Goal: Information Seeking & Learning: Learn about a topic

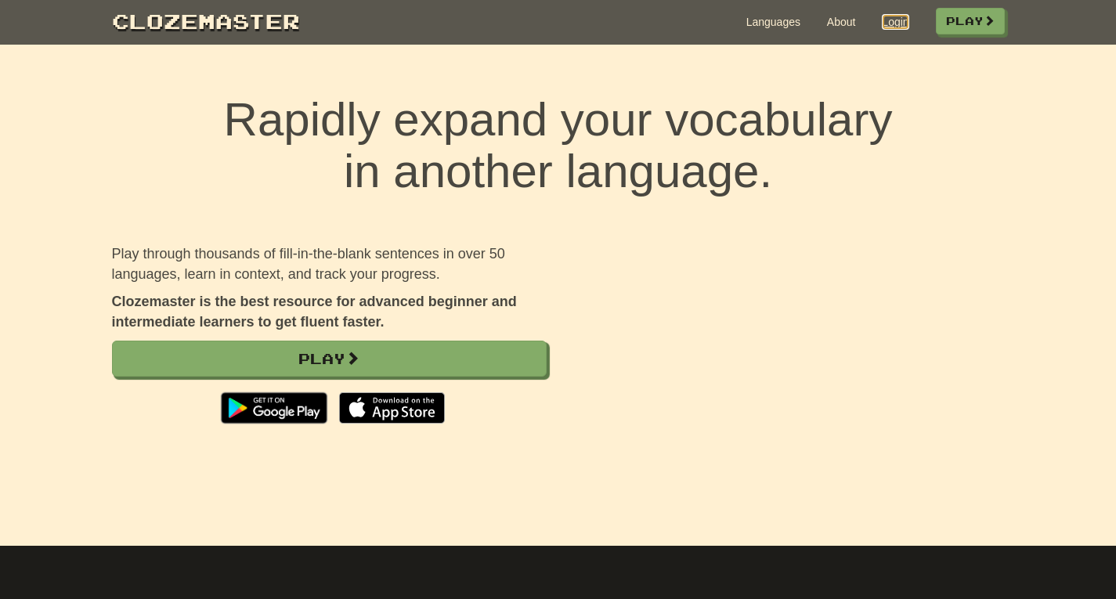
click at [888, 25] on link "Login" at bounding box center [894, 22] width 27 height 16
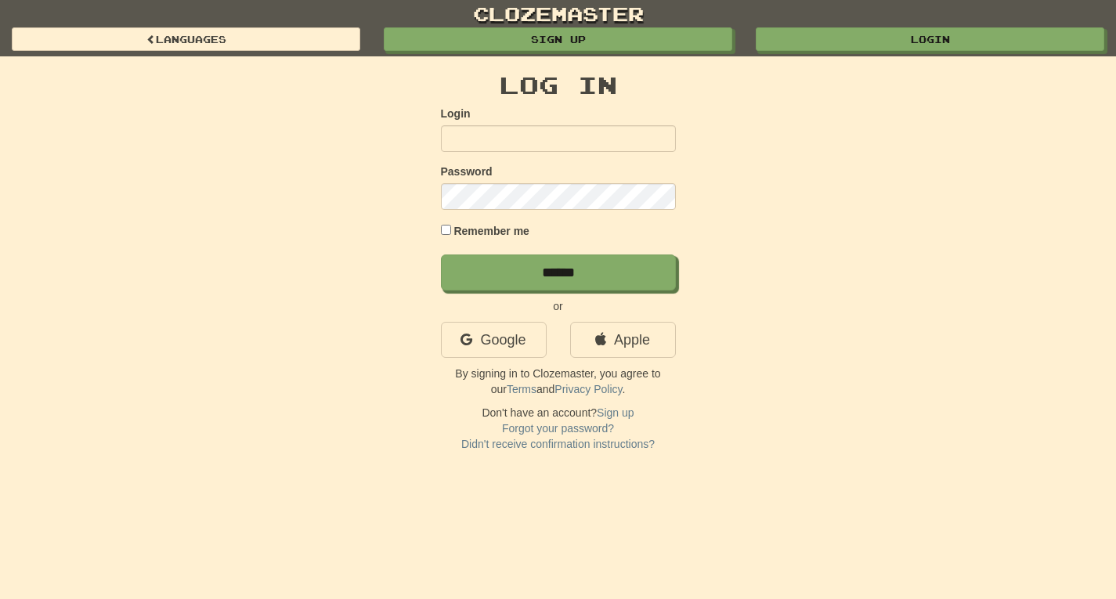
click at [496, 133] on input "Login" at bounding box center [558, 138] width 235 height 27
type input "**********"
click at [441, 254] on input "******" at bounding box center [558, 272] width 235 height 36
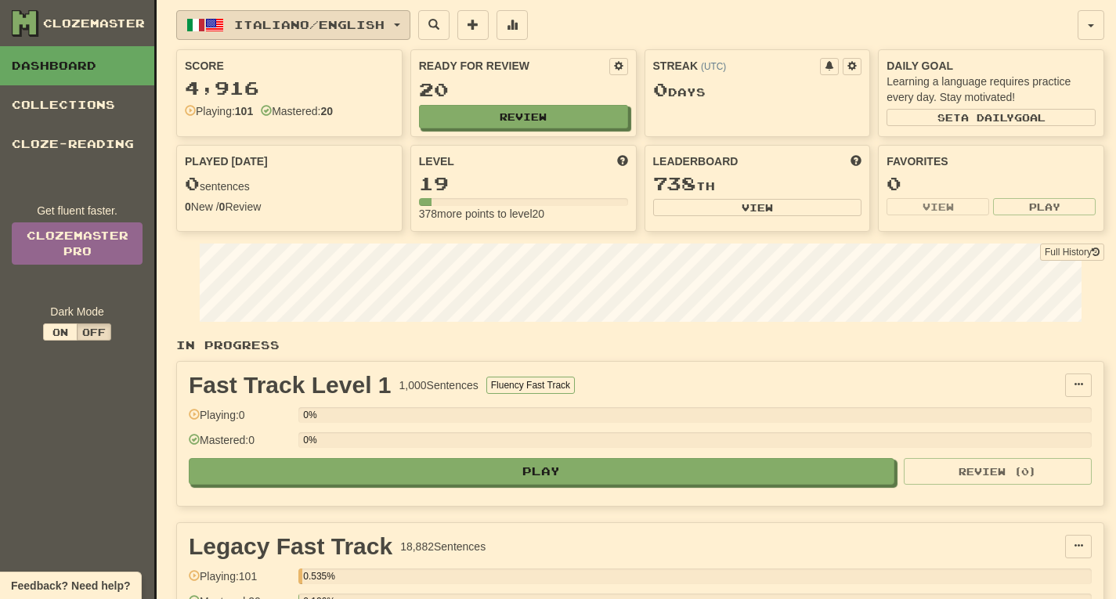
click at [410, 22] on button "Italiano / English" at bounding box center [293, 25] width 234 height 30
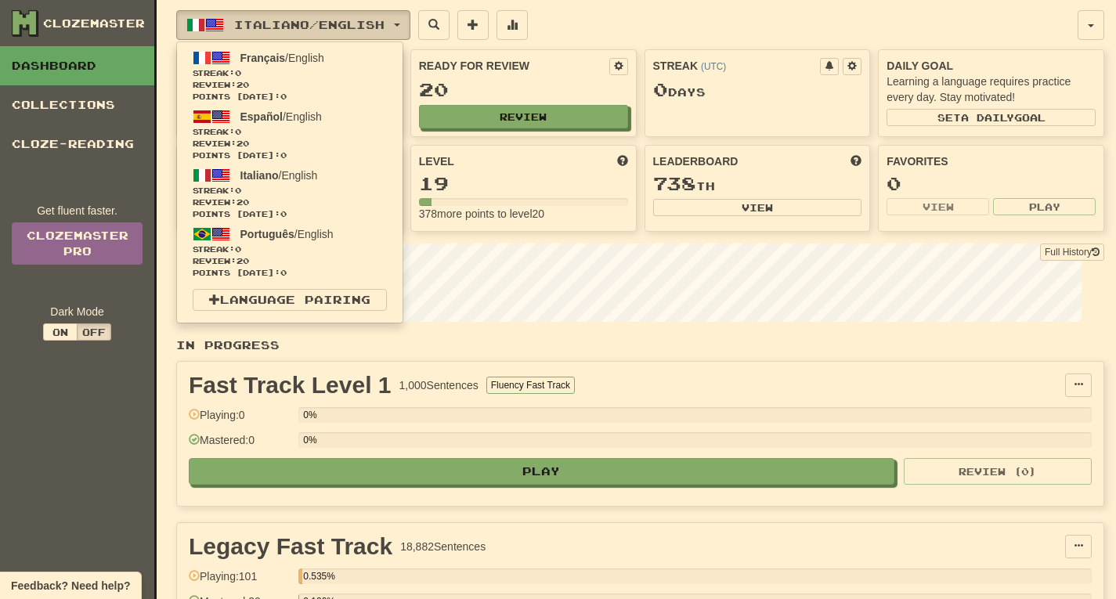
click at [410, 22] on button "Italiano / English" at bounding box center [293, 25] width 234 height 30
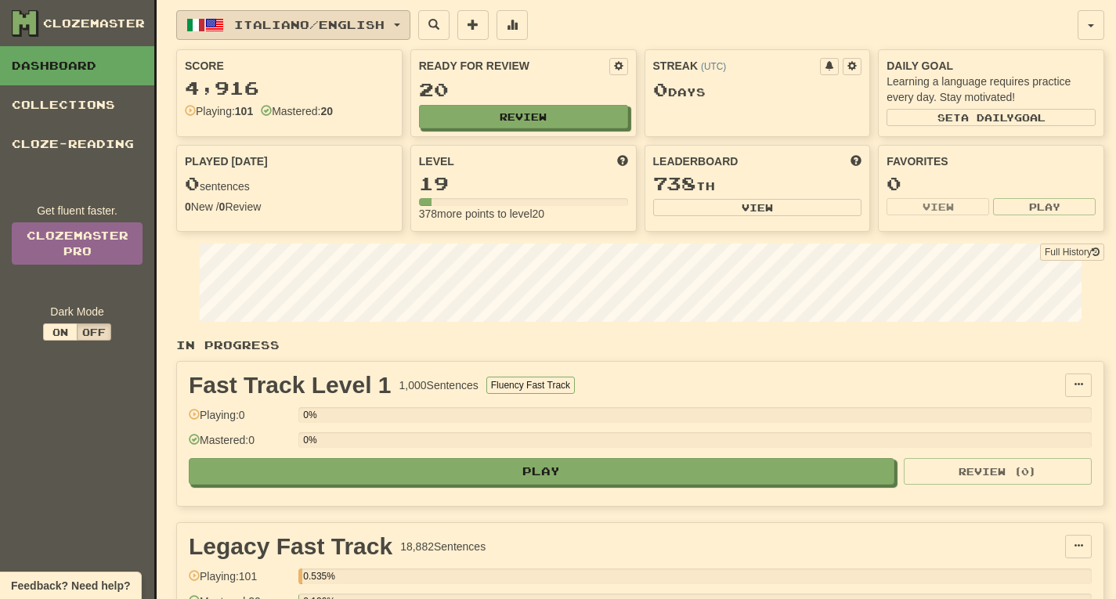
click at [372, 17] on button "Italiano / English" at bounding box center [293, 25] width 234 height 30
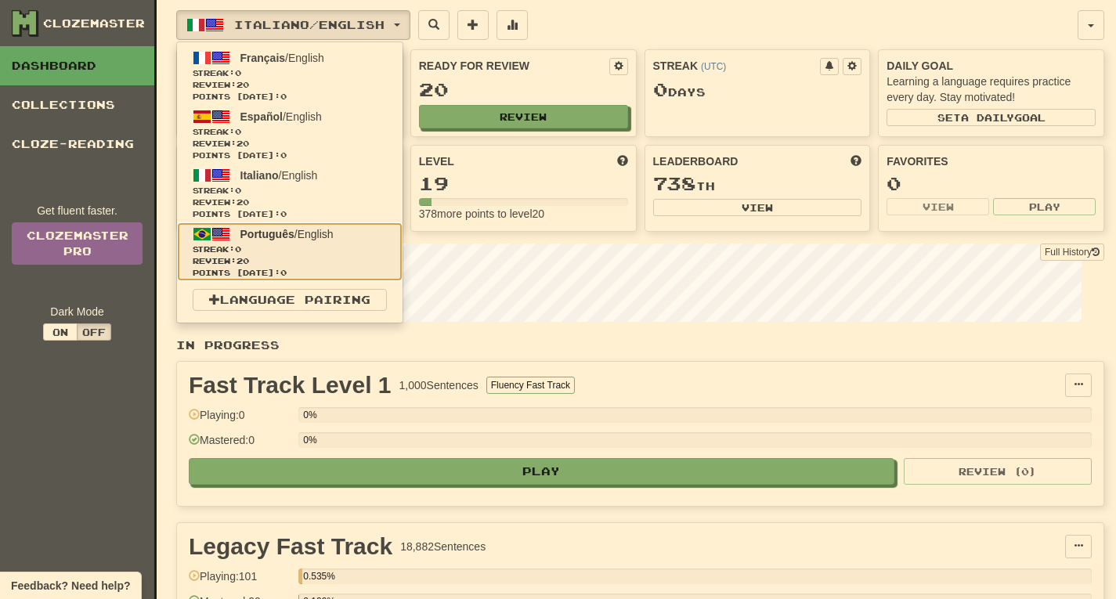
click at [250, 233] on span "Português" at bounding box center [267, 234] width 54 height 13
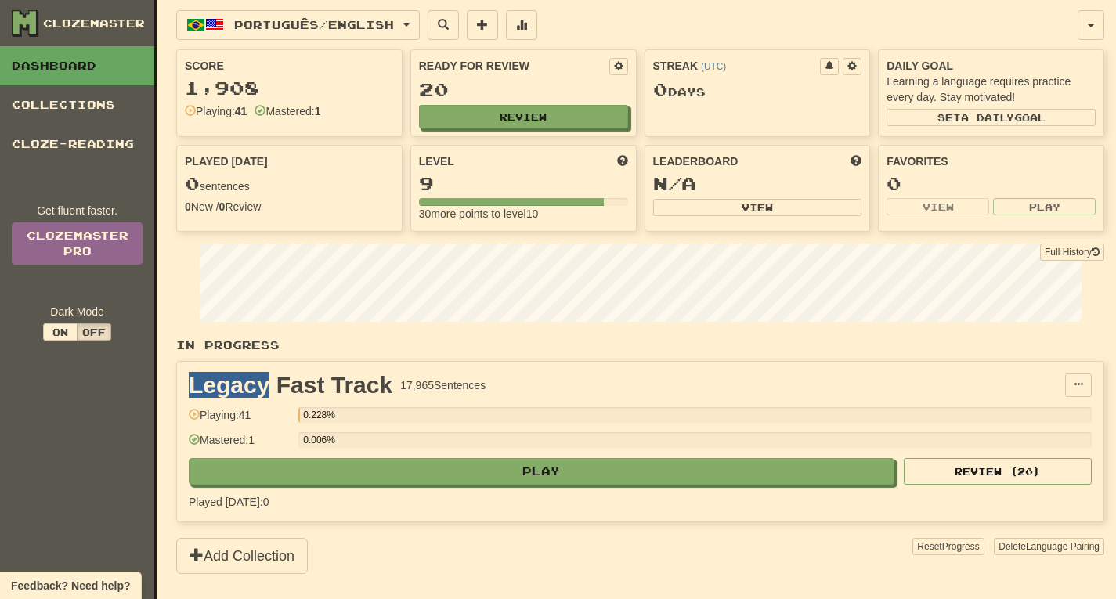
drag, startPoint x: 191, startPoint y: 383, endPoint x: 271, endPoint y: 384, distance: 79.9
click at [271, 384] on div "Legacy Fast Track" at bounding box center [291, 384] width 204 height 23
drag, startPoint x: 240, startPoint y: 413, endPoint x: 266, endPoint y: 414, distance: 25.8
click at [266, 414] on div "Playing: 41" at bounding box center [240, 420] width 102 height 26
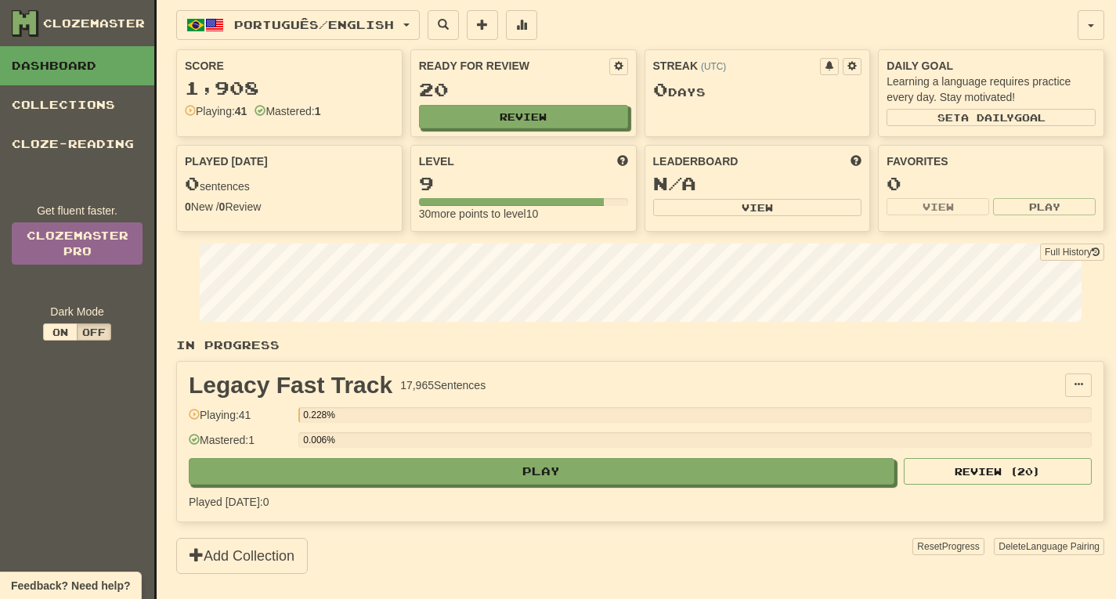
click at [266, 414] on div "Playing: 41" at bounding box center [240, 420] width 102 height 26
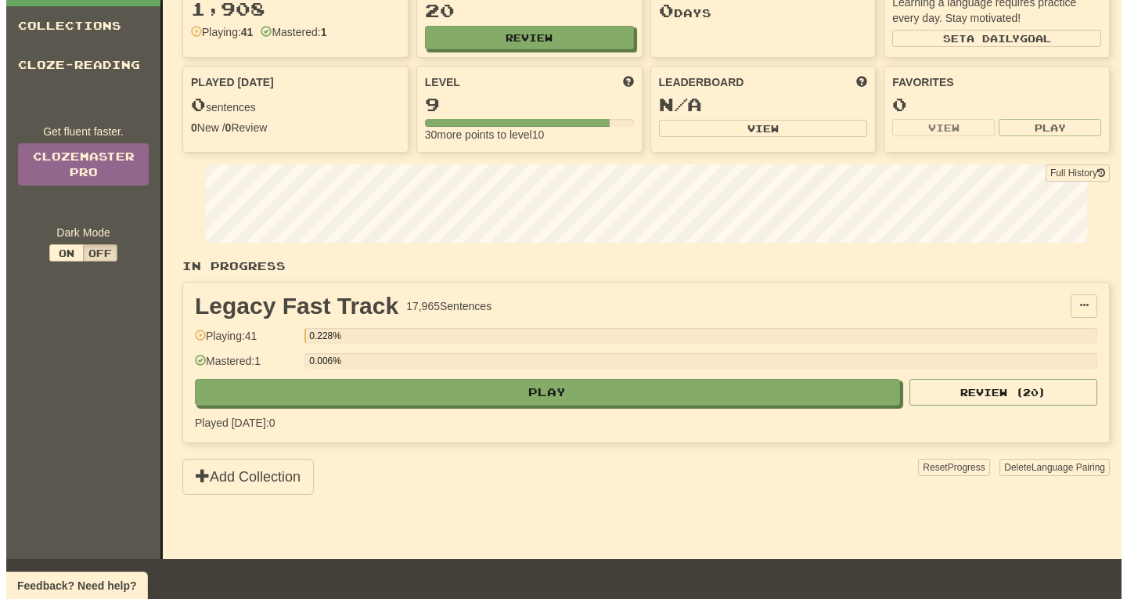
scroll to position [94, 0]
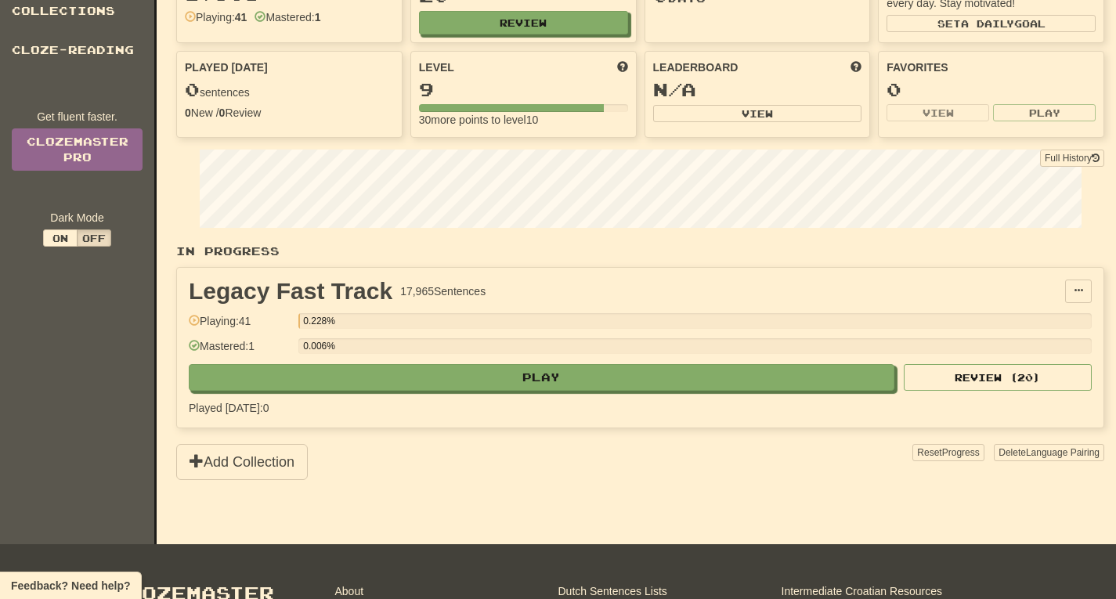
drag, startPoint x: 240, startPoint y: 320, endPoint x: 301, endPoint y: 320, distance: 61.1
click at [301, 320] on div "Playing: 41 0.228%" at bounding box center [640, 326] width 903 height 26
click at [295, 320] on div "Playing: 41 0.228%" at bounding box center [640, 326] width 903 height 26
drag, startPoint x: 240, startPoint y: 319, endPoint x: 319, endPoint y: 319, distance: 79.1
click at [322, 321] on div "Playing: 41 0.228%" at bounding box center [640, 326] width 903 height 26
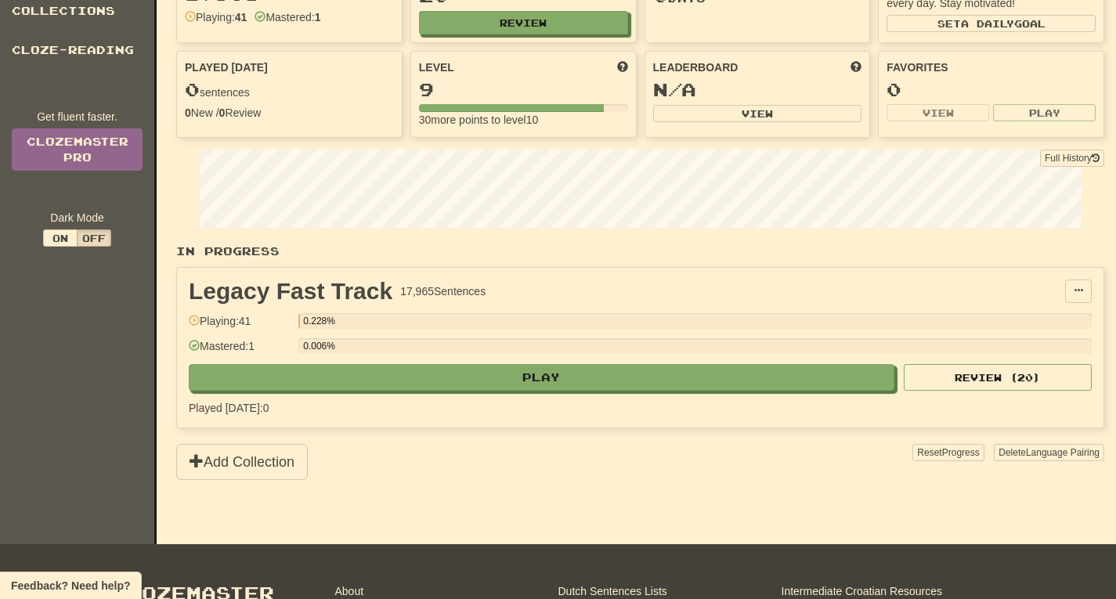
click at [277, 315] on div "Playing: 41" at bounding box center [240, 326] width 102 height 26
drag, startPoint x: 304, startPoint y: 319, endPoint x: 333, endPoint y: 322, distance: 29.8
click at [303, 322] on div "0.228%" at bounding box center [303, 321] width 0 height 16
click at [359, 319] on div "0.228%" at bounding box center [694, 321] width 793 height 16
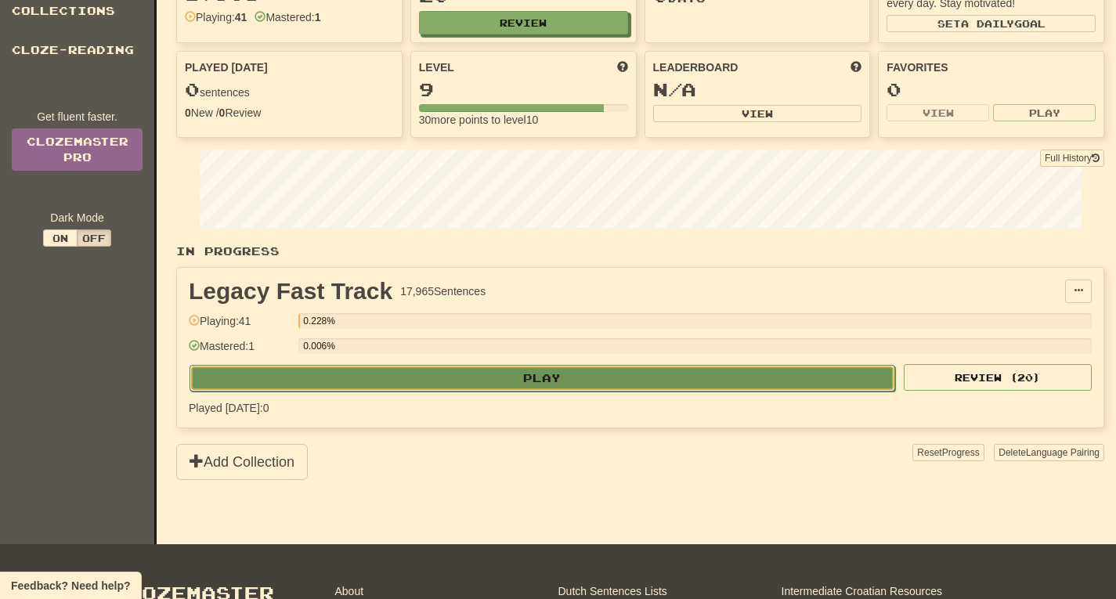
click at [546, 375] on button "Play" at bounding box center [541, 378] width 705 height 27
select select "**"
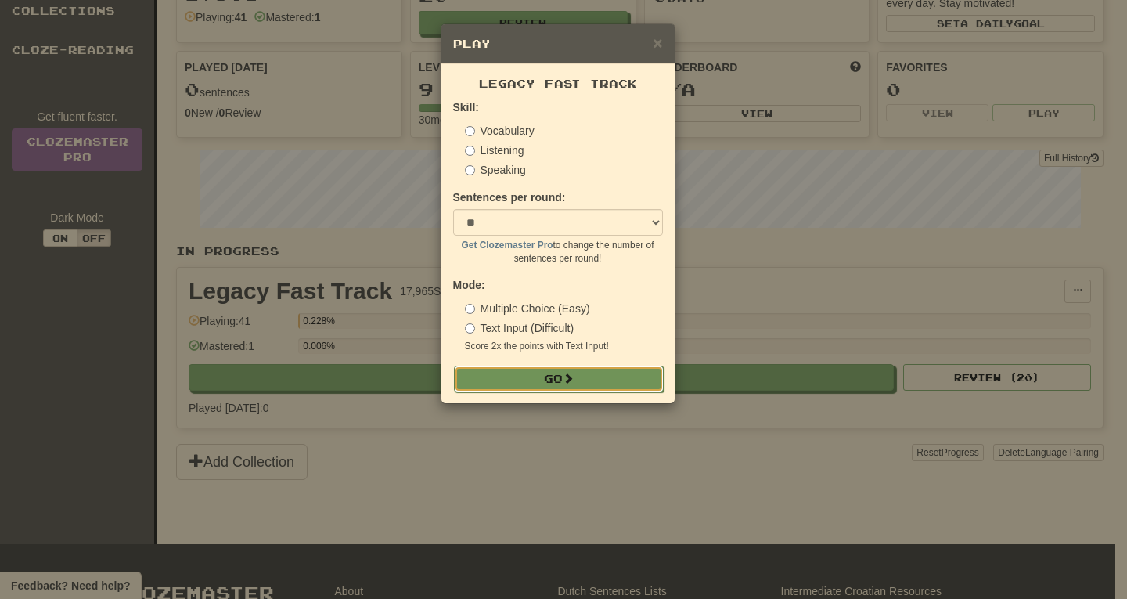
click at [553, 378] on button "Go" at bounding box center [559, 379] width 210 height 27
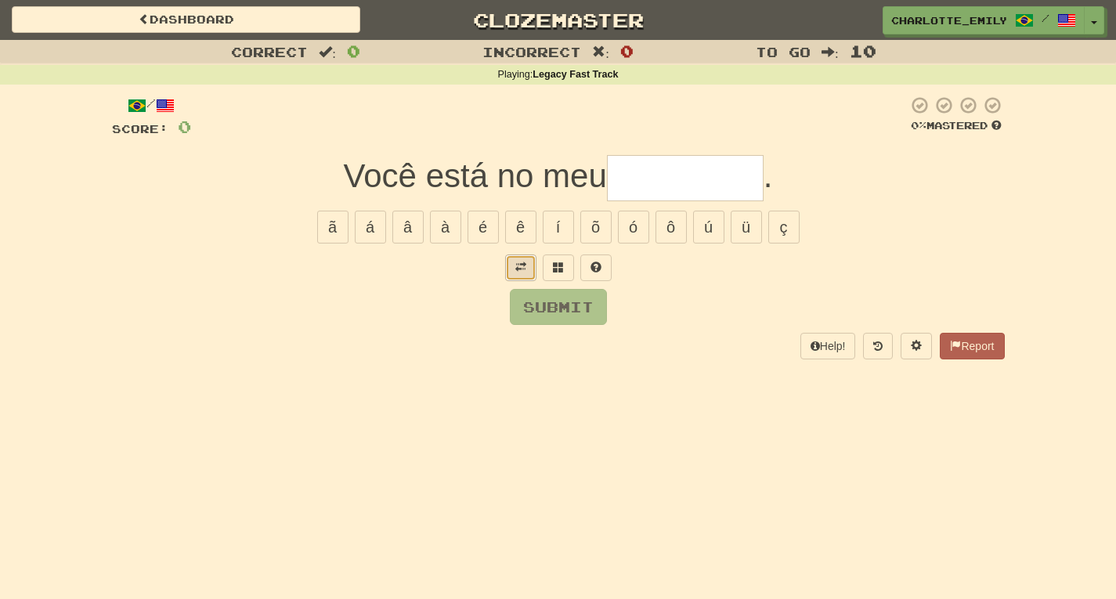
click at [521, 275] on button at bounding box center [520, 267] width 31 height 27
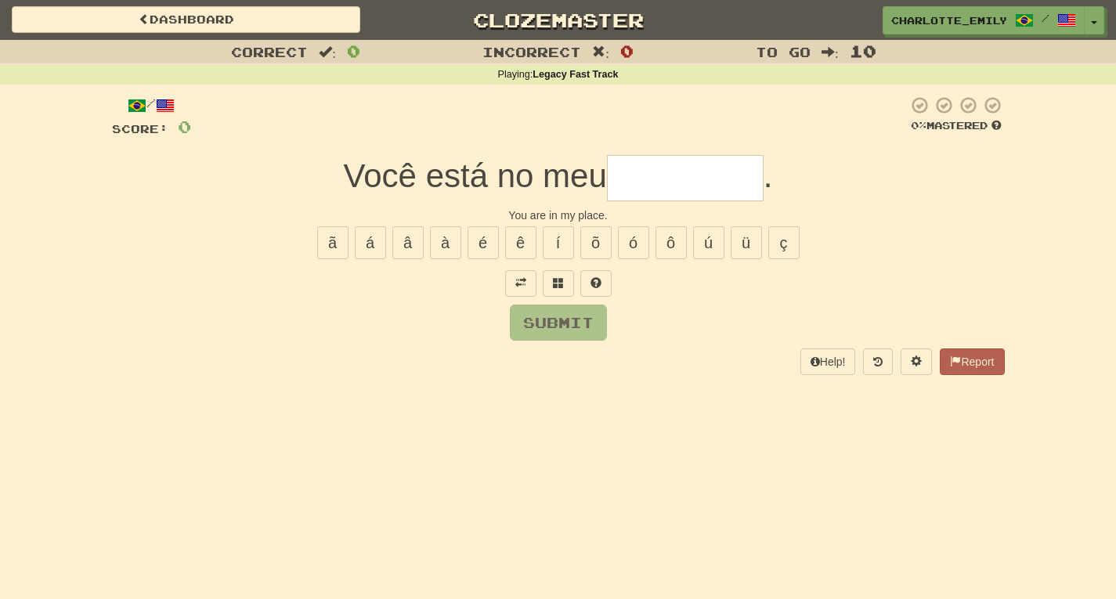
click at [470, 344] on div "/ Score: 0 0 % Mastered Você está no meu . You are in my place. ã á â à é ê í õ…" at bounding box center [558, 235] width 892 height 279
click at [656, 168] on input "text" at bounding box center [685, 178] width 157 height 46
type input "*"
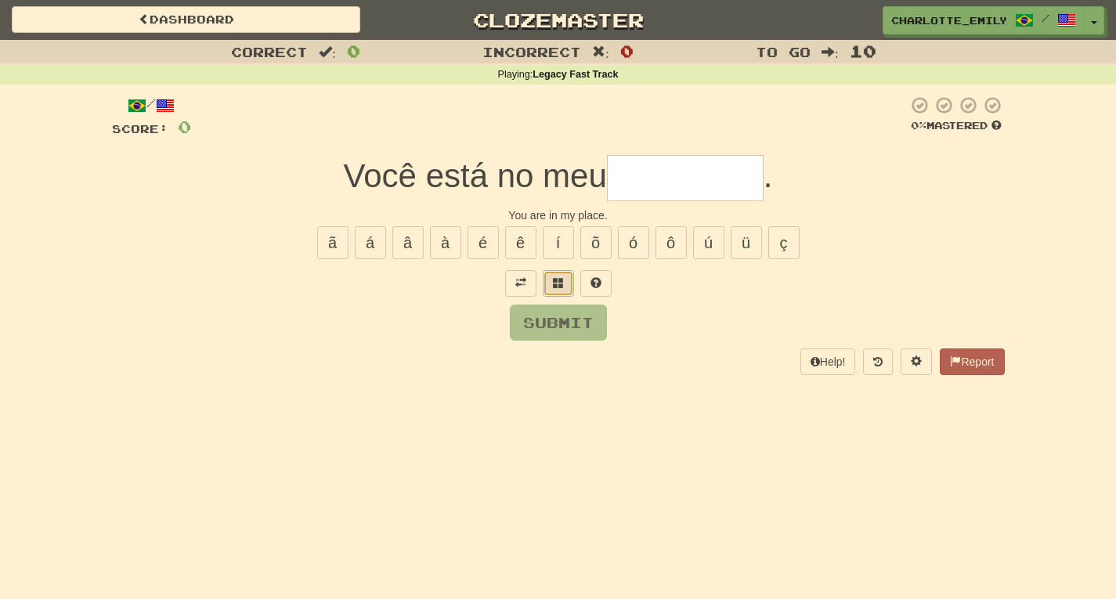
click at [561, 287] on span at bounding box center [558, 282] width 11 height 11
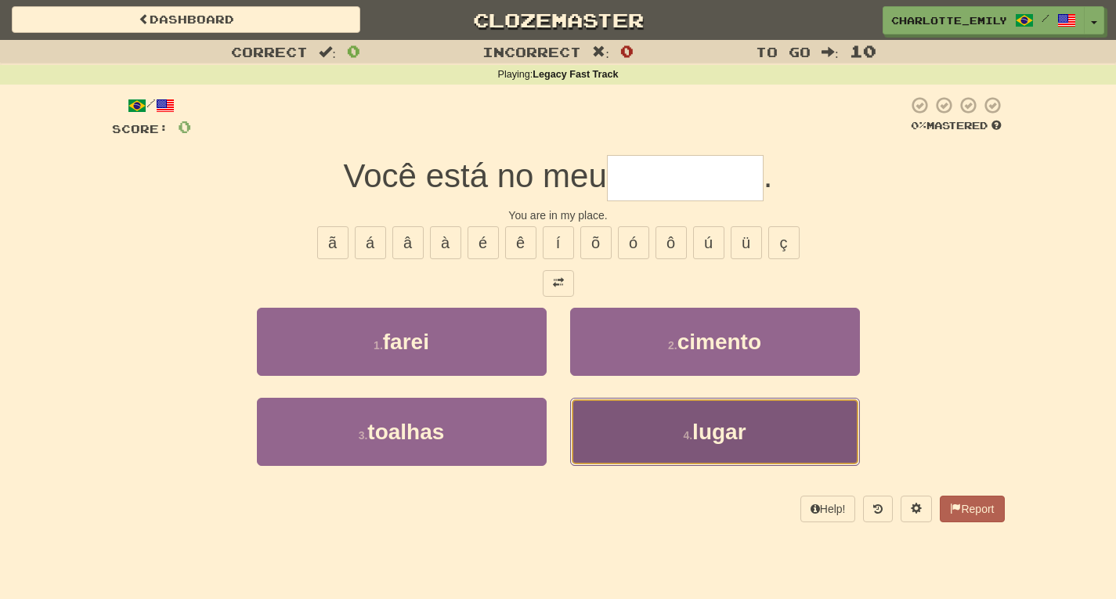
click at [705, 435] on span "lugar" at bounding box center [718, 432] width 53 height 24
type input "*****"
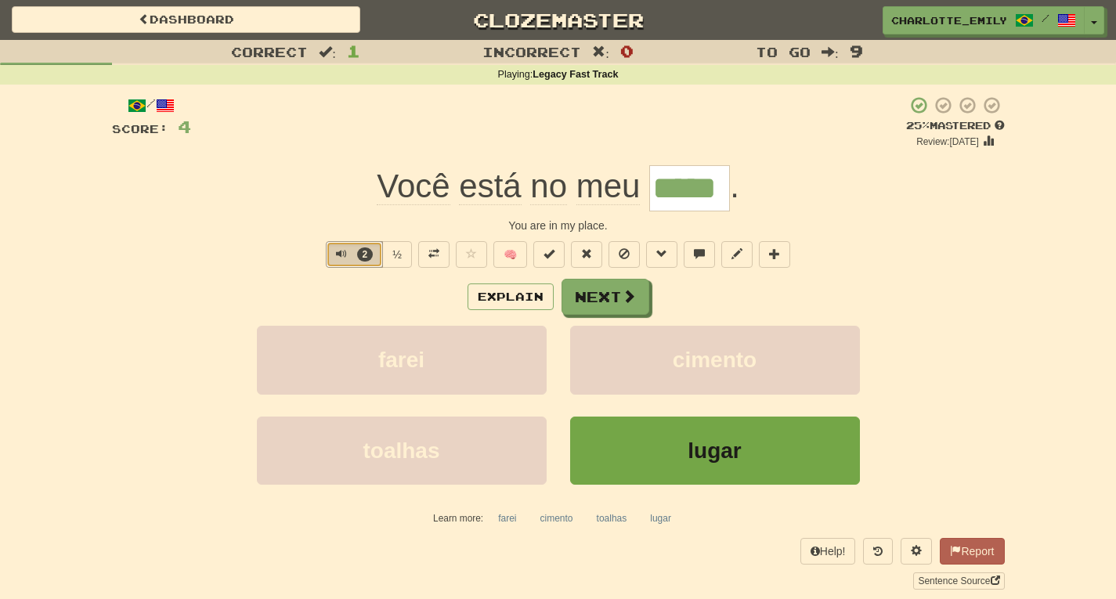
click at [337, 254] on span "Text-to-speech controls" at bounding box center [341, 253] width 11 height 11
click at [337, 299] on div "Explain Next" at bounding box center [558, 297] width 892 height 36
click at [914, 556] on span at bounding box center [915, 550] width 11 height 11
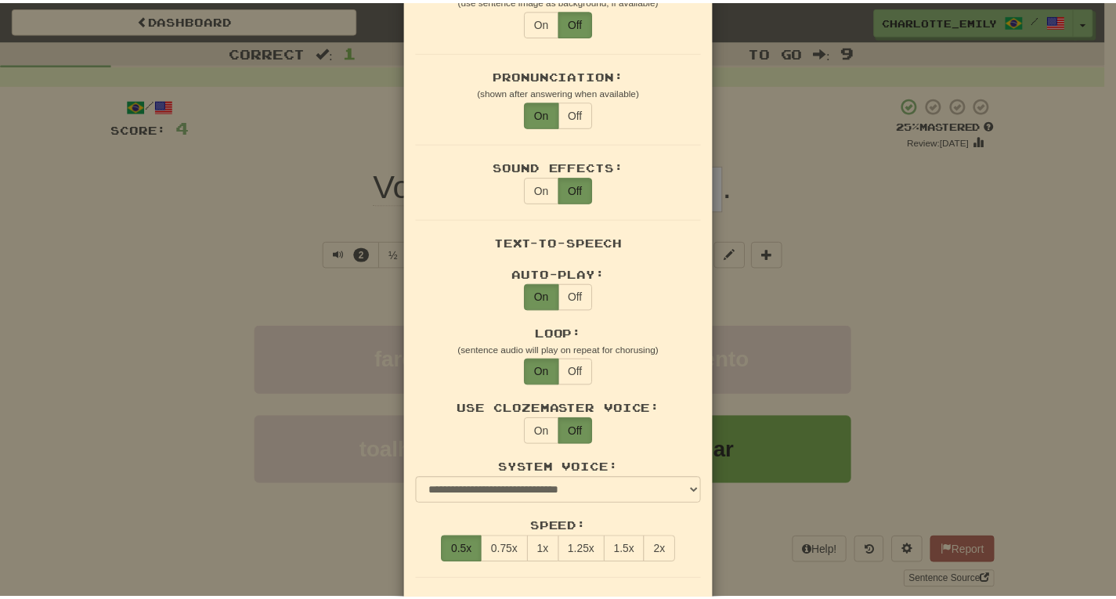
scroll to position [861, 0]
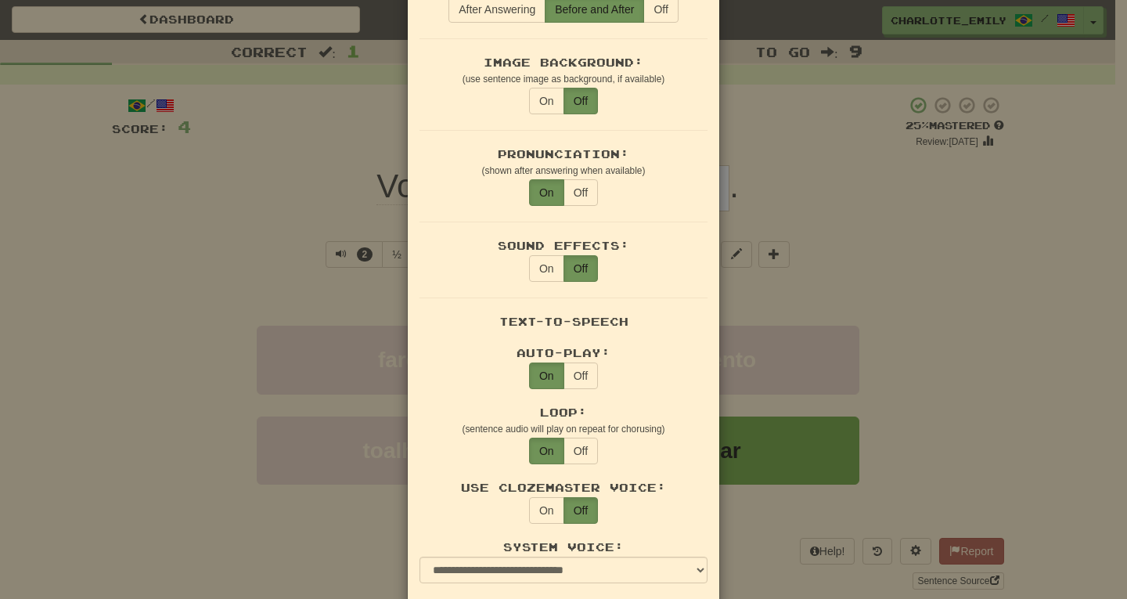
click at [925, 338] on div "× Game Settings Translations: Visible Show After Answering Hidden Sentence Text…" at bounding box center [563, 299] width 1127 height 599
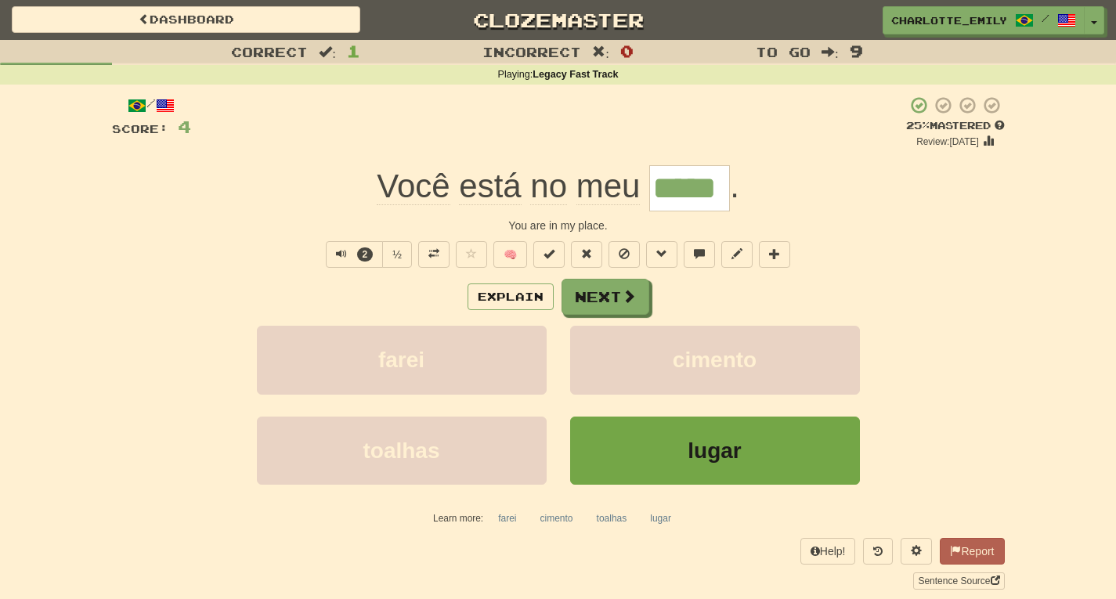
click at [685, 189] on input "*****" at bounding box center [689, 188] width 81 height 46
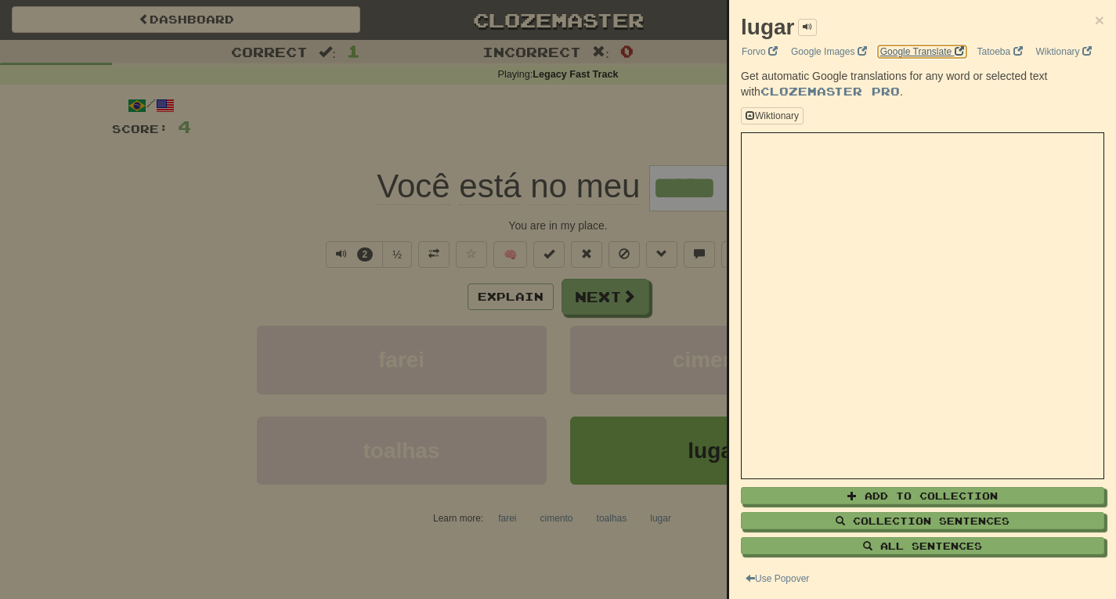
click at [938, 54] on link "Google Translate" at bounding box center [921, 51] width 93 height 17
click at [321, 139] on div at bounding box center [558, 299] width 1116 height 599
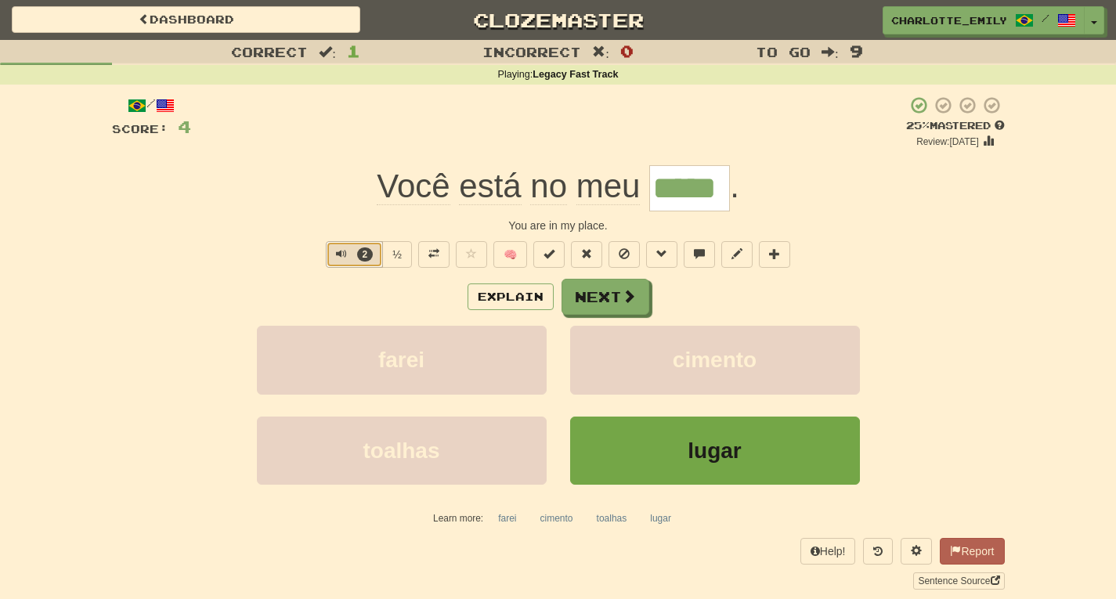
click at [337, 254] on span "Text-to-speech controls" at bounding box center [341, 253] width 11 height 11
click at [224, 275] on div "/ Score: 4 + 4 25 % Mastered Review: 2025-08-22 Você está no meu ***** . You ar…" at bounding box center [558, 343] width 892 height 494
click at [332, 258] on button "6" at bounding box center [354, 254] width 57 height 27
click at [0, 269] on div "Correct : 1 Incorrect : 0 To go : 9 Playing : Legacy Fast Track / Score: 4 + 4 …" at bounding box center [558, 325] width 1116 height 571
click at [341, 259] on span "Text-to-speech controls" at bounding box center [341, 253] width 11 height 11
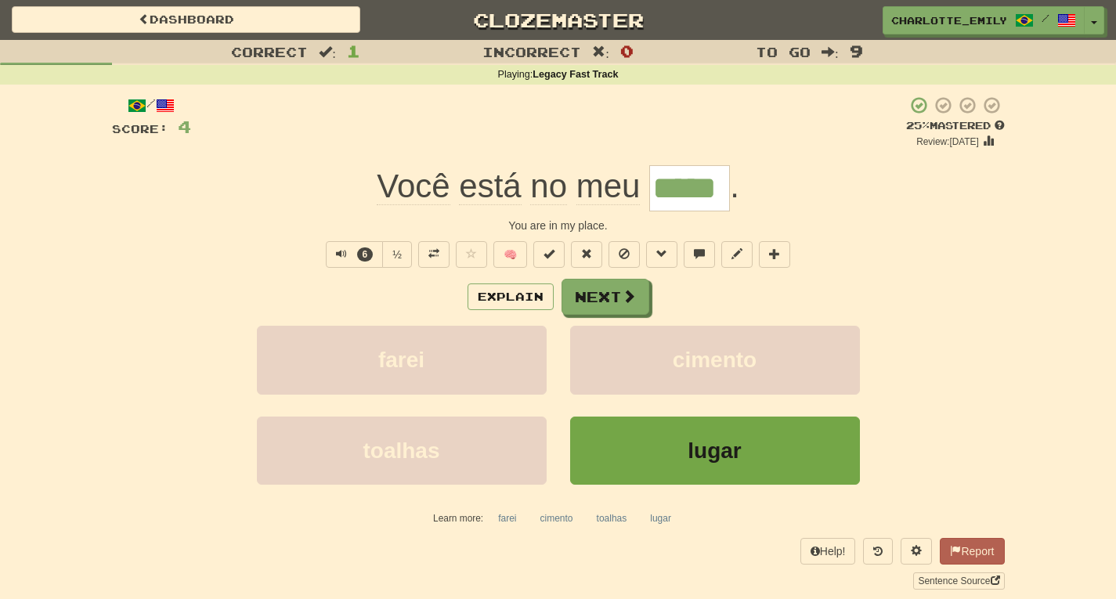
click at [200, 254] on div "6 ½ 🧠" at bounding box center [558, 254] width 892 height 27
click at [336, 252] on span "Text-to-speech controls" at bounding box center [341, 253] width 11 height 11
click at [330, 195] on div "Você está no meu ***** ." at bounding box center [558, 188] width 892 height 46
drag, startPoint x: 385, startPoint y: 212, endPoint x: 737, endPoint y: 222, distance: 351.6
click at [737, 222] on div "/ Score: 4 + 4 25 % Mastered Review: 2025-08-22 Você está no meu ***** . You ar…" at bounding box center [558, 343] width 892 height 494
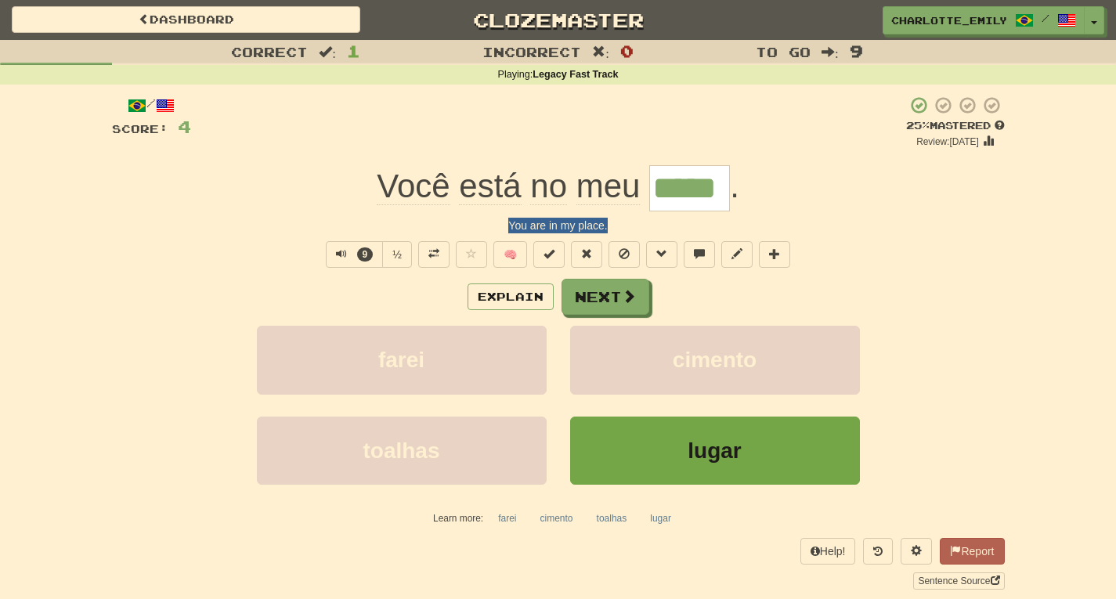
click at [737, 222] on div "You are in my place." at bounding box center [558, 226] width 892 height 16
click at [333, 251] on button "9" at bounding box center [354, 254] width 57 height 27
click at [315, 294] on div "Explain Next" at bounding box center [558, 297] width 892 height 36
click at [335, 253] on span "Text-to-speech controls" at bounding box center [338, 253] width 11 height 11
click at [337, 218] on div "You are in my place." at bounding box center [558, 226] width 892 height 16
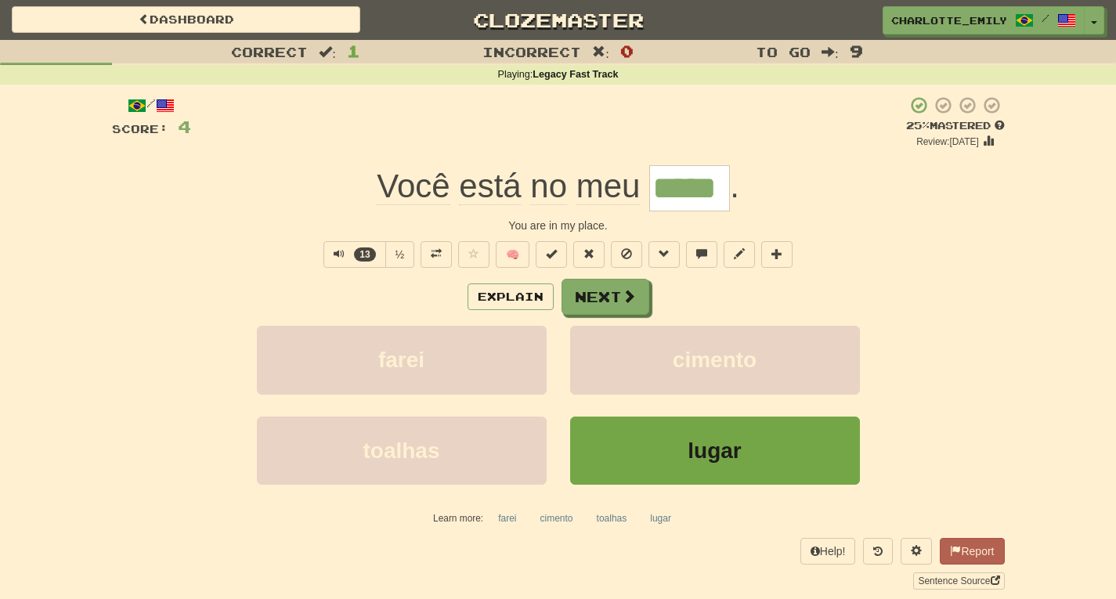
click at [695, 188] on input "*****" at bounding box center [689, 188] width 81 height 46
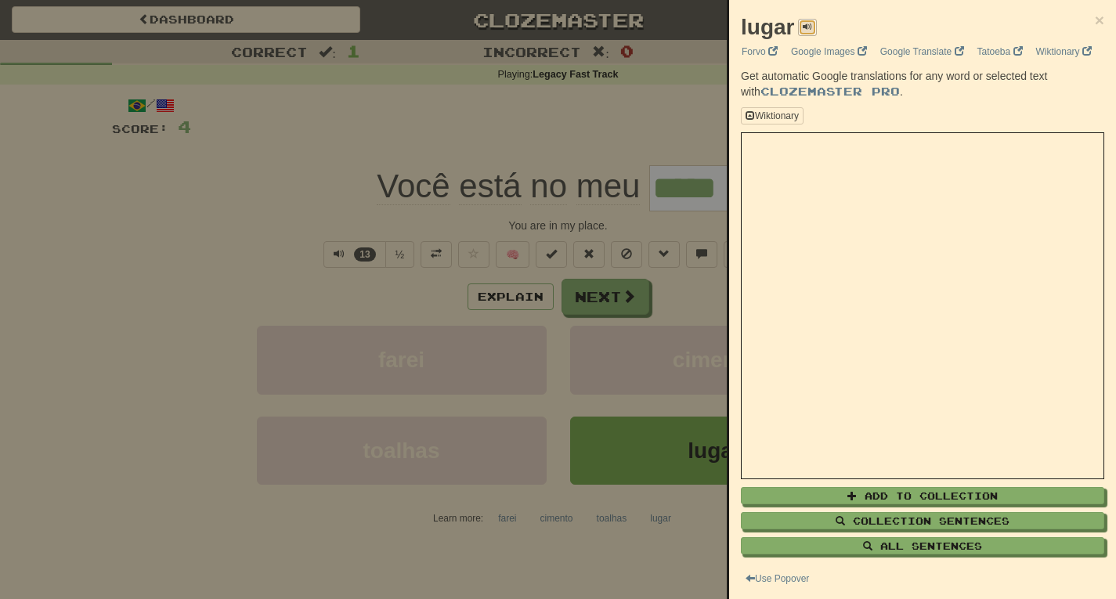
click at [810, 23] on span at bounding box center [806, 26] width 9 height 9
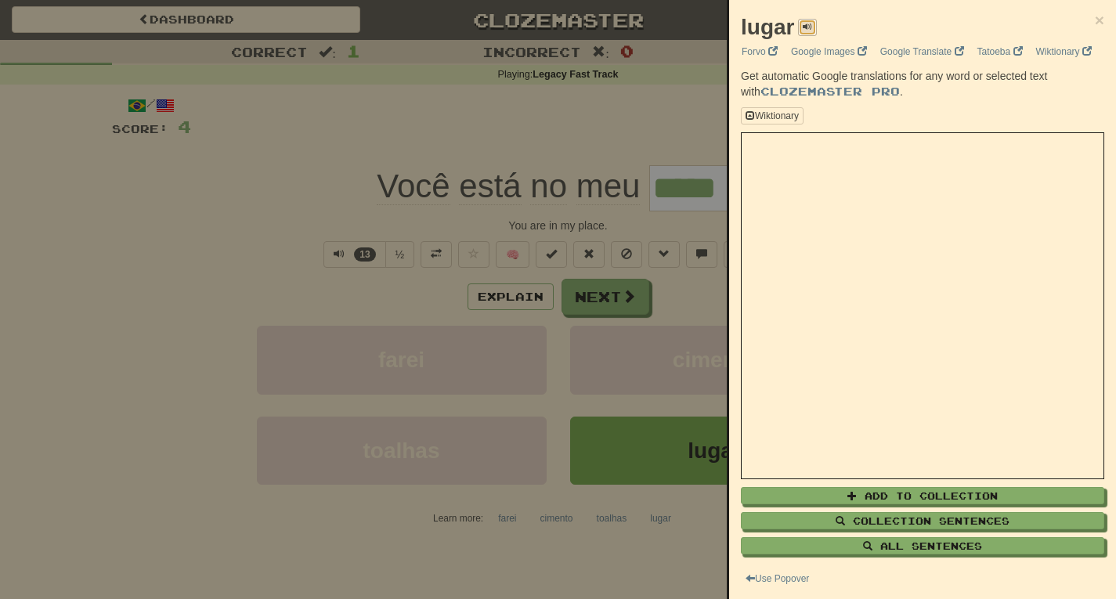
click at [810, 23] on span at bounding box center [806, 26] width 9 height 9
click at [0, 254] on div at bounding box center [558, 299] width 1116 height 599
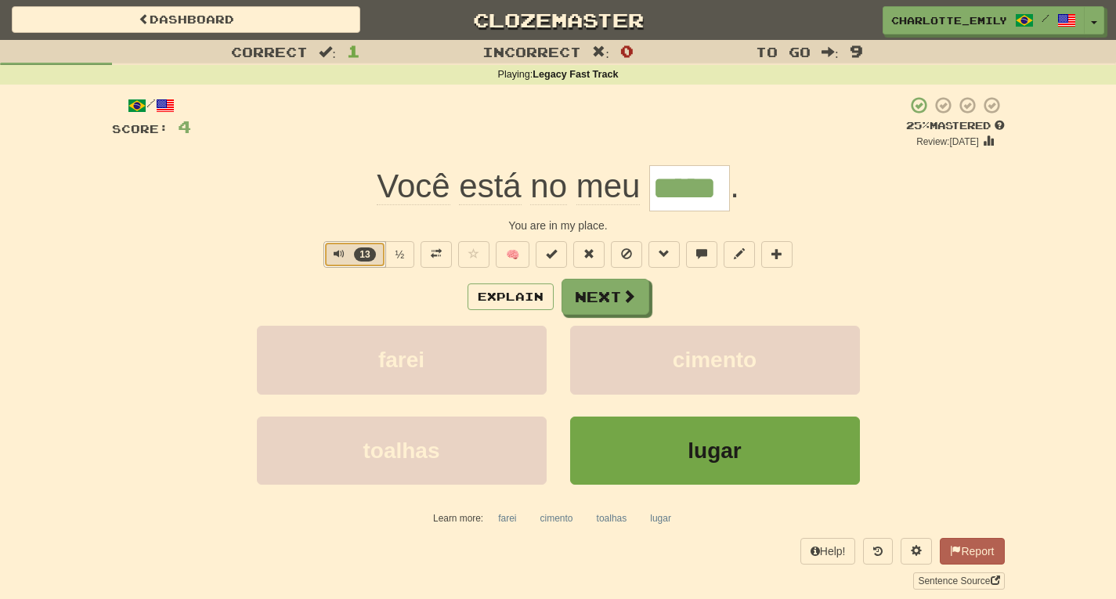
click at [336, 251] on span "Text-to-speech controls" at bounding box center [338, 253] width 11 height 11
click at [247, 276] on div "/ Score: 4 + 4 25 % Mastered Review: 2025-08-22 Você está no meu ***** . You ar…" at bounding box center [558, 343] width 892 height 494
click at [334, 252] on span "Text-to-speech controls" at bounding box center [338, 253] width 11 height 11
click at [0, 102] on div "Correct : 1 Incorrect : 0 To go : 9 Playing : Legacy Fast Track / Score: 4 + 4 …" at bounding box center [558, 325] width 1116 height 571
drag, startPoint x: 579, startPoint y: 226, endPoint x: 602, endPoint y: 226, distance: 23.5
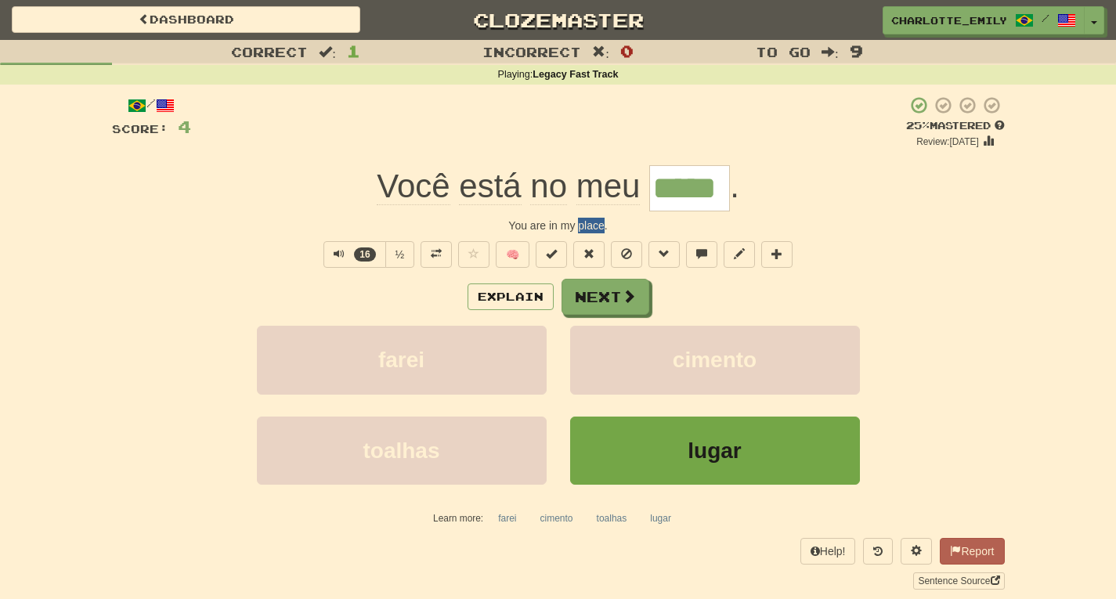
click at [602, 226] on div "You are in my place." at bounding box center [558, 226] width 892 height 16
click at [698, 218] on div "You are in my place." at bounding box center [558, 226] width 892 height 16
drag, startPoint x: 579, startPoint y: 225, endPoint x: 602, endPoint y: 225, distance: 23.5
click at [602, 225] on div "You are in my place." at bounding box center [558, 226] width 892 height 16
click at [731, 220] on div "You are in my place." at bounding box center [558, 226] width 892 height 16
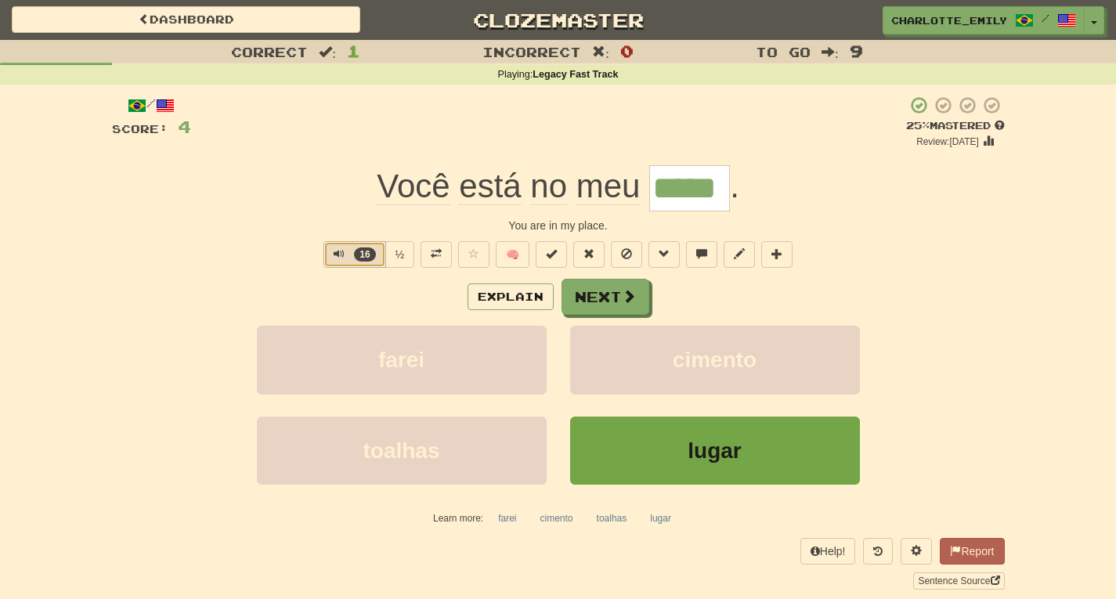
click at [330, 255] on button "16" at bounding box center [354, 254] width 63 height 27
click at [301, 273] on div "/ Score: 4 + 4 25 % Mastered Review: 2025-08-22 Você está no meu ***** . You ar…" at bounding box center [558, 343] width 892 height 494
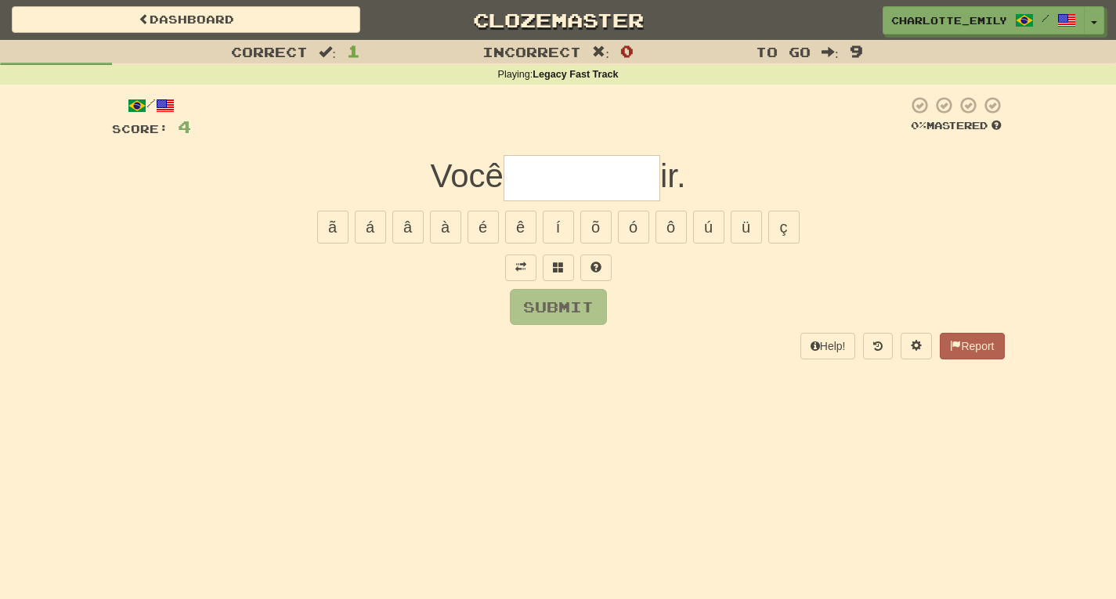
click at [376, 383] on div "Dashboard Clozemaster charlotte_emily / Toggle Dropdown Dashboard Leaderboard A…" at bounding box center [558, 299] width 1116 height 599
click at [524, 269] on span at bounding box center [520, 266] width 11 height 11
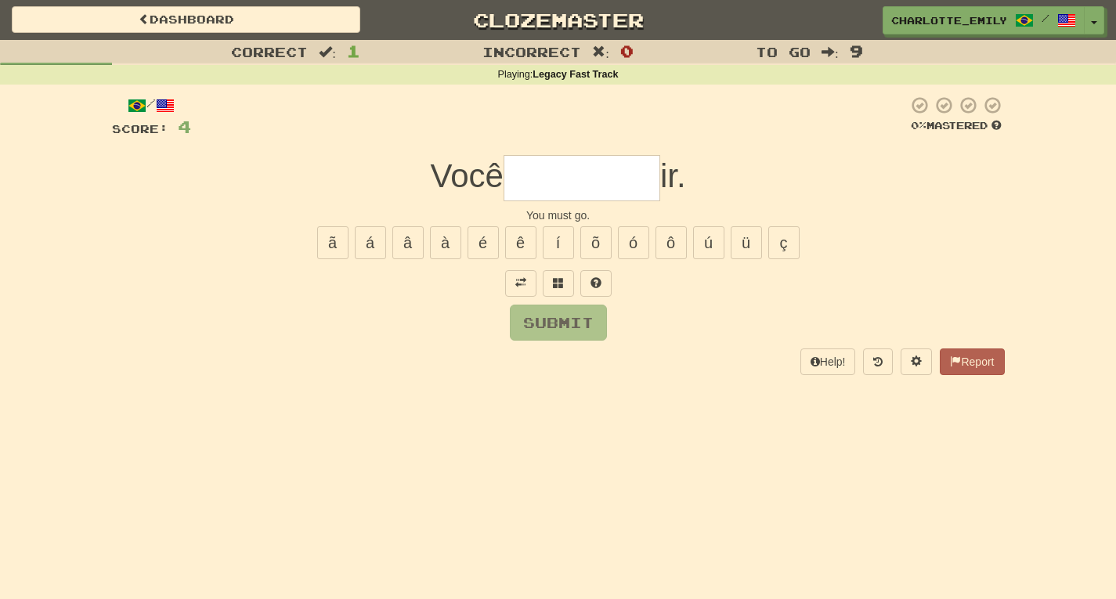
click at [474, 312] on div "Submit" at bounding box center [558, 323] width 892 height 36
click at [563, 178] on input "text" at bounding box center [581, 178] width 157 height 46
type input "****"
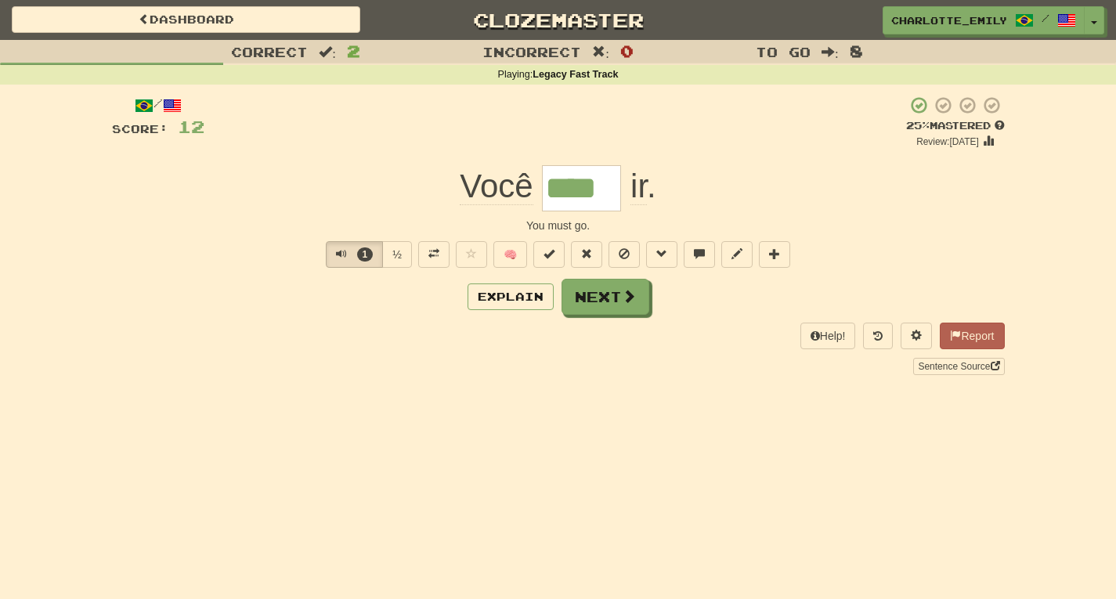
click at [338, 338] on div "Help! Report Sentence Source" at bounding box center [558, 349] width 892 height 52
click at [338, 252] on span "Text-to-speech controls" at bounding box center [341, 253] width 11 height 11
click at [318, 320] on div "/ Score: 12 + 8 25 % Mastered Review: 2025-08-22 Você **** ir . You must go. 3 …" at bounding box center [558, 235] width 892 height 279
click at [522, 306] on button "Explain" at bounding box center [510, 296] width 86 height 27
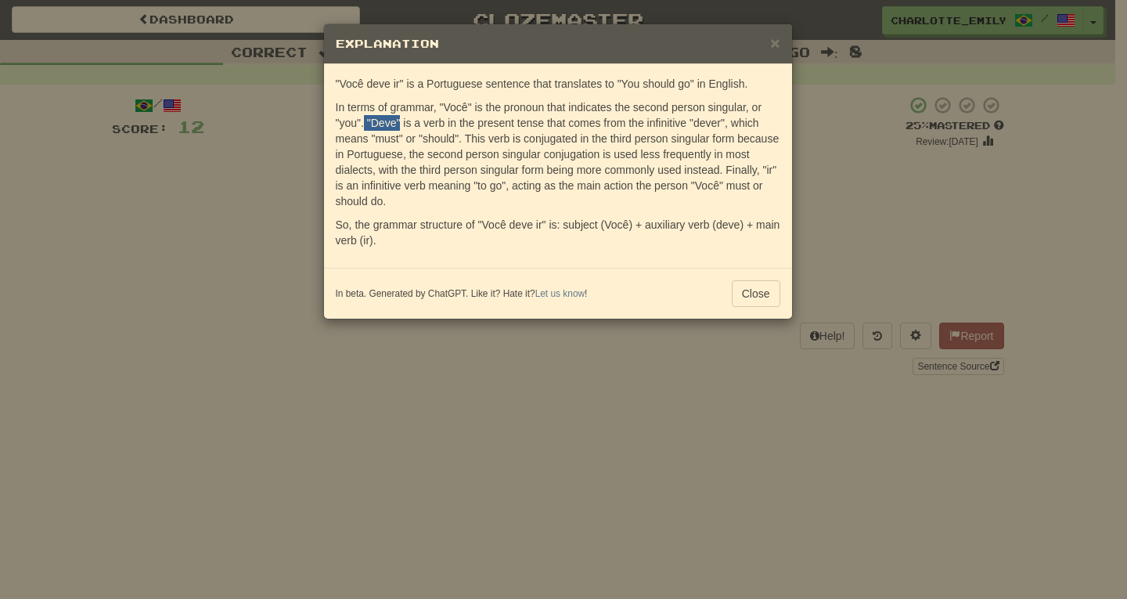
drag, startPoint x: 364, startPoint y: 121, endPoint x: 399, endPoint y: 124, distance: 35.3
click at [399, 124] on p "In terms of grammar, "Você" is the pronoun that indicates the second person sin…" at bounding box center [558, 154] width 445 height 110
click at [429, 122] on p "In terms of grammar, "Você" is the pronoun that indicates the second person sin…" at bounding box center [558, 154] width 445 height 110
drag, startPoint x: 371, startPoint y: 138, endPoint x: 403, endPoint y: 138, distance: 32.1
click at [403, 138] on p "In terms of grammar, "Você" is the pronoun that indicates the second person sin…" at bounding box center [558, 154] width 445 height 110
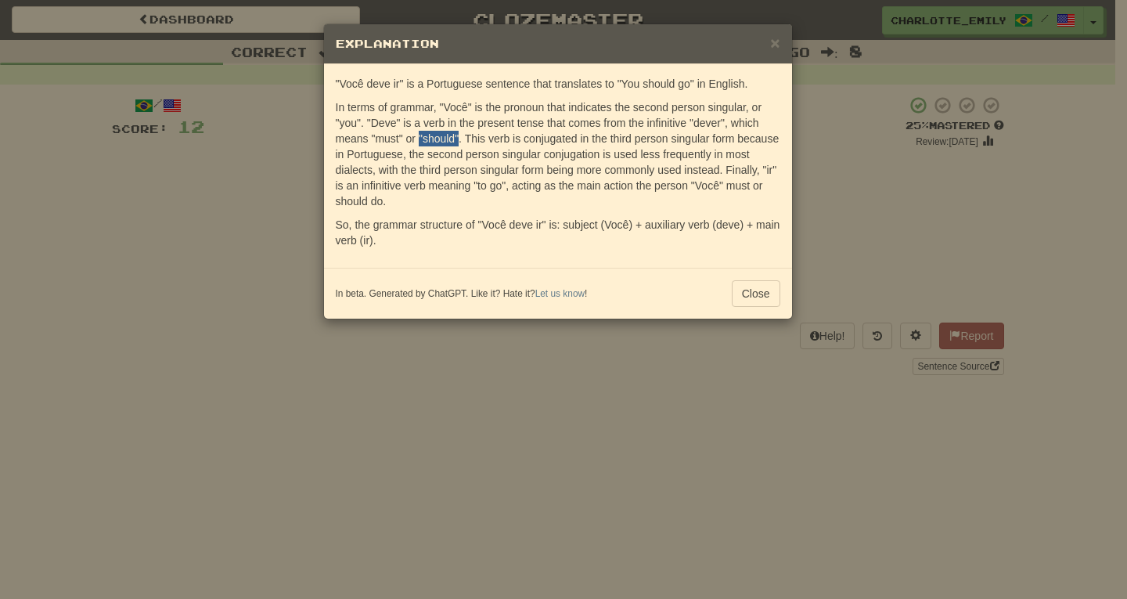
drag, startPoint x: 420, startPoint y: 138, endPoint x: 459, endPoint y: 137, distance: 38.4
click at [459, 137] on p "In terms of grammar, "Você" is the pronoun that indicates the second person sin…" at bounding box center [558, 154] width 445 height 110
click at [472, 137] on p "In terms of grammar, "Você" is the pronoun that indicates the second person sin…" at bounding box center [558, 154] width 445 height 110
click at [770, 301] on button "Close" at bounding box center [756, 293] width 49 height 27
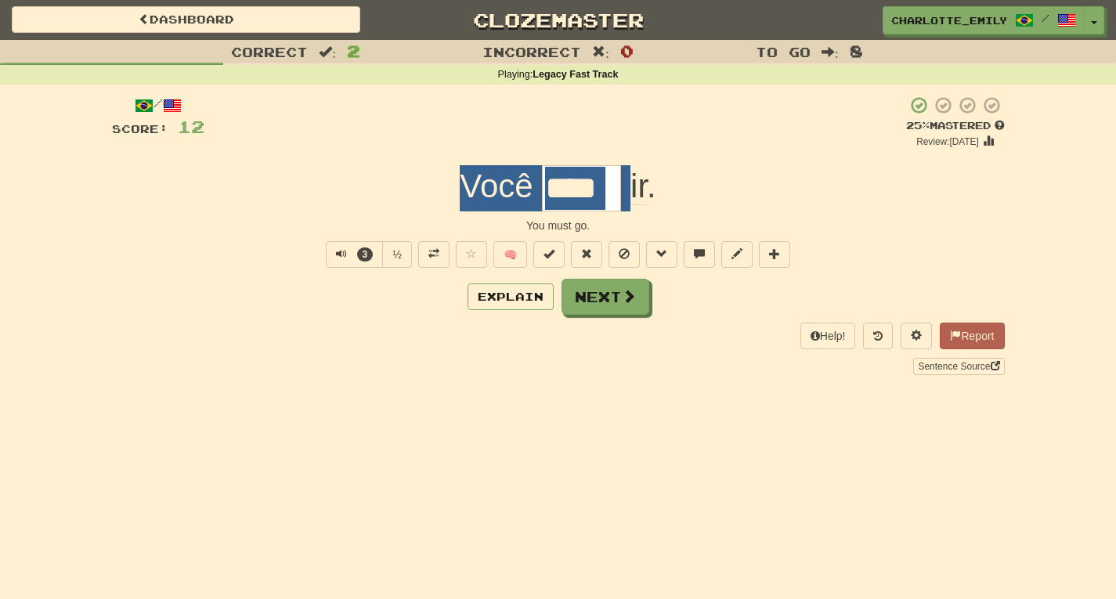
drag, startPoint x: 409, startPoint y: 160, endPoint x: 632, endPoint y: 188, distance: 224.9
click at [632, 188] on div "/ Score: 12 + 8 25 % Mastered Review: 2025-08-22 Você **** ir . You must go. 3 …" at bounding box center [558, 235] width 892 height 279
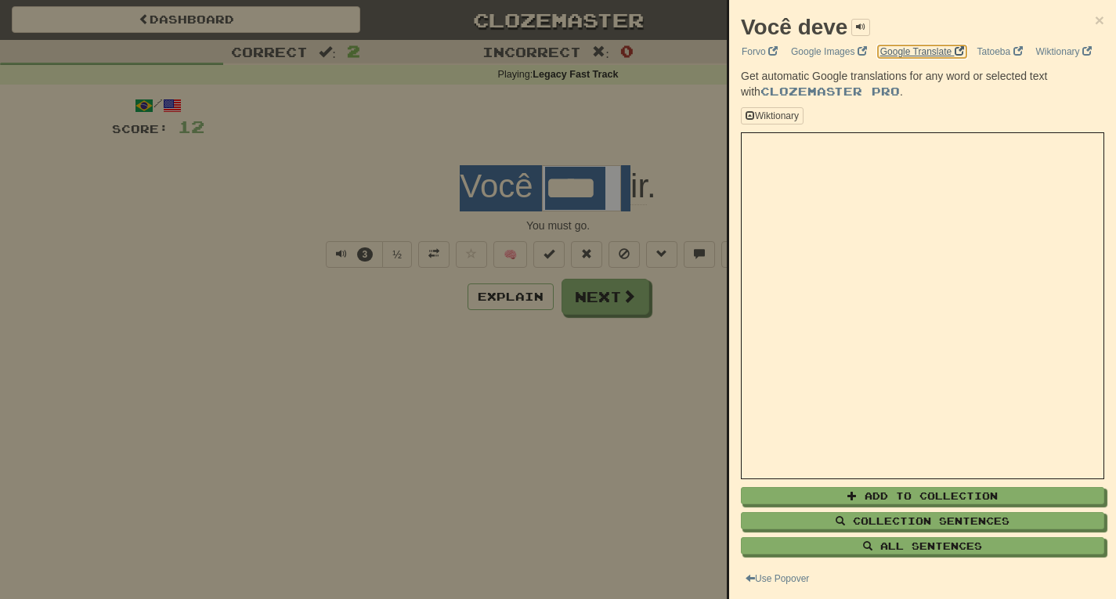
click at [928, 54] on link "Google Translate" at bounding box center [921, 51] width 93 height 17
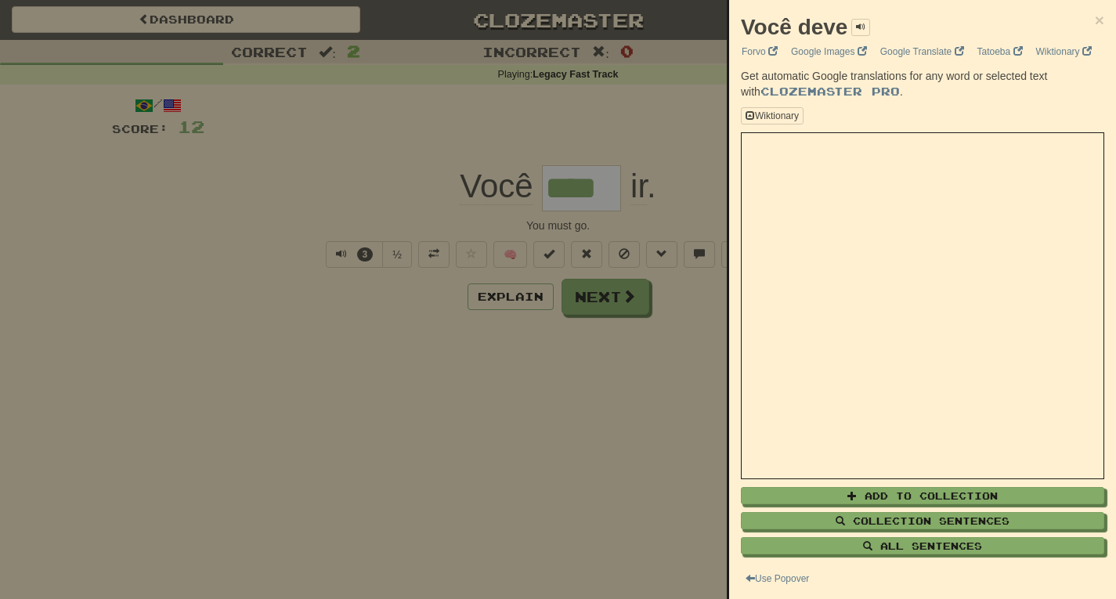
click at [310, 192] on div at bounding box center [558, 299] width 1116 height 599
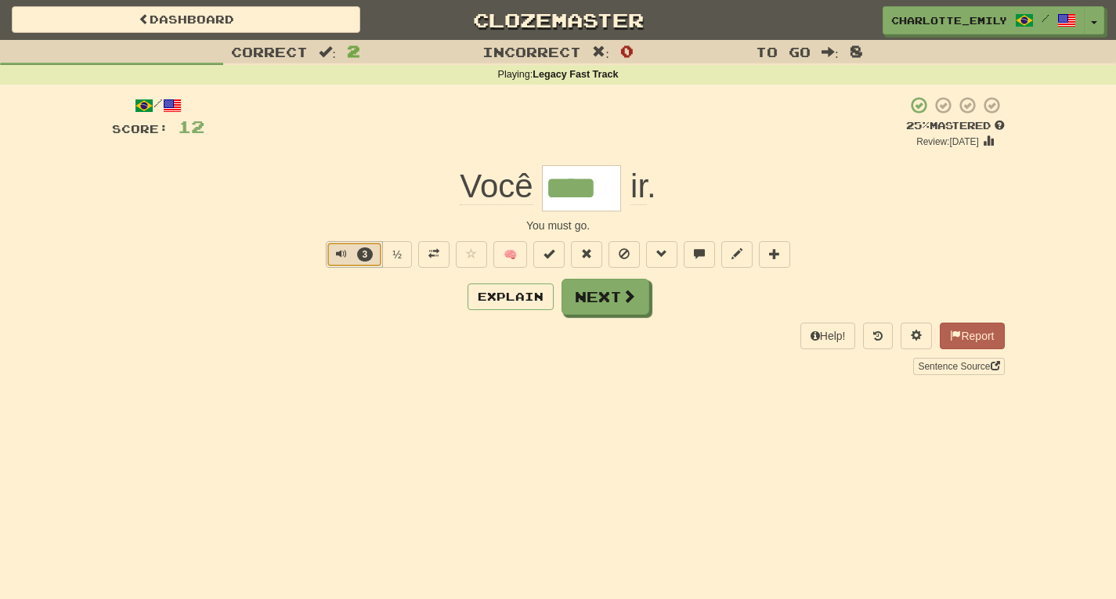
click at [333, 261] on button "3" at bounding box center [354, 254] width 57 height 27
click at [351, 309] on div "Explain Next" at bounding box center [558, 297] width 892 height 36
click at [336, 253] on span "Text-to-speech controls" at bounding box center [341, 253] width 11 height 11
click at [343, 212] on div "/ Score: 12 + 8 25 % Mastered Review: 2025-08-22 Você **** ir . You must go. 7 …" at bounding box center [558, 235] width 892 height 279
drag, startPoint x: 366, startPoint y: 218, endPoint x: 918, endPoint y: 219, distance: 551.9
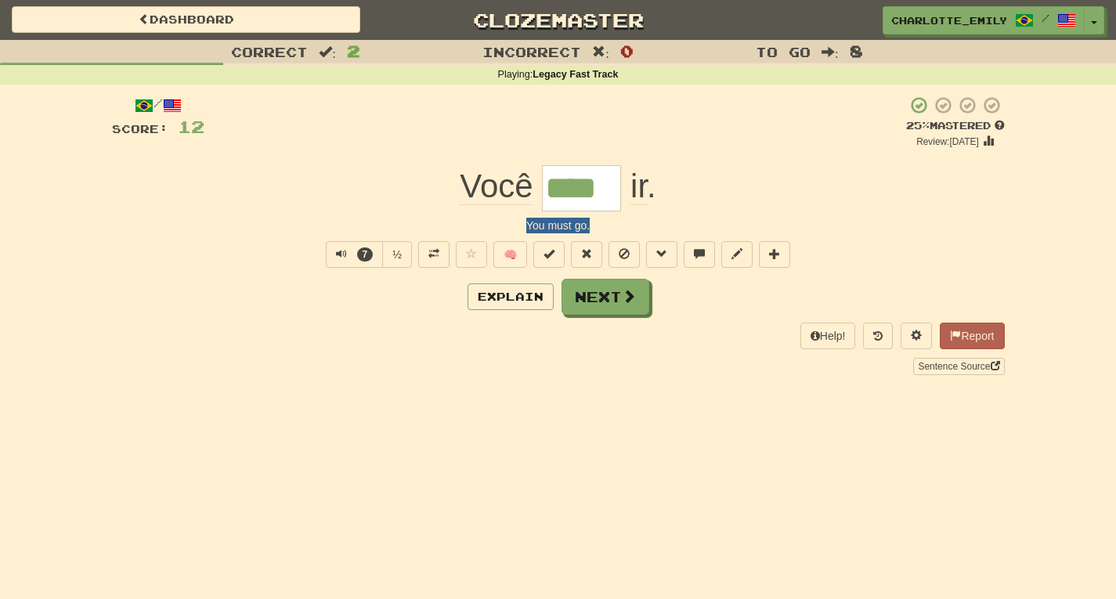
click at [918, 219] on div "You must go." at bounding box center [558, 226] width 892 height 16
click at [336, 252] on span "Text-to-speech controls" at bounding box center [341, 253] width 11 height 11
click at [325, 297] on div "Explain Next" at bounding box center [558, 297] width 892 height 36
click at [337, 252] on span "Text-to-speech controls" at bounding box center [338, 253] width 11 height 11
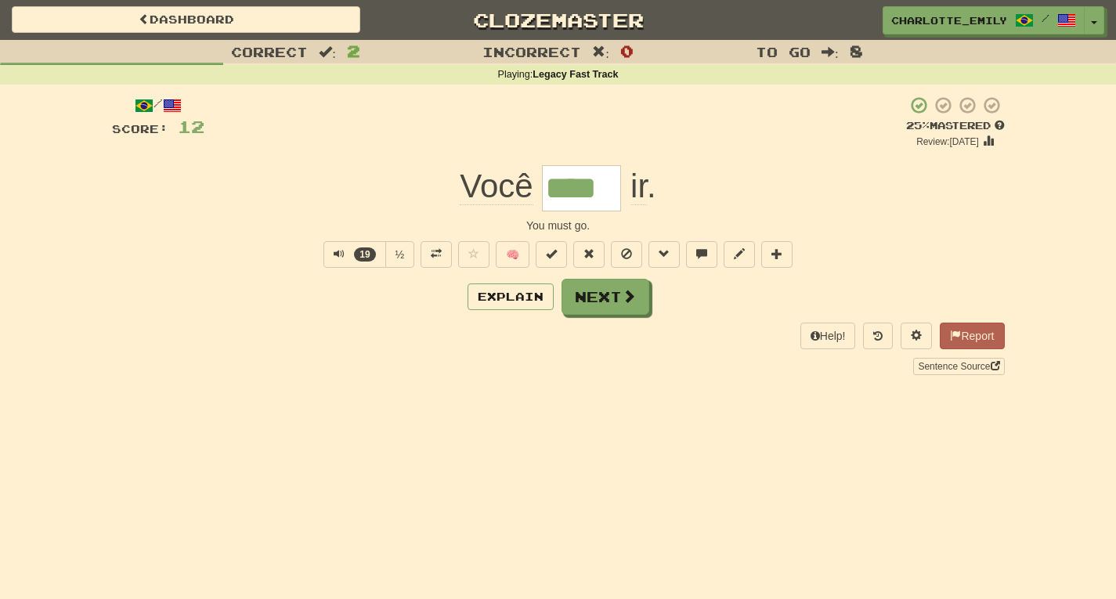
click at [0, 102] on div "Correct : 2 Incorrect : 0 To go : 8 Playing : Legacy Fast Track / Score: 12 + 8…" at bounding box center [558, 218] width 1116 height 357
click at [339, 258] on span "Text-to-speech controls" at bounding box center [338, 253] width 11 height 11
click at [339, 301] on div "Explain Next" at bounding box center [558, 297] width 892 height 36
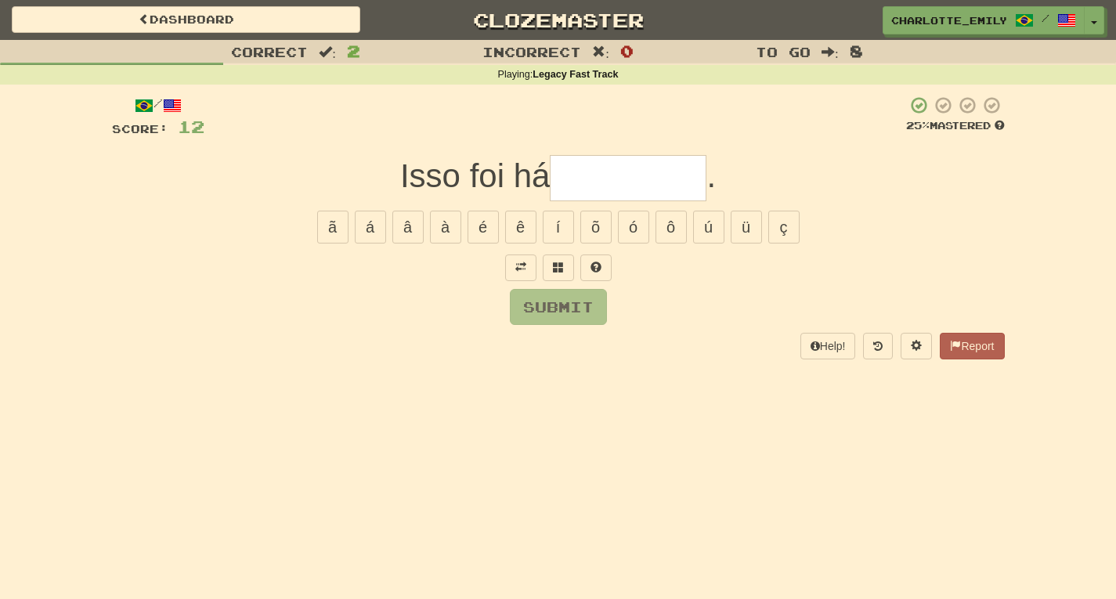
click at [0, 269] on div "Correct : 2 Incorrect : 0 To go : 8 Playing : Legacy Fast Track / Score: 12 25 …" at bounding box center [558, 210] width 1116 height 341
click at [515, 265] on span at bounding box center [520, 266] width 11 height 11
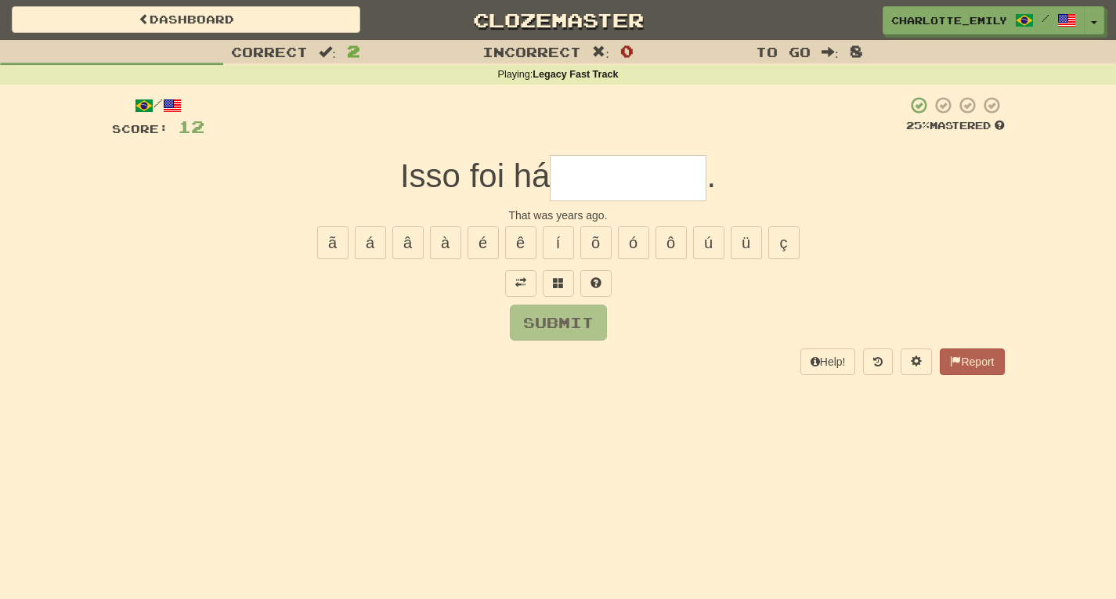
click at [444, 306] on div "Submit" at bounding box center [558, 323] width 892 height 36
click at [591, 169] on input "text" at bounding box center [628, 178] width 157 height 46
type input "****"
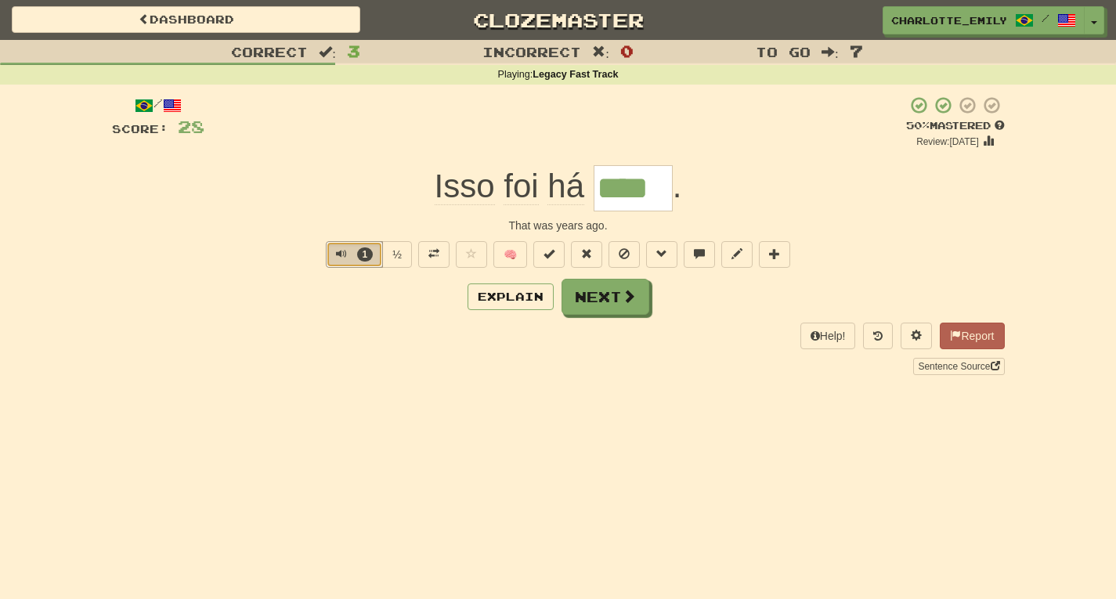
click at [336, 255] on span "Text-to-speech controls" at bounding box center [341, 253] width 11 height 11
click at [0, 187] on div "Correct : 3 Incorrect : 0 To go : 7 Playing : Legacy Fast Track / Score: 28 + 1…" at bounding box center [558, 218] width 1116 height 357
click at [587, 253] on span at bounding box center [586, 253] width 11 height 11
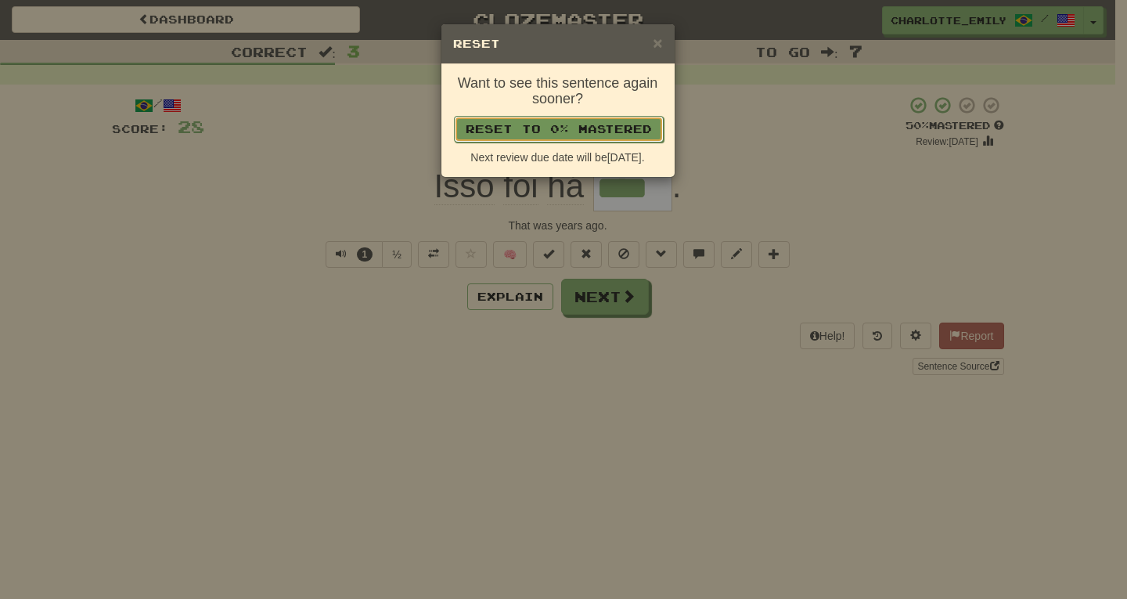
click at [553, 129] on button "Reset to 0% Mastered" at bounding box center [559, 129] width 210 height 27
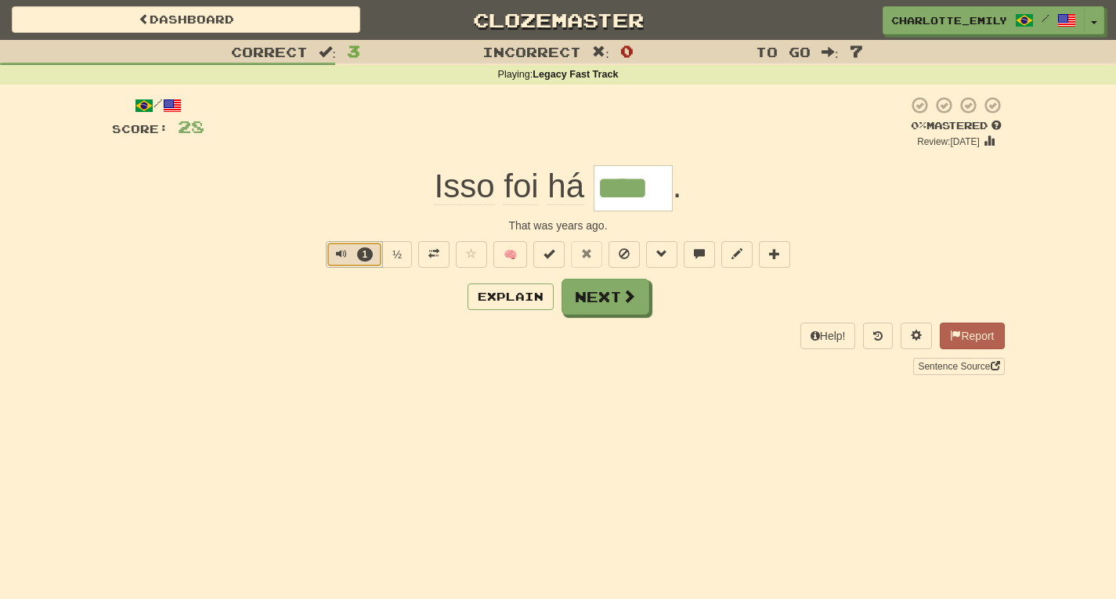
click at [338, 254] on span "Text-to-speech controls" at bounding box center [341, 253] width 11 height 11
click at [315, 305] on div "Explain Next" at bounding box center [558, 297] width 892 height 36
click at [336, 254] on span "Text-to-speech controls" at bounding box center [341, 253] width 11 height 11
click at [323, 281] on div "Explain Next" at bounding box center [558, 297] width 892 height 36
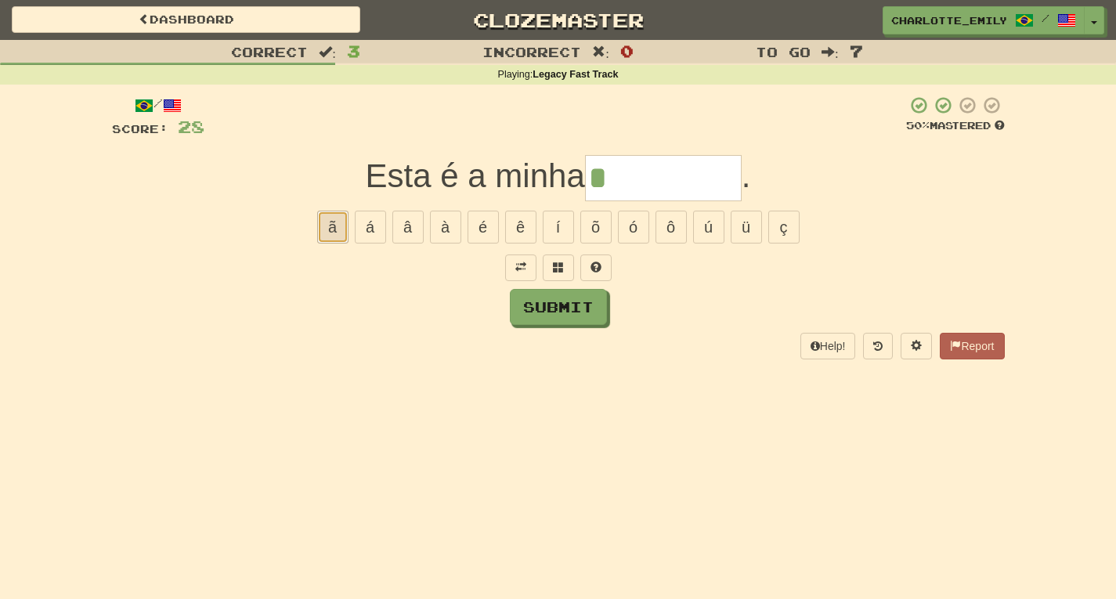
click at [332, 231] on button "ã" at bounding box center [332, 227] width 31 height 33
type input "***"
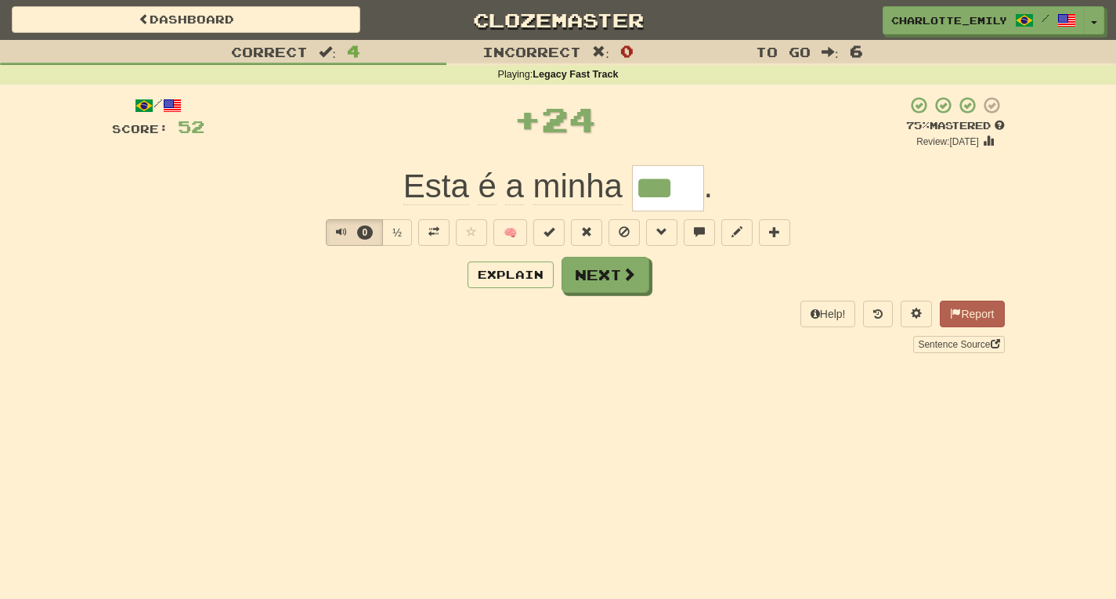
click at [175, 222] on div "0 ½ 🧠" at bounding box center [558, 232] width 892 height 27
click at [337, 230] on span "Text-to-speech controls" at bounding box center [341, 231] width 11 height 11
click at [323, 290] on div "Explain Next" at bounding box center [558, 275] width 892 height 36
click at [333, 229] on button "8" at bounding box center [354, 232] width 57 height 27
click at [330, 287] on div "Explain Next" at bounding box center [558, 275] width 892 height 36
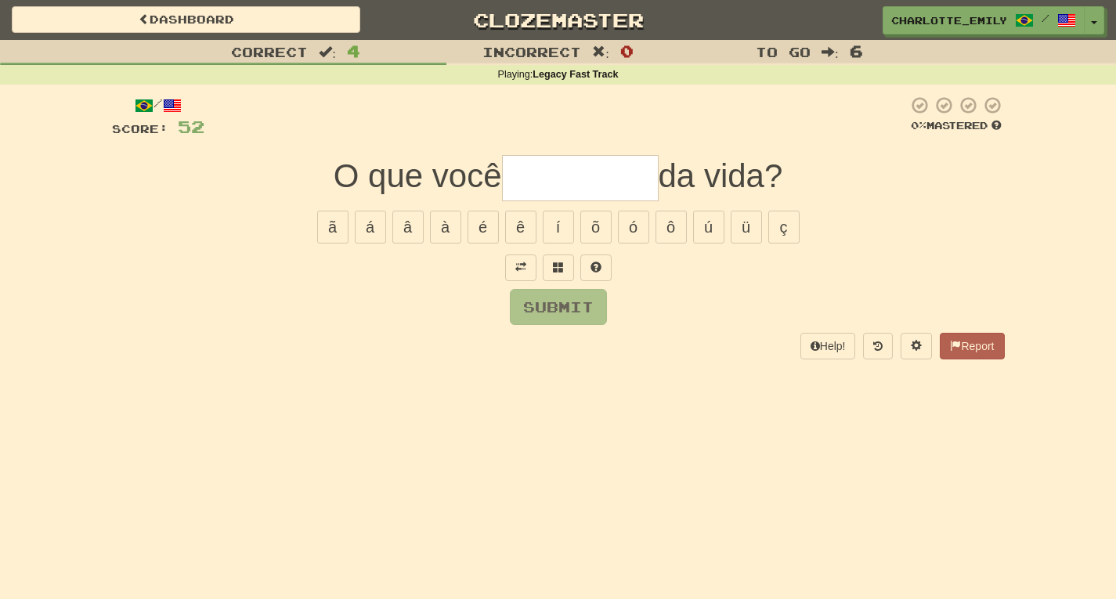
click at [65, 188] on div "Correct : 4 Incorrect : 0 To go : 6 Playing : Legacy Fast Track / Score: 52 0 %…" at bounding box center [558, 210] width 1116 height 341
click at [586, 178] on input "text" at bounding box center [580, 178] width 157 height 46
type input "*"
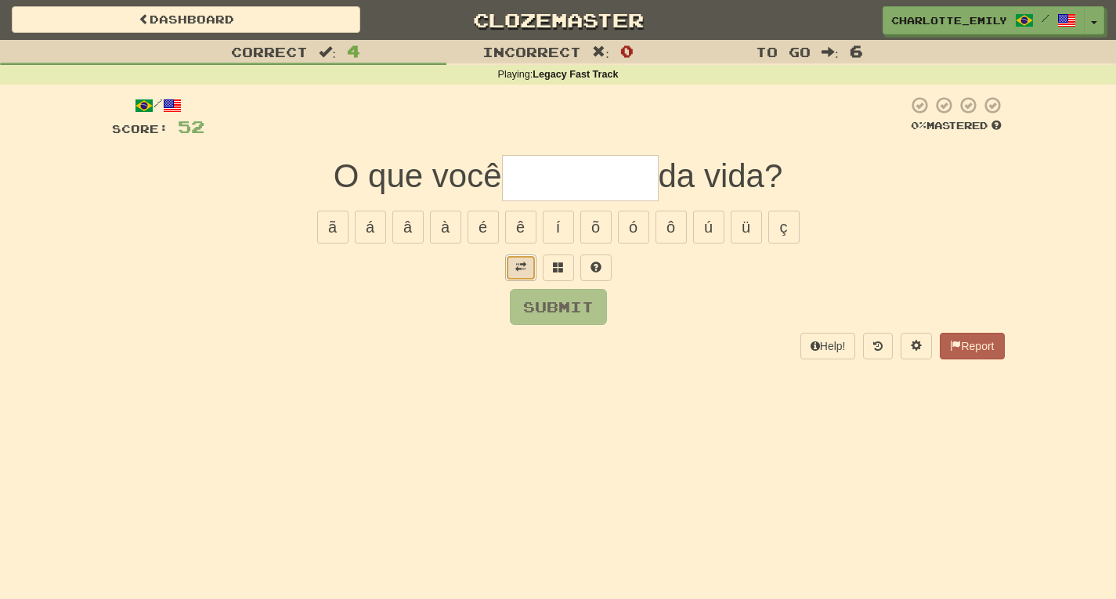
click at [519, 272] on span at bounding box center [520, 266] width 11 height 11
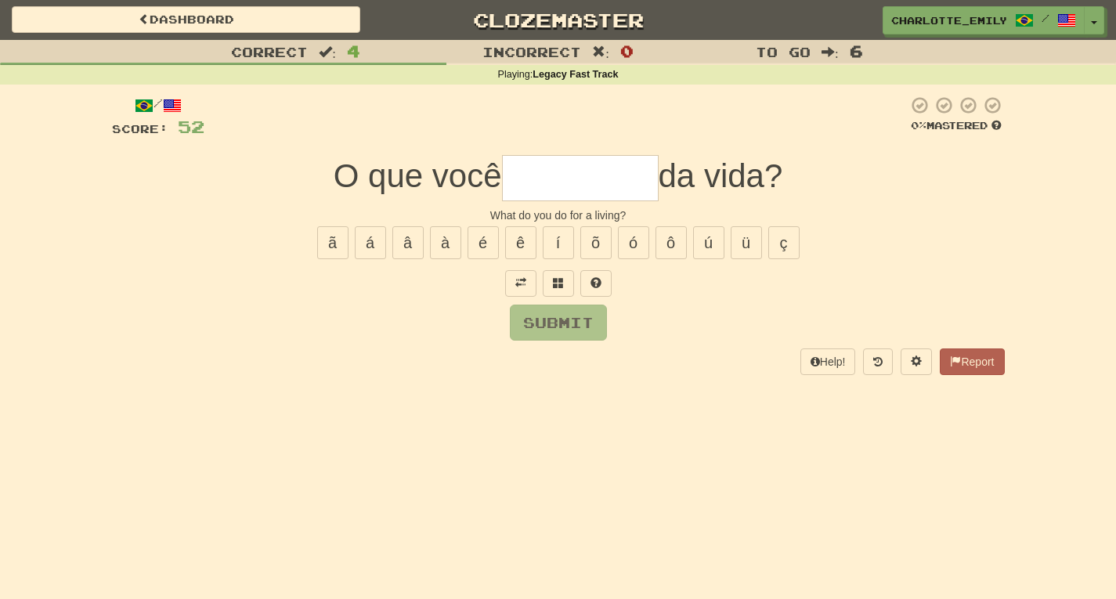
click at [440, 331] on div "Submit" at bounding box center [558, 323] width 892 height 36
click at [557, 177] on input "text" at bounding box center [580, 178] width 157 height 46
type input "***"
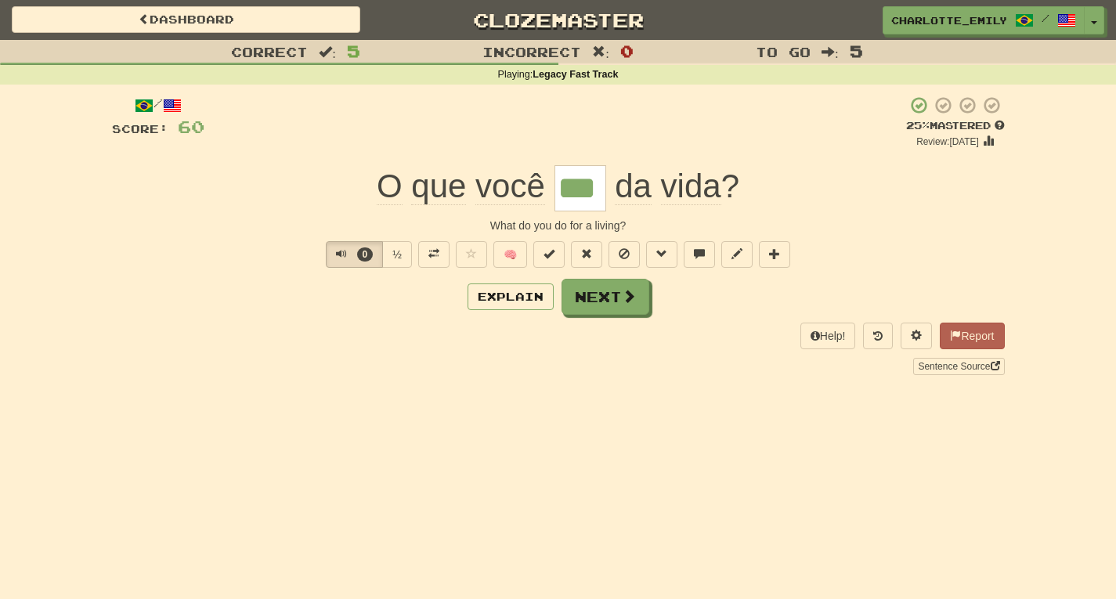
click at [296, 406] on div "Dashboard Clozemaster charlotte_emily / Toggle Dropdown Dashboard Leaderboard A…" at bounding box center [558, 299] width 1116 height 599
click at [336, 254] on span "Text-to-speech controls" at bounding box center [341, 253] width 11 height 11
click at [336, 301] on div "Explain Next" at bounding box center [558, 297] width 892 height 36
click at [511, 302] on button "Explain" at bounding box center [510, 296] width 86 height 27
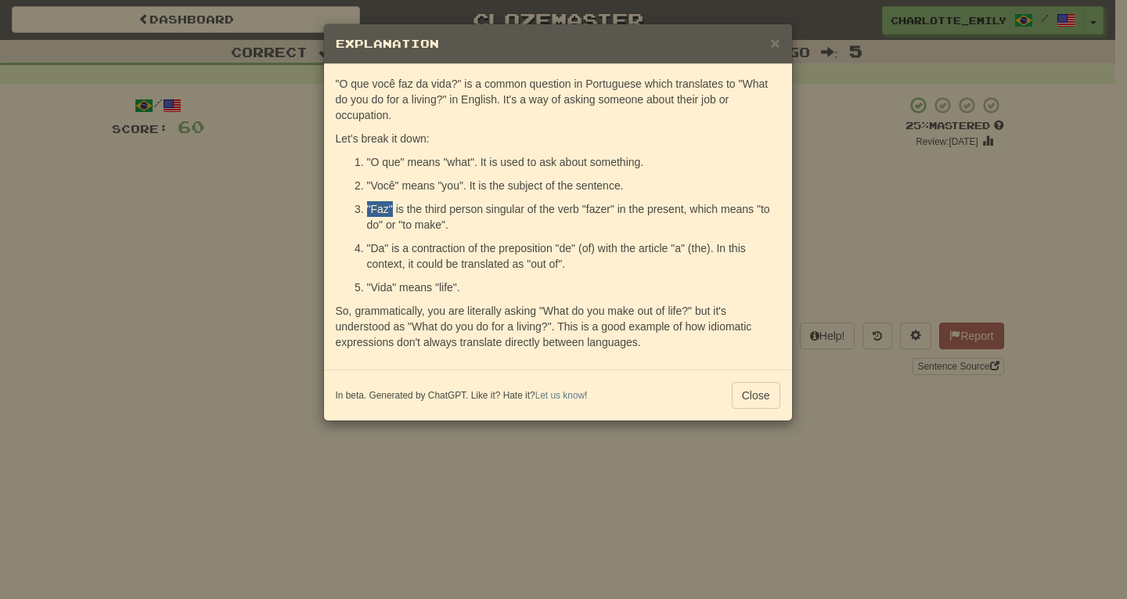
drag, startPoint x: 366, startPoint y: 208, endPoint x: 391, endPoint y: 208, distance: 25.8
click at [391, 208] on li ""Faz" is the third person singular of the verb "fazer" in the present, which me…" at bounding box center [573, 216] width 413 height 31
drag, startPoint x: 366, startPoint y: 247, endPoint x: 387, endPoint y: 248, distance: 20.4
click at [387, 248] on p ""Da" is a contraction of the preposition "de" (of) with the article "a" (the). …" at bounding box center [573, 255] width 413 height 31
click at [416, 248] on p ""Da" is a contraction of the preposition "de" (of) with the article "a" (the). …" at bounding box center [573, 255] width 413 height 31
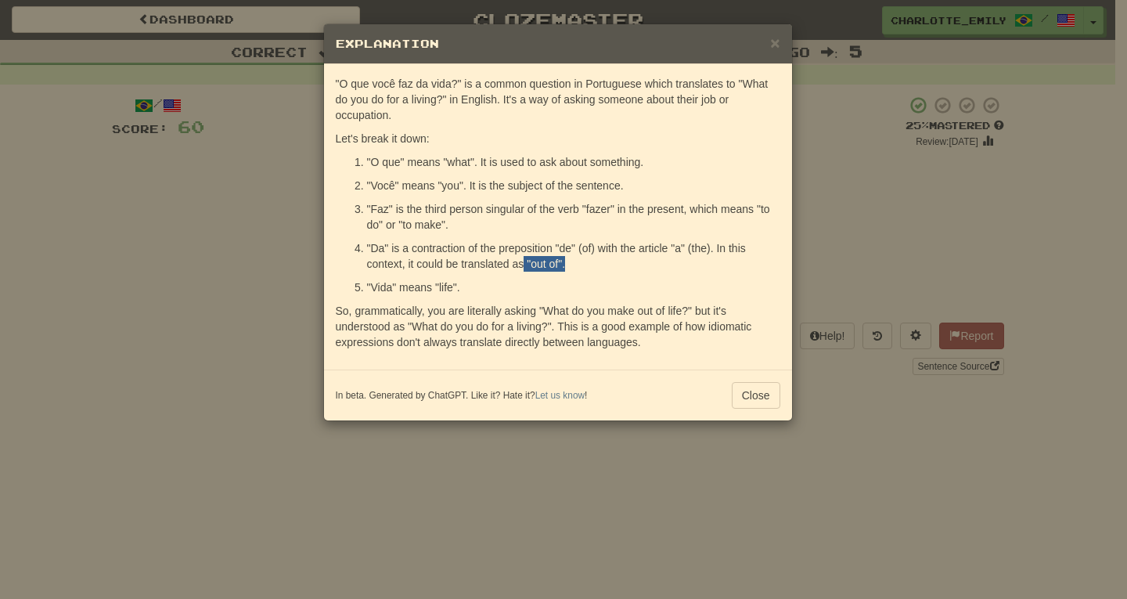
drag, startPoint x: 524, startPoint y: 263, endPoint x: 583, endPoint y: 266, distance: 59.6
click at [583, 266] on p ""Da" is a contraction of the preposition "de" (of) with the article "a" (the). …" at bounding box center [573, 255] width 413 height 31
click at [756, 401] on button "Close" at bounding box center [756, 395] width 49 height 27
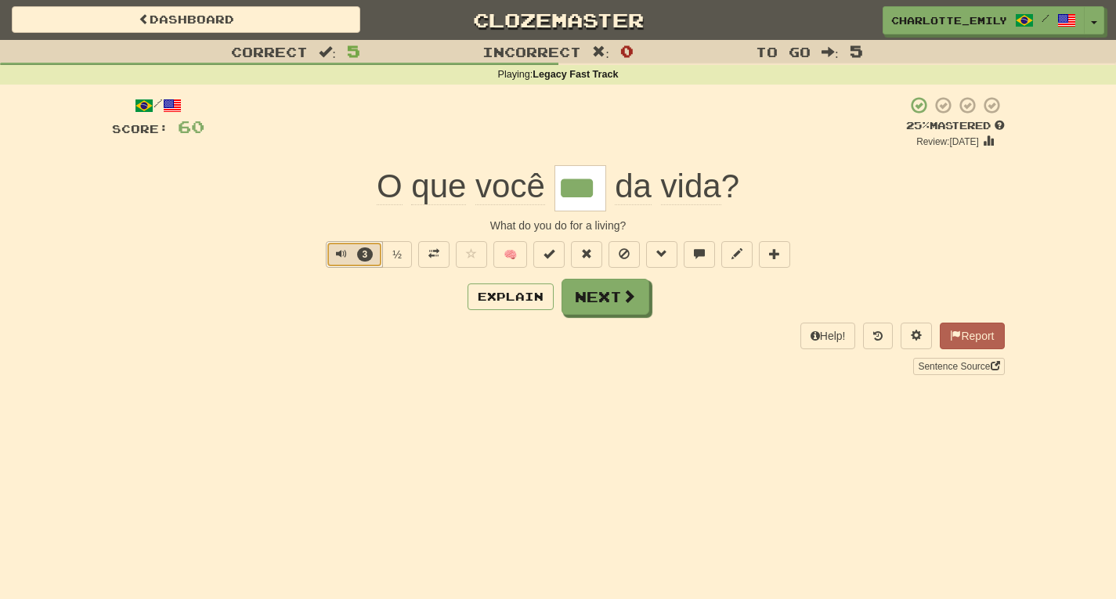
click at [336, 252] on span "Text-to-speech controls" at bounding box center [341, 253] width 11 height 11
click at [336, 308] on div "Explain Next" at bounding box center [558, 297] width 892 height 36
click at [338, 254] on span "Text-to-speech controls" at bounding box center [341, 253] width 11 height 11
click at [308, 204] on div "O que você *** da vida ?" at bounding box center [558, 188] width 892 height 46
click at [337, 253] on span "Text-to-speech controls" at bounding box center [341, 253] width 11 height 11
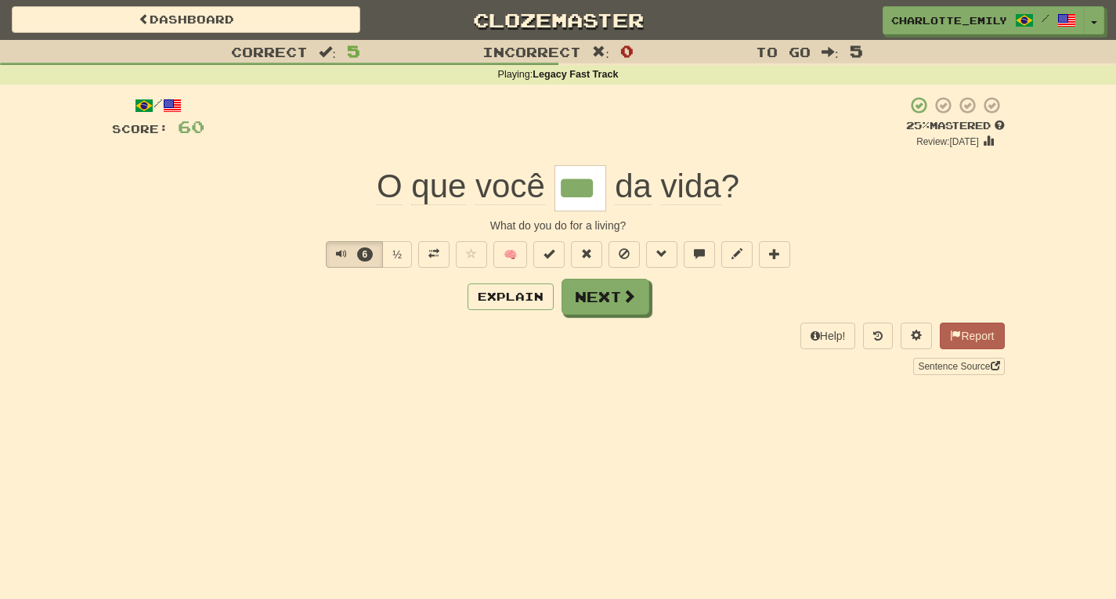
click at [182, 255] on div "6 ½ 🧠" at bounding box center [558, 254] width 892 height 27
click at [336, 257] on span "Text-to-speech controls" at bounding box center [338, 253] width 11 height 11
click at [0, 114] on div "Correct : 5 Incorrect : 0 To go : 5 Playing : Legacy Fast Track / Score: 60 + 8…" at bounding box center [558, 218] width 1116 height 357
click at [328, 250] on button "16" at bounding box center [354, 254] width 63 height 27
click at [312, 294] on div "Explain Next" at bounding box center [558, 297] width 892 height 36
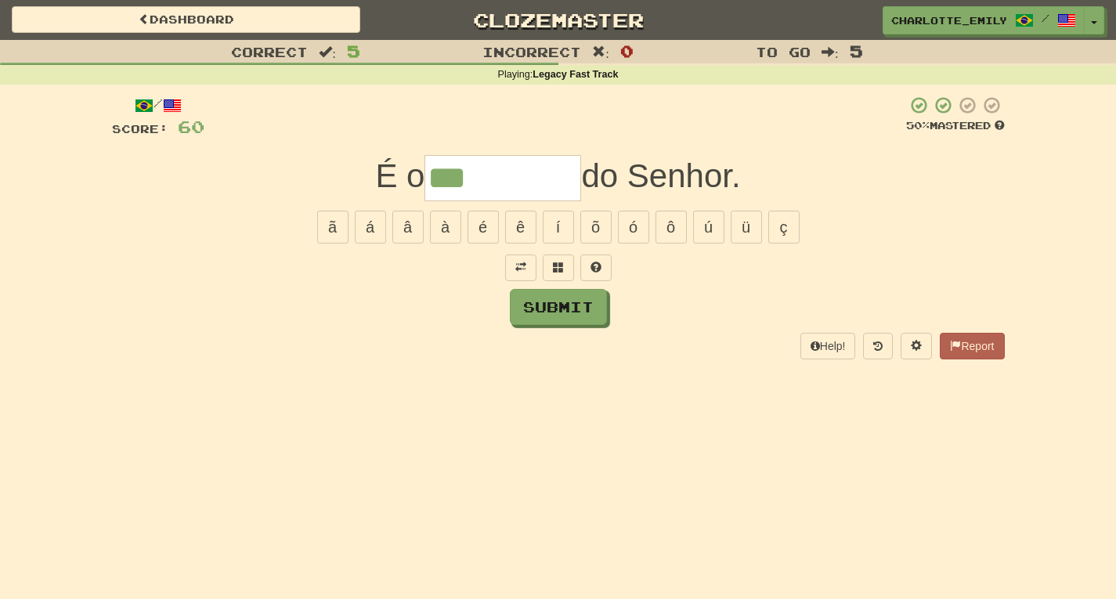
type input "***"
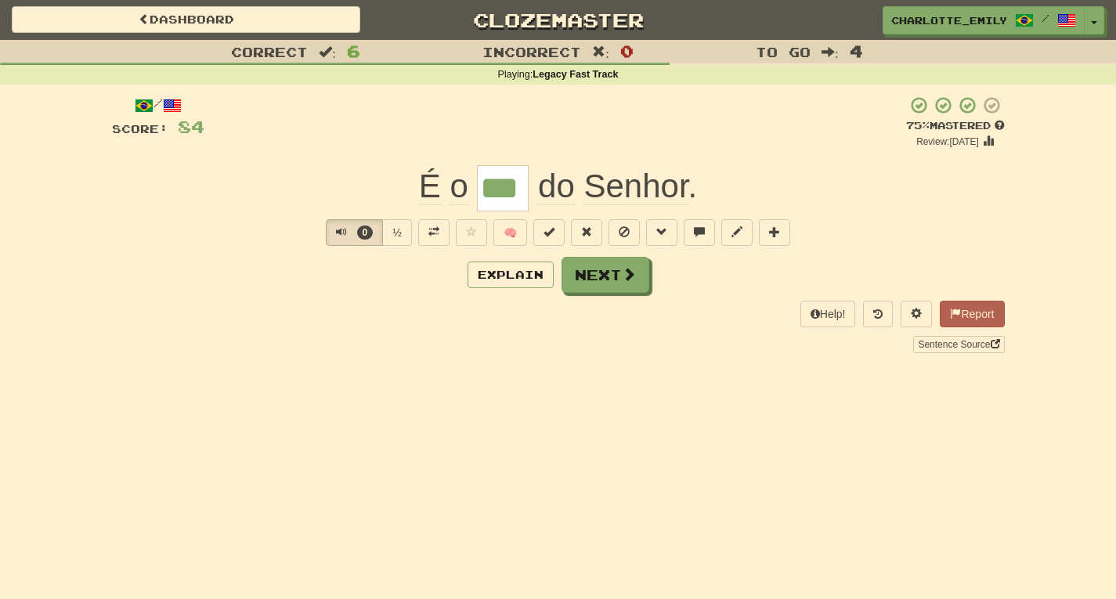
click at [1, 274] on div "Correct : 6 Incorrect : 0 To go : 4 Playing : Legacy Fast Track / Score: 84 + 2…" at bounding box center [558, 207] width 1116 height 335
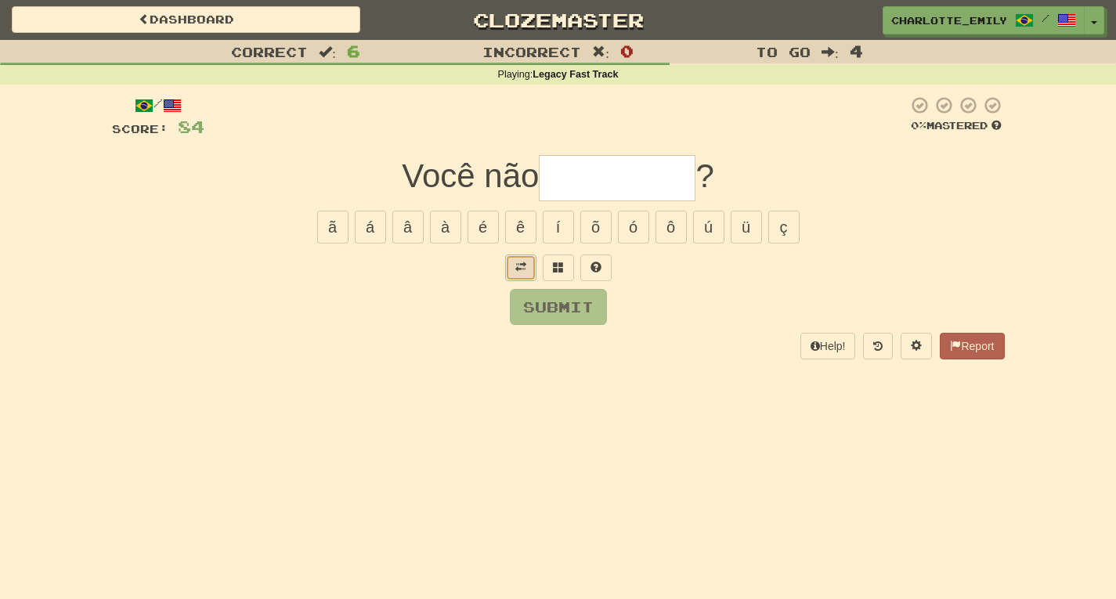
click at [524, 276] on button at bounding box center [520, 267] width 31 height 27
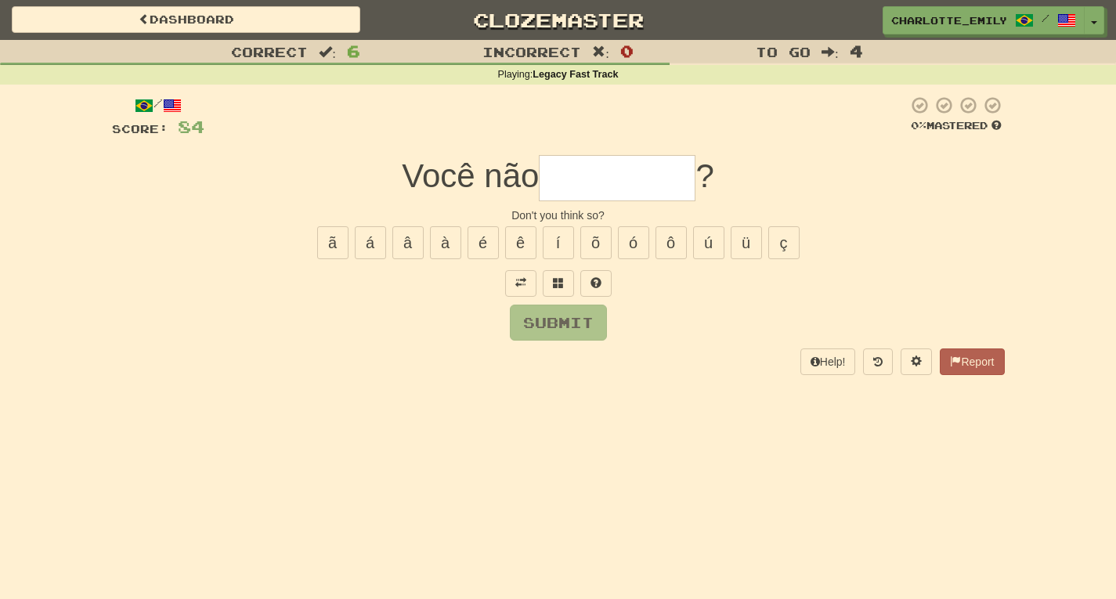
click at [479, 294] on div at bounding box center [558, 283] width 892 height 27
click at [589, 178] on input "text" at bounding box center [617, 178] width 157 height 46
type input "*"
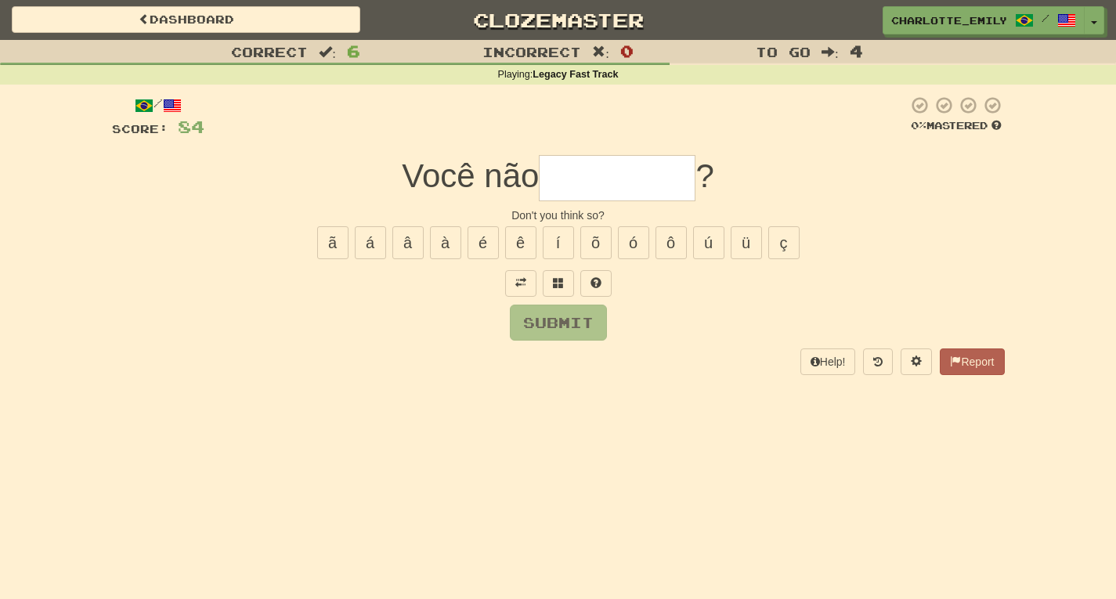
type input "*"
click at [563, 290] on button at bounding box center [558, 283] width 31 height 27
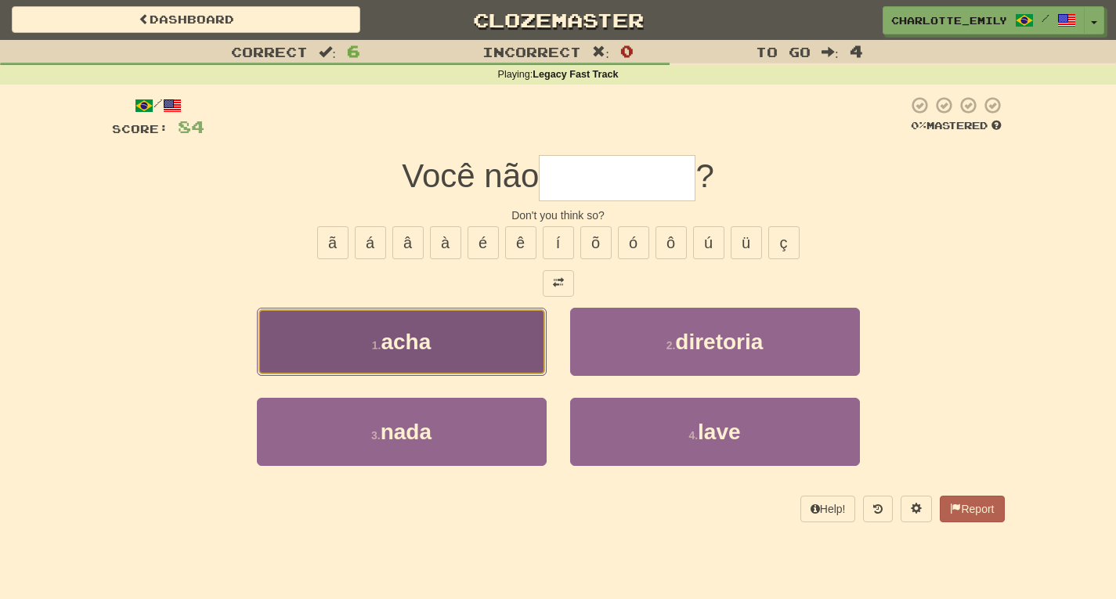
click at [401, 342] on span "acha" at bounding box center [405, 342] width 50 height 24
type input "****"
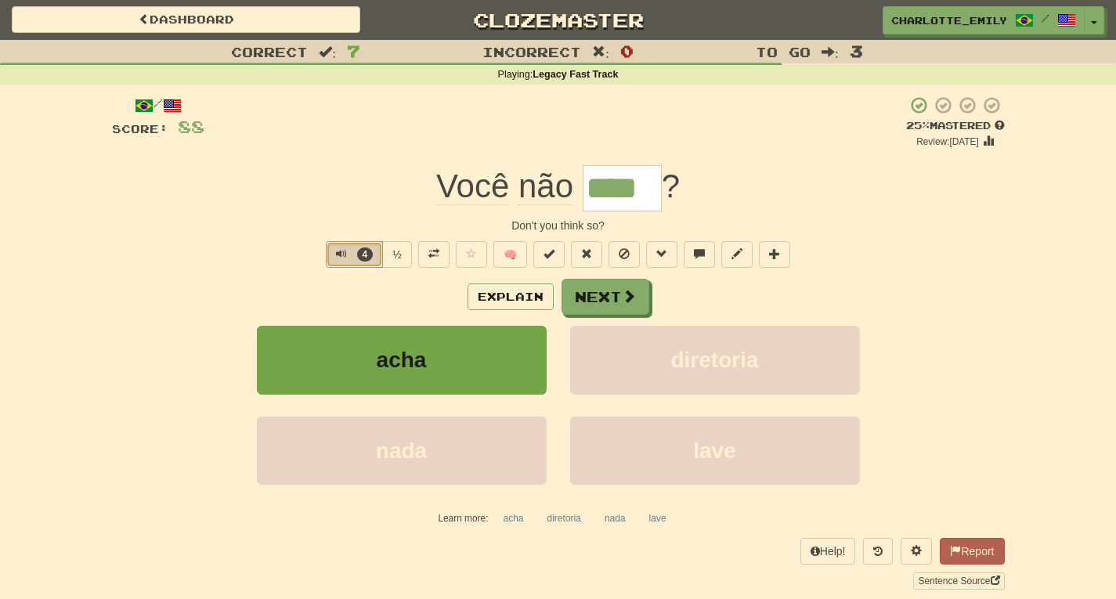
click at [339, 253] on span "Text-to-speech controls" at bounding box center [341, 253] width 11 height 11
click at [254, 251] on div "4 ½ 🧠" at bounding box center [558, 254] width 892 height 27
click at [480, 301] on button "Explain" at bounding box center [510, 296] width 86 height 27
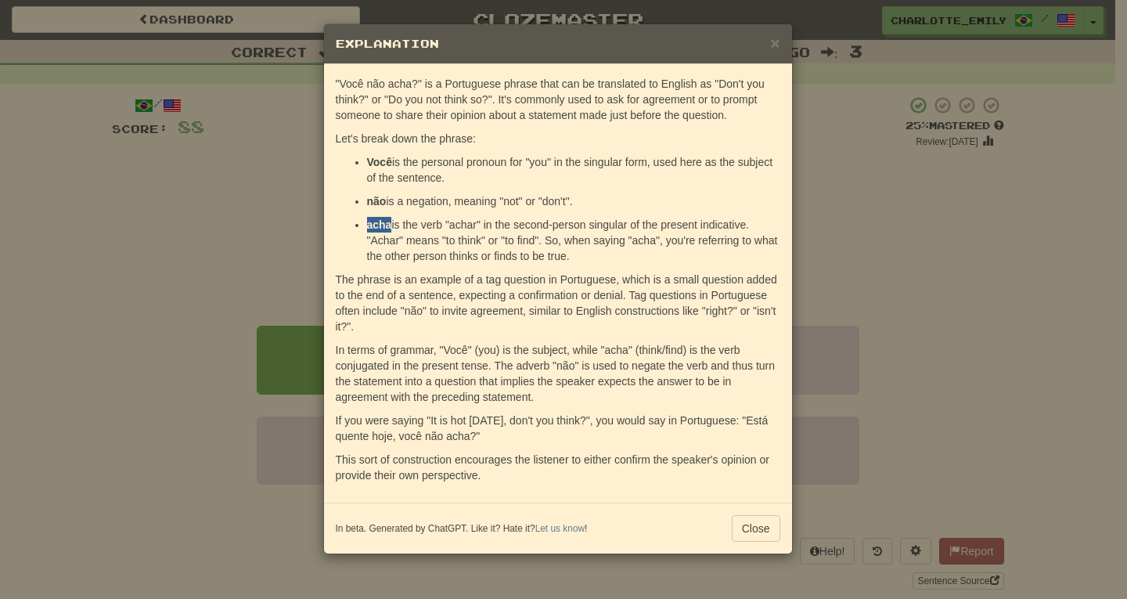
drag, startPoint x: 366, startPoint y: 224, endPoint x: 391, endPoint y: 225, distance: 25.9
click at [391, 225] on ul "Você is the personal pronoun for "you" in the singular form, used here as the s…" at bounding box center [558, 209] width 445 height 110
click at [664, 224] on p "acha is the verb "achar" in the second-person singular of the present indicativ…" at bounding box center [573, 240] width 413 height 47
drag, startPoint x: 366, startPoint y: 223, endPoint x: 389, endPoint y: 224, distance: 22.7
click at [389, 224] on strong "acha" at bounding box center [379, 224] width 25 height 13
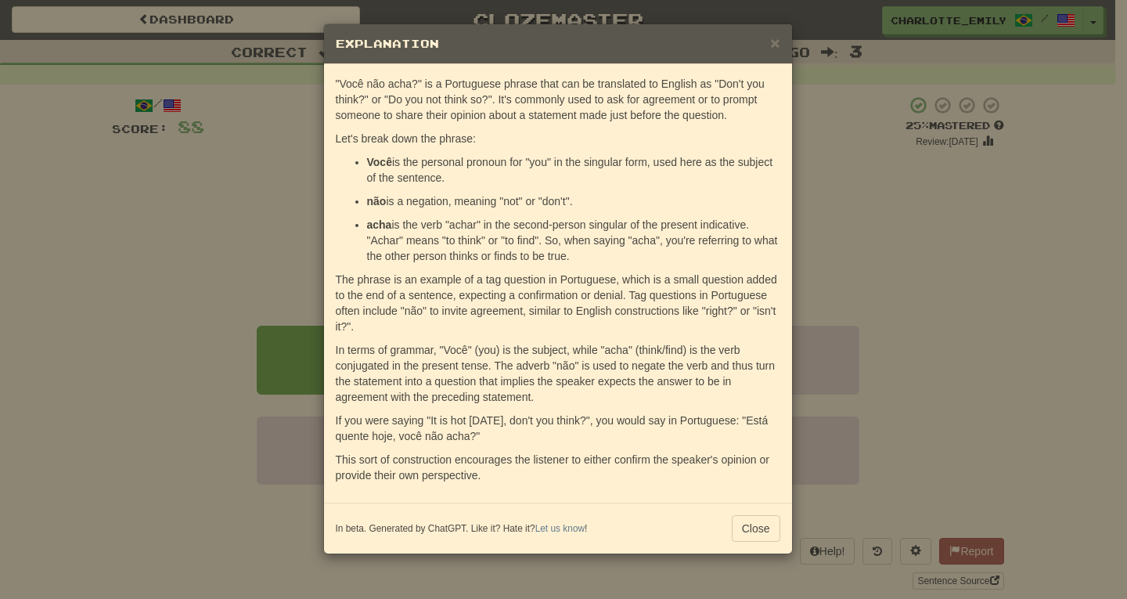
click at [454, 223] on p "acha is the verb "achar" in the second-person singular of the present indicativ…" at bounding box center [573, 240] width 413 height 47
drag, startPoint x: 367, startPoint y: 240, endPoint x: 402, endPoint y: 240, distance: 35.2
click at [402, 240] on p "acha is the verb "achar" in the second-person singular of the present indicativ…" at bounding box center [573, 240] width 413 height 47
click at [414, 240] on p "acha is the verb "achar" in the second-person singular of the present indicativ…" at bounding box center [573, 240] width 413 height 47
drag, startPoint x: 442, startPoint y: 240, endPoint x: 481, endPoint y: 241, distance: 40.0
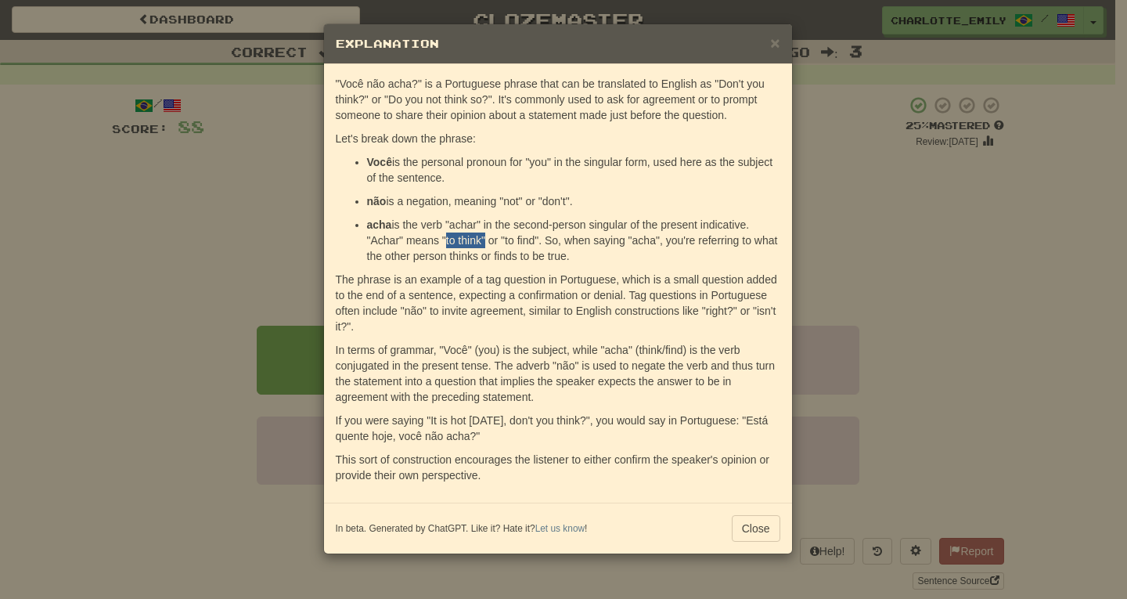
click at [481, 241] on p "acha is the verb "achar" in the second-person singular of the present indicativ…" at bounding box center [573, 240] width 413 height 47
drag, startPoint x: 503, startPoint y: 240, endPoint x: 538, endPoint y: 243, distance: 35.4
click at [538, 243] on p "acha is the verb "achar" in the second-person singular of the present indicativ…" at bounding box center [573, 240] width 413 height 47
click at [550, 240] on p "acha is the verb "achar" in the second-person singular of the present indicativ…" at bounding box center [573, 240] width 413 height 47
drag, startPoint x: 548, startPoint y: 256, endPoint x: 564, endPoint y: 258, distance: 16.5
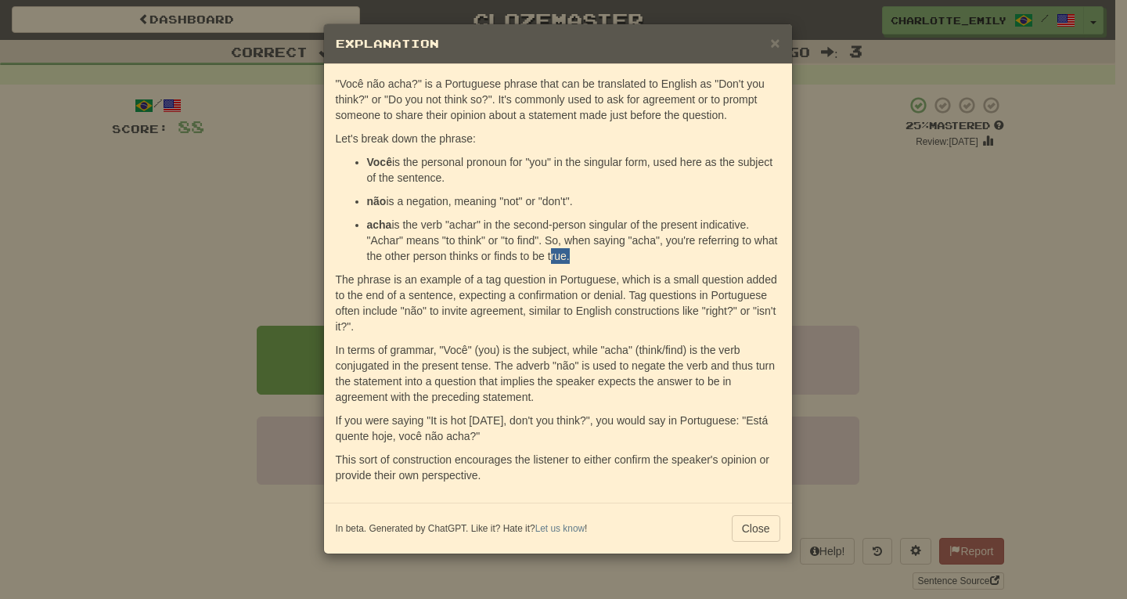
click at [564, 258] on p "acha is the verb "achar" in the second-person singular of the present indicativ…" at bounding box center [573, 240] width 413 height 47
click at [578, 258] on p "acha is the verb "achar" in the second-person singular of the present indicativ…" at bounding box center [573, 240] width 413 height 47
click at [751, 525] on button "Close" at bounding box center [756, 528] width 49 height 27
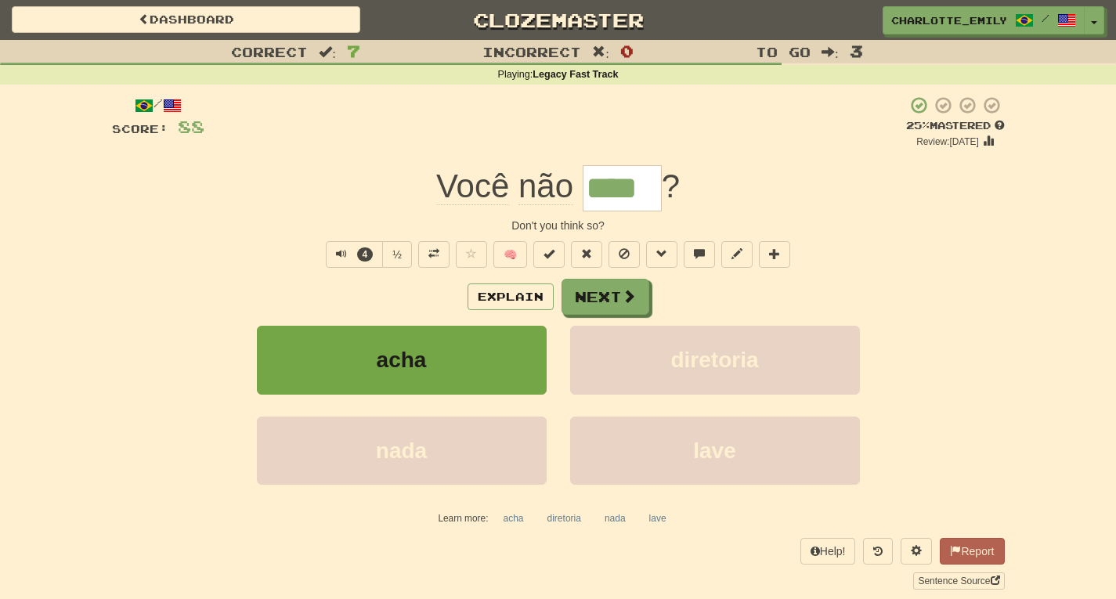
click at [618, 187] on input "****" at bounding box center [621, 188] width 79 height 46
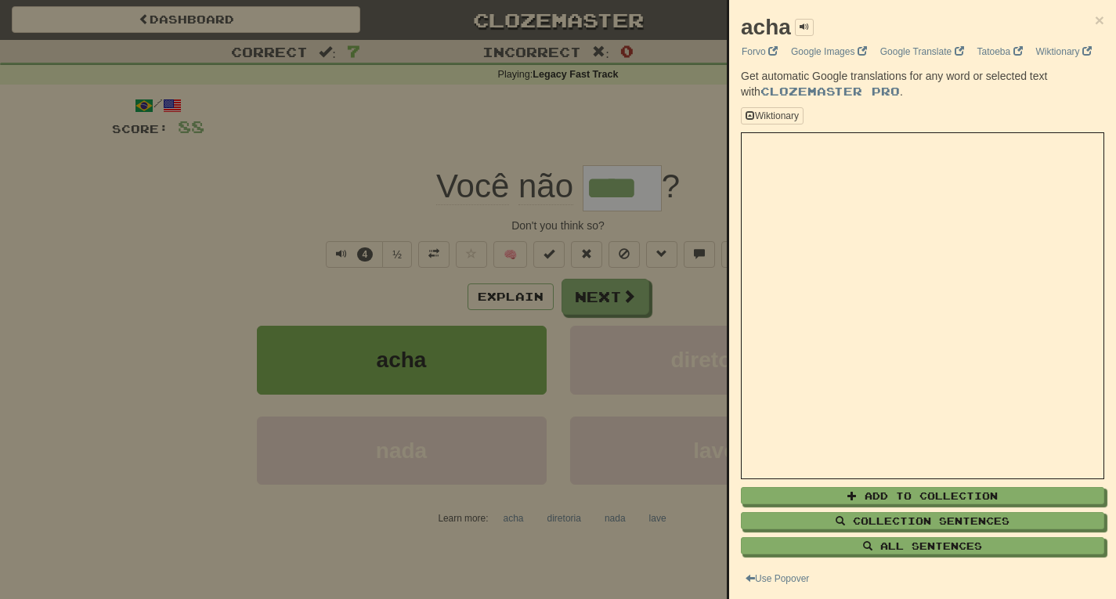
click at [1093, 160] on div "acha × Forvo Google Images Google Translate Tatoeba Wiktionary Get automatic Go…" at bounding box center [922, 299] width 387 height 599
click at [1094, 23] on span "×" at bounding box center [1098, 20] width 9 height 18
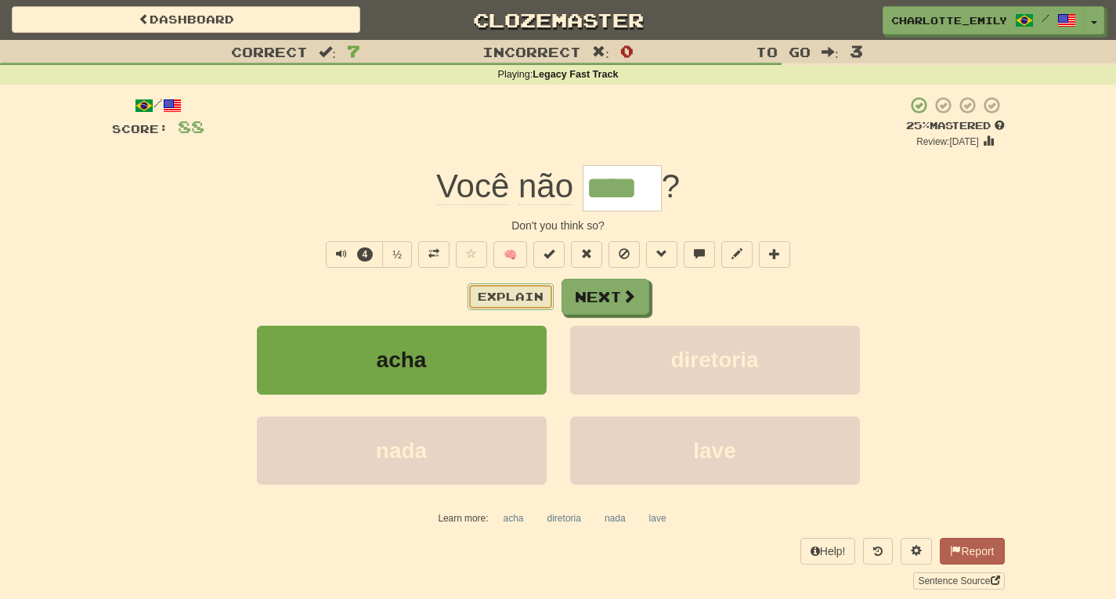
click at [483, 308] on button "Explain" at bounding box center [510, 296] width 86 height 27
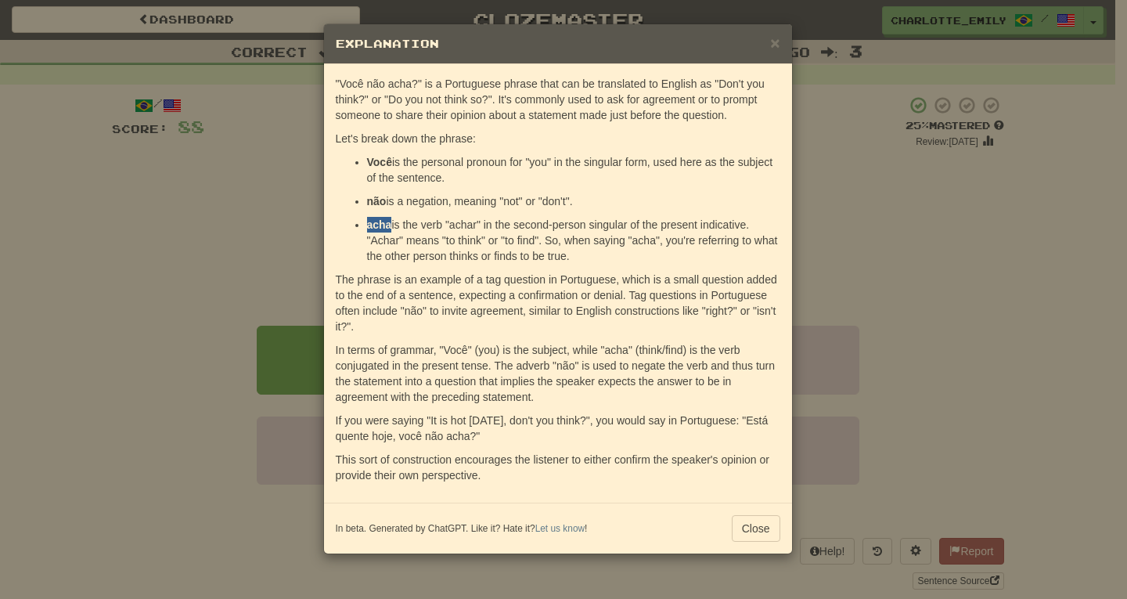
drag, startPoint x: 368, startPoint y: 224, endPoint x: 390, endPoint y: 225, distance: 22.0
click at [390, 225] on strong "acha" at bounding box center [379, 224] width 25 height 13
drag, startPoint x: 367, startPoint y: 241, endPoint x: 403, endPoint y: 241, distance: 36.0
click at [403, 241] on p "acha is the verb "achar" in the second-person singular of the present indicativ…" at bounding box center [573, 240] width 413 height 47
click at [413, 240] on p "acha is the verb "achar" in the second-person singular of the present indicativ…" at bounding box center [573, 240] width 413 height 47
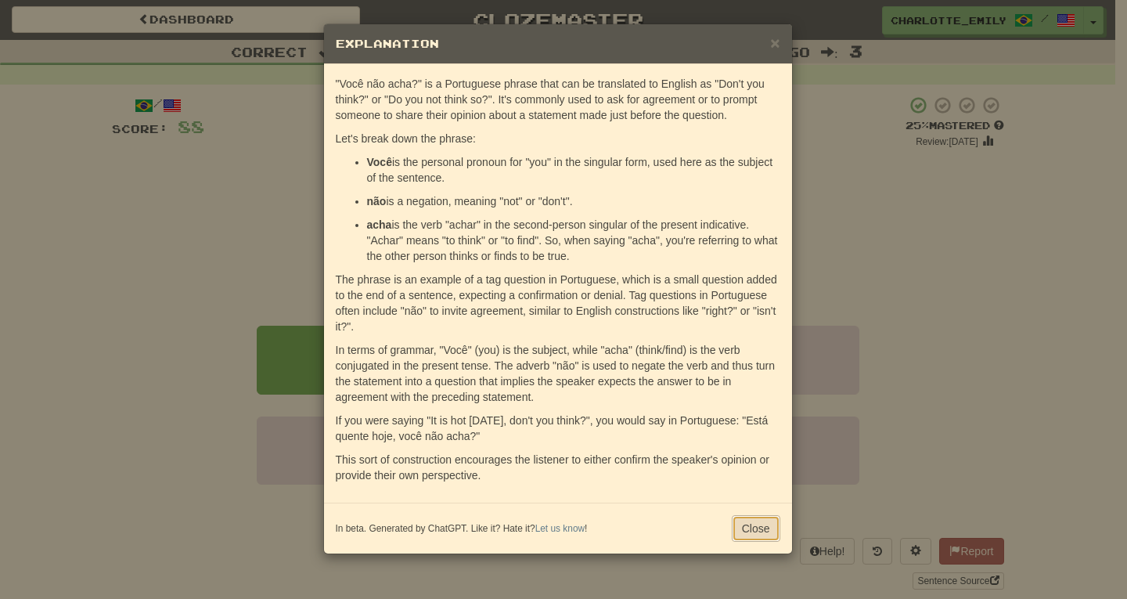
click at [766, 533] on button "Close" at bounding box center [756, 528] width 49 height 27
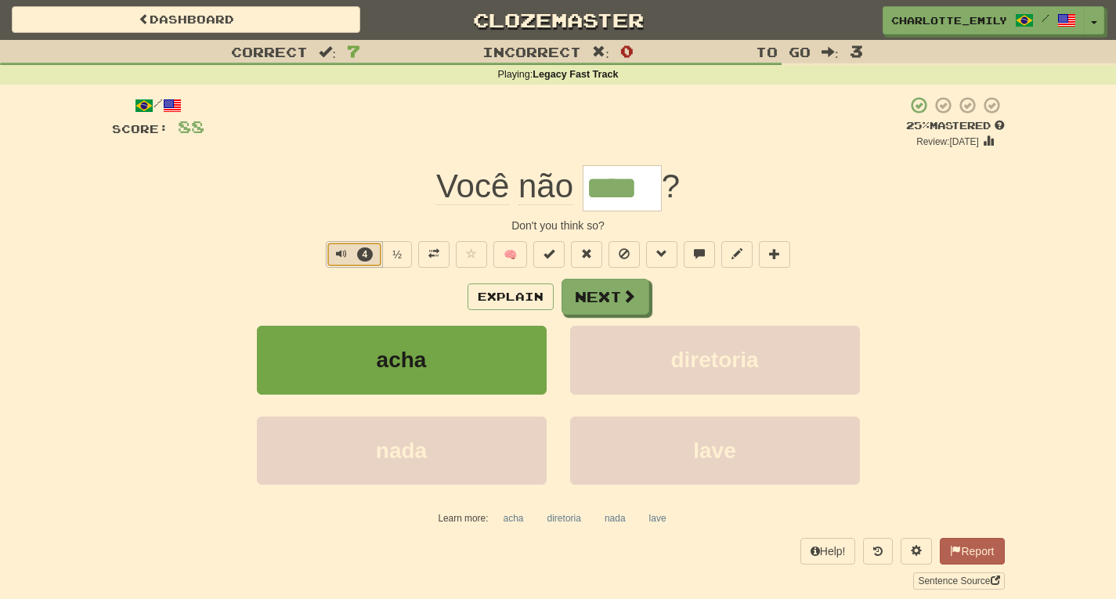
click at [338, 255] on span "Text-to-speech controls" at bounding box center [341, 253] width 11 height 11
click at [320, 294] on div "Explain Next" at bounding box center [558, 297] width 892 height 36
click at [336, 250] on span "Text-to-speech controls" at bounding box center [341, 253] width 11 height 11
click at [384, 216] on div "/ Score: 88 + 4 25 % Mastered Review: 2025-08-22 Você não **** ? Don't you thin…" at bounding box center [558, 343] width 892 height 494
click at [619, 188] on input "****" at bounding box center [621, 188] width 79 height 46
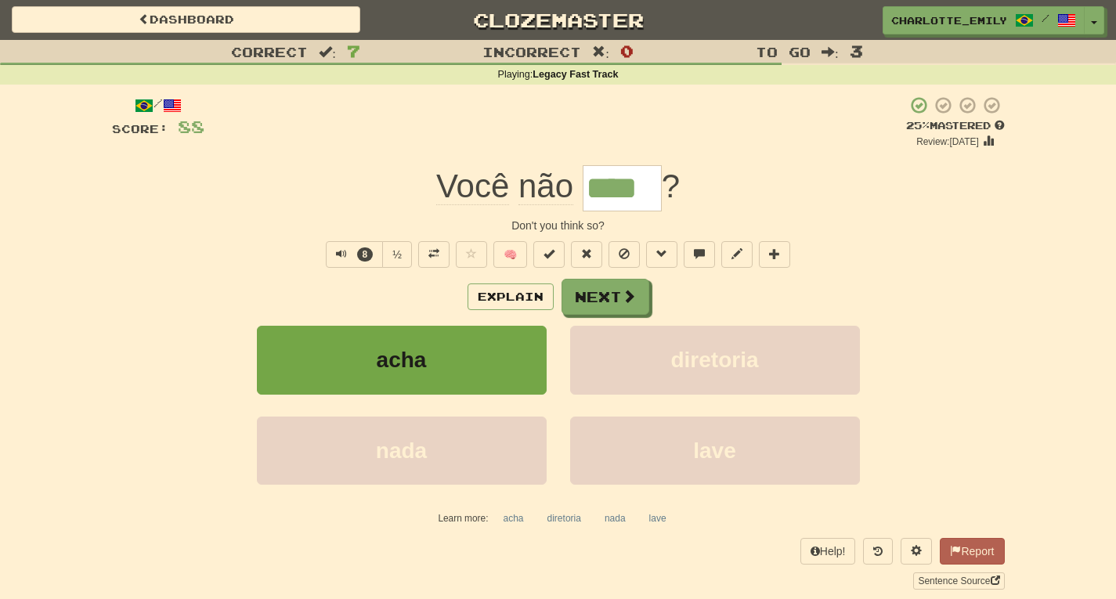
click at [619, 188] on input "****" at bounding box center [621, 188] width 79 height 46
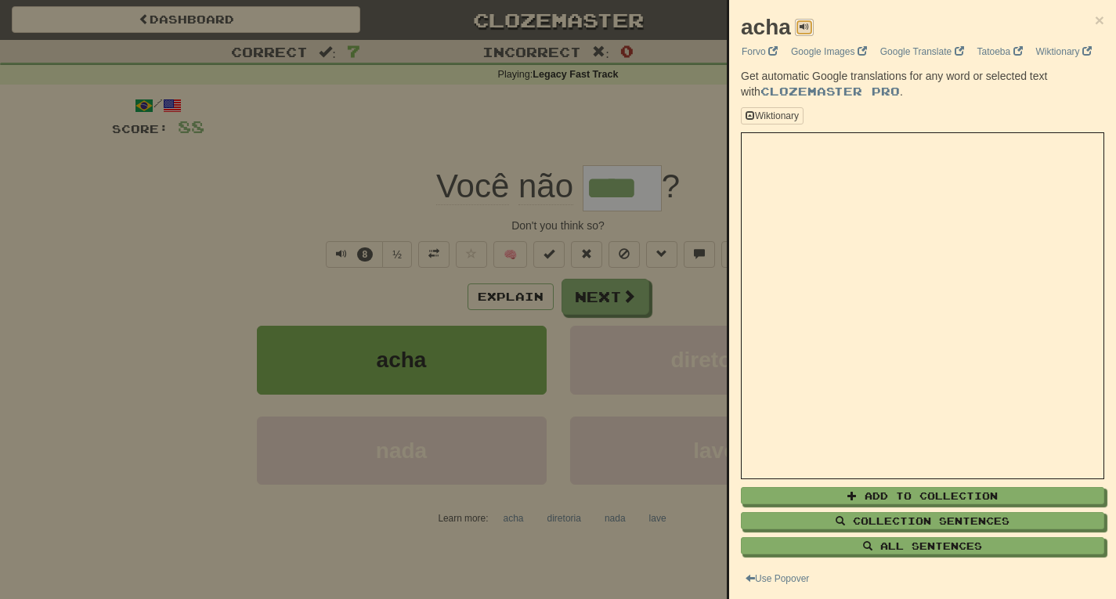
click at [802, 24] on span at bounding box center [803, 26] width 9 height 9
click at [802, 25] on span at bounding box center [803, 26] width 9 height 9
click at [799, 23] on span at bounding box center [803, 26] width 9 height 9
click at [342, 204] on div at bounding box center [558, 299] width 1116 height 599
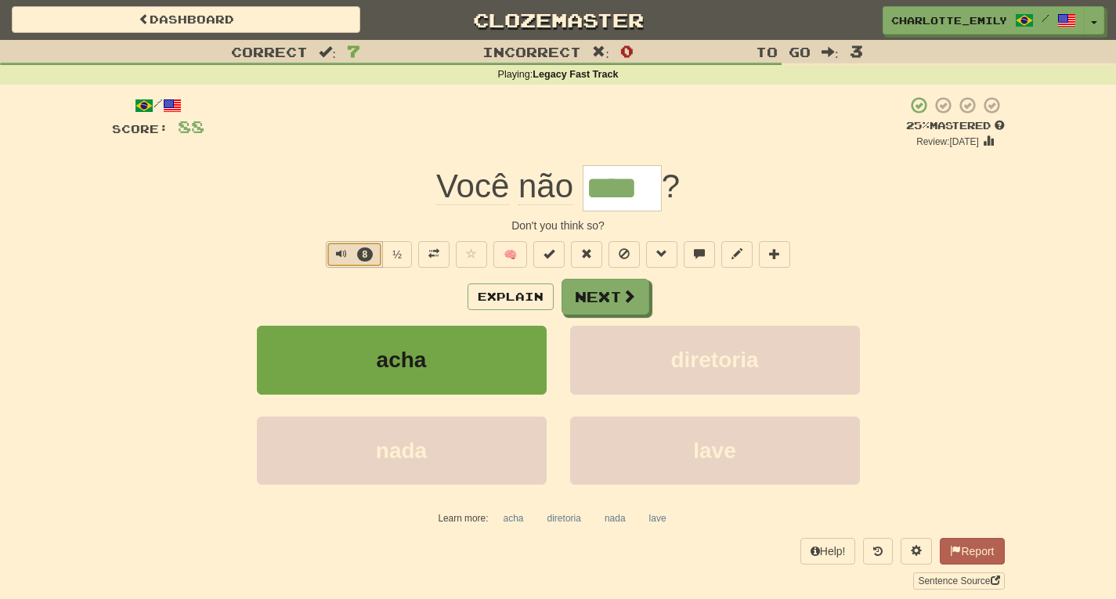
click at [337, 253] on span "Text-to-speech controls" at bounding box center [341, 253] width 11 height 11
click at [218, 276] on div "/ Score: 88 + 4 25 % Mastered Review: 2025-08-22 Você não **** ? Don't you thin…" at bounding box center [558, 343] width 892 height 494
click at [337, 251] on span "Text-to-speech controls" at bounding box center [338, 253] width 11 height 11
click at [0, 215] on div "Correct : 7 Incorrect : 0 To go : 3 Playing : Legacy Fast Track / Score: 88 + 4…" at bounding box center [558, 325] width 1116 height 571
click at [337, 254] on span "Text-to-speech controls" at bounding box center [338, 253] width 11 height 11
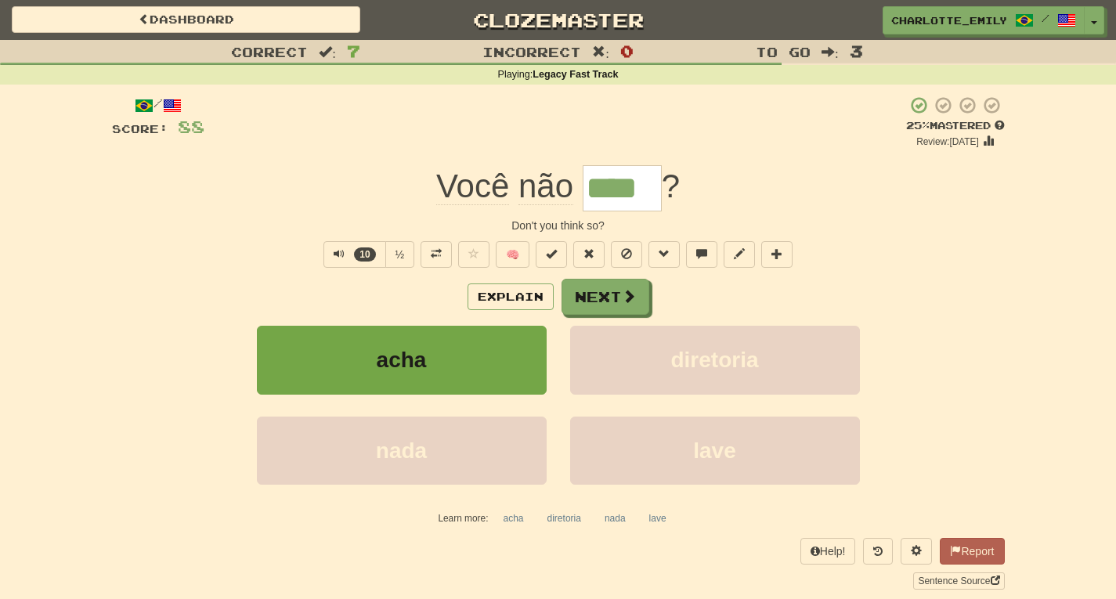
click at [328, 290] on div "Explain Next" at bounding box center [558, 297] width 892 height 36
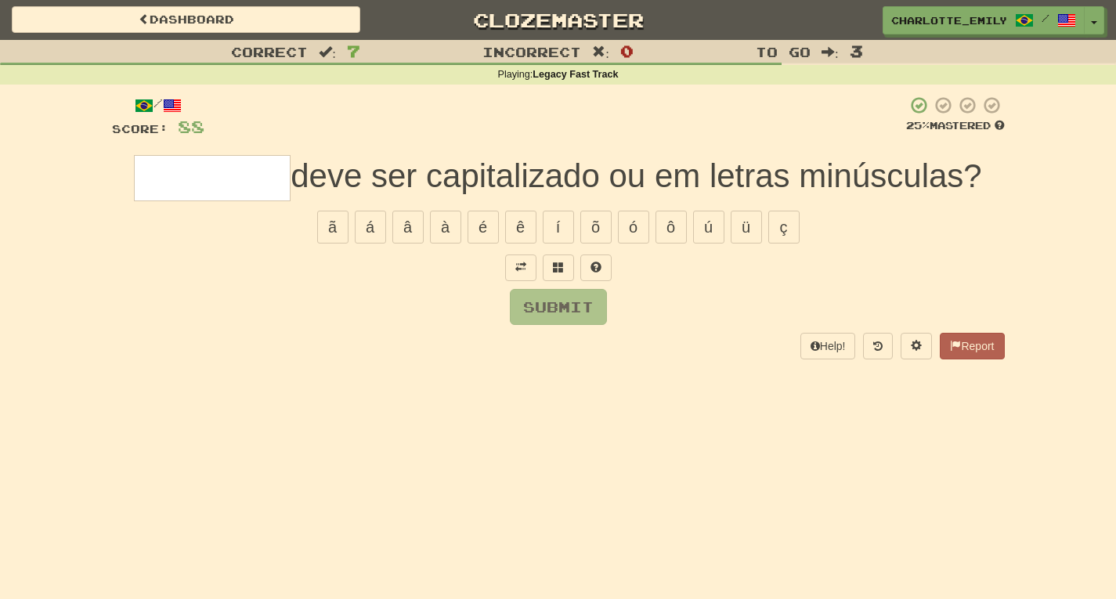
click at [0, 185] on div "Correct : 7 Incorrect : 0 To go : 3 Playing : Legacy Fast Track / Score: 88 25 …" at bounding box center [558, 210] width 1116 height 341
click at [153, 180] on input "text" at bounding box center [212, 178] width 157 height 46
type input "****"
click at [3, 194] on div "Correct : 7 Incorrect : 0 To go : 3 Playing : Legacy Fast Track / Score: 88 25 …" at bounding box center [558, 210] width 1116 height 341
click at [251, 180] on input "****" at bounding box center [212, 178] width 157 height 46
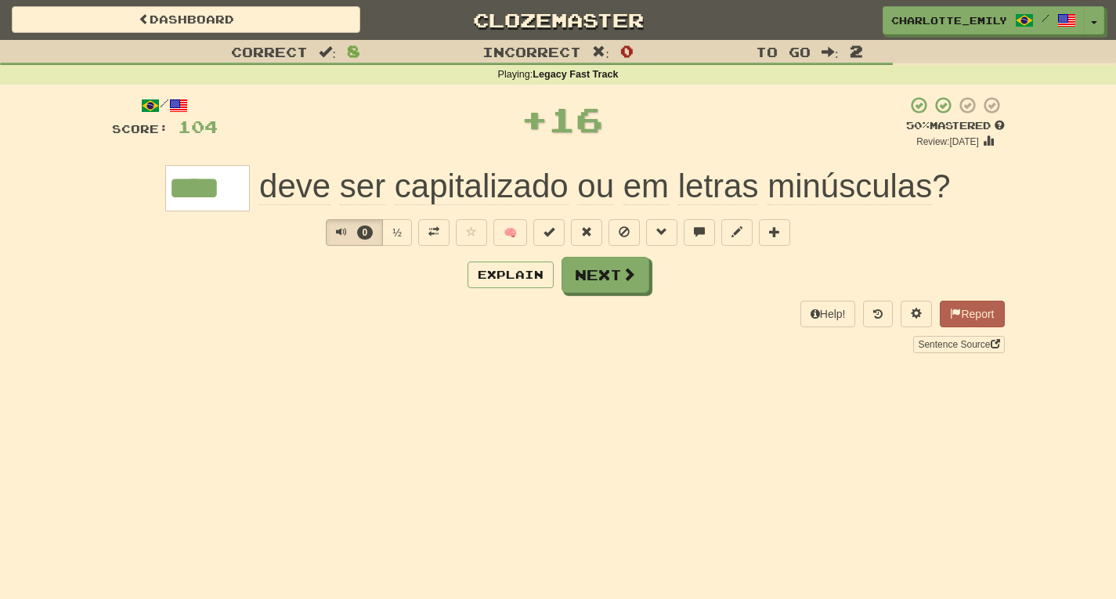
click at [0, 181] on div "Correct : 8 Incorrect : 0 To go : 2 Playing : Legacy Fast Track / Score: 104 + …" at bounding box center [558, 207] width 1116 height 335
click at [332, 232] on button "3" at bounding box center [354, 232] width 57 height 27
click at [259, 258] on div "Explain Next" at bounding box center [558, 275] width 892 height 36
click at [333, 224] on button "3" at bounding box center [354, 232] width 57 height 27
click at [311, 263] on div "Explain Next" at bounding box center [558, 275] width 892 height 36
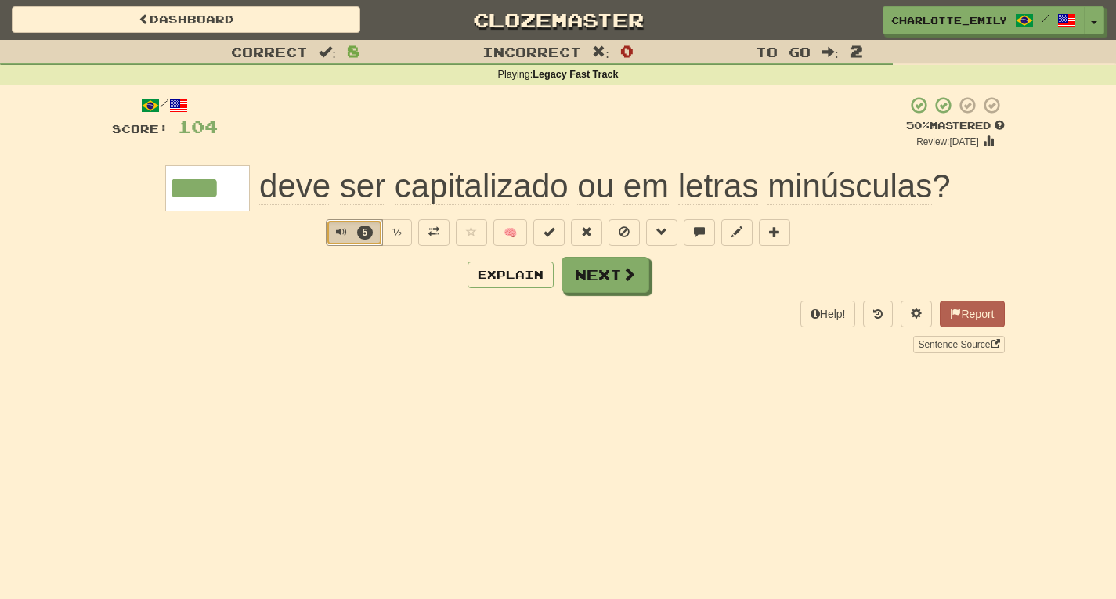
click at [333, 236] on button "5" at bounding box center [354, 232] width 57 height 27
click at [0, 228] on div "Correct : 8 Incorrect : 0 To go : 2 Playing : Legacy Fast Track / Score: 104 + …" at bounding box center [558, 207] width 1116 height 335
click at [336, 232] on span "Text-to-speech controls" at bounding box center [341, 231] width 11 height 11
click at [351, 309] on div "Help! Report Sentence Source" at bounding box center [558, 327] width 892 height 52
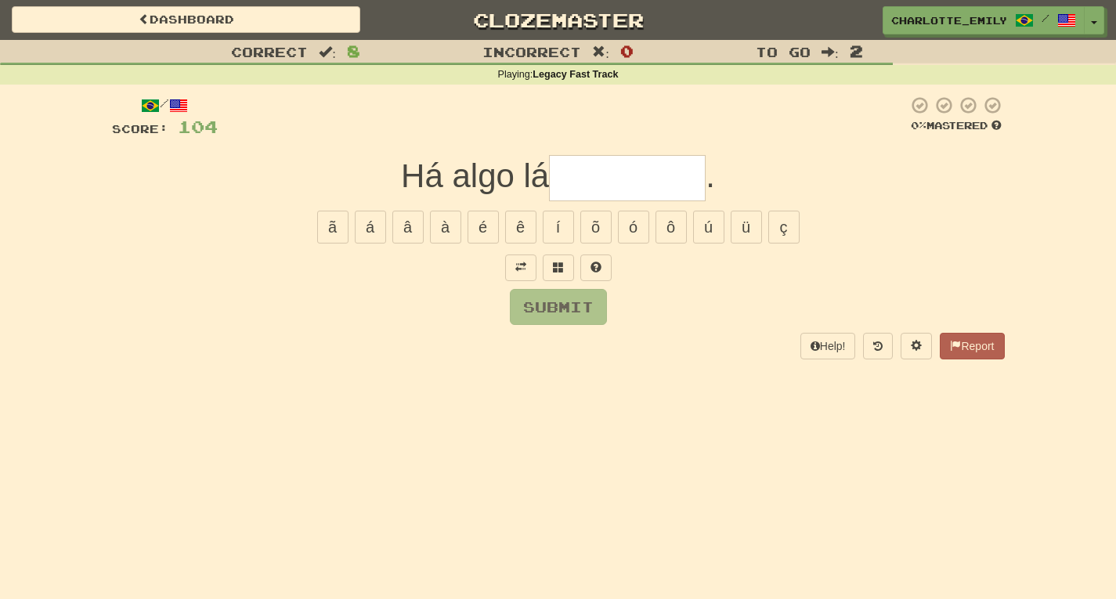
click at [319, 274] on div at bounding box center [558, 267] width 892 height 27
click at [519, 269] on span at bounding box center [520, 266] width 11 height 11
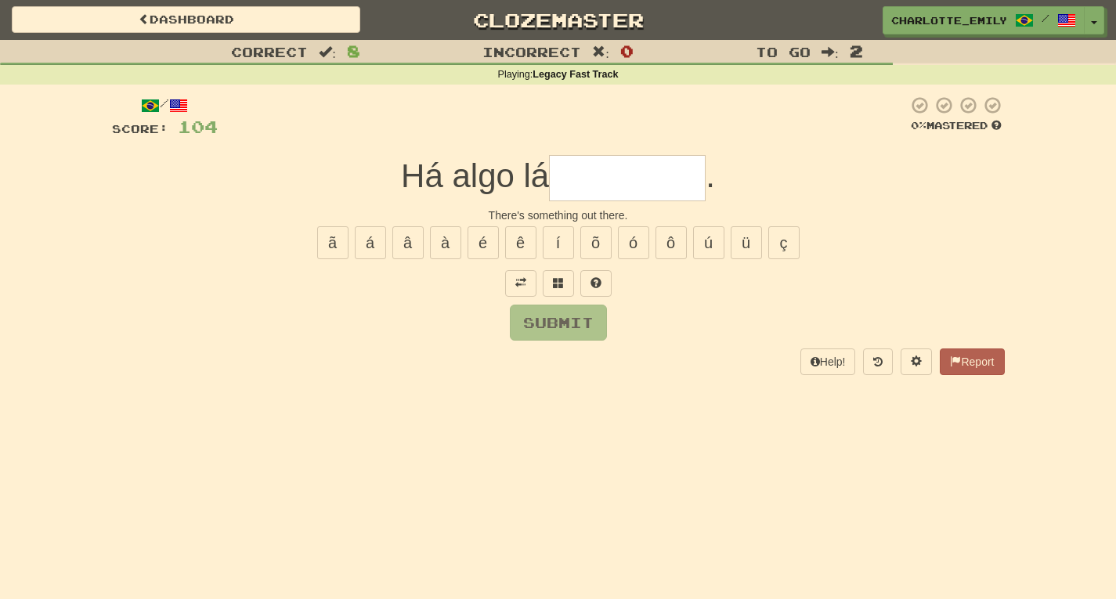
click at [440, 293] on div at bounding box center [558, 283] width 892 height 27
click at [557, 287] on span at bounding box center [558, 282] width 11 height 11
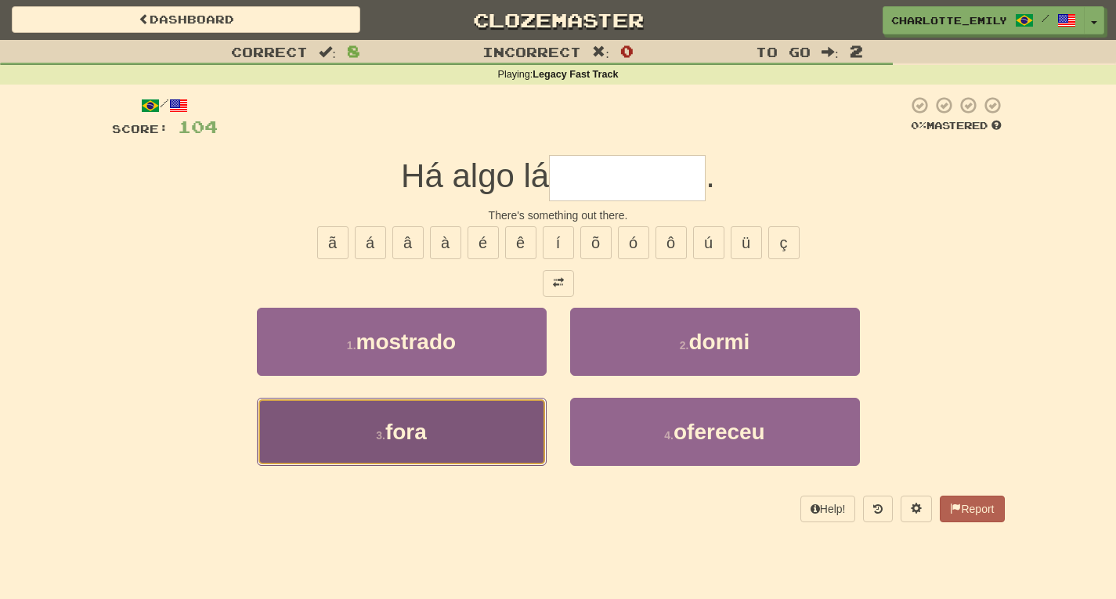
click at [407, 452] on button "3 . fora" at bounding box center [402, 432] width 290 height 68
type input "****"
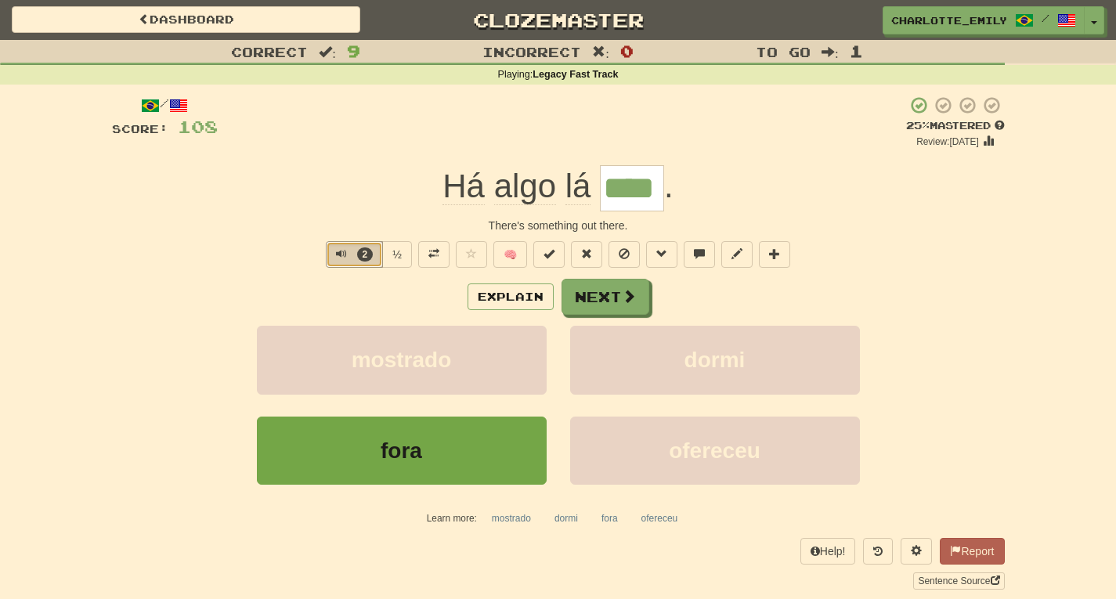
click at [339, 252] on span "Text-to-speech controls" at bounding box center [341, 253] width 11 height 11
click at [327, 298] on div "Explain Next" at bounding box center [558, 297] width 892 height 36
click at [586, 252] on span at bounding box center [586, 253] width 11 height 11
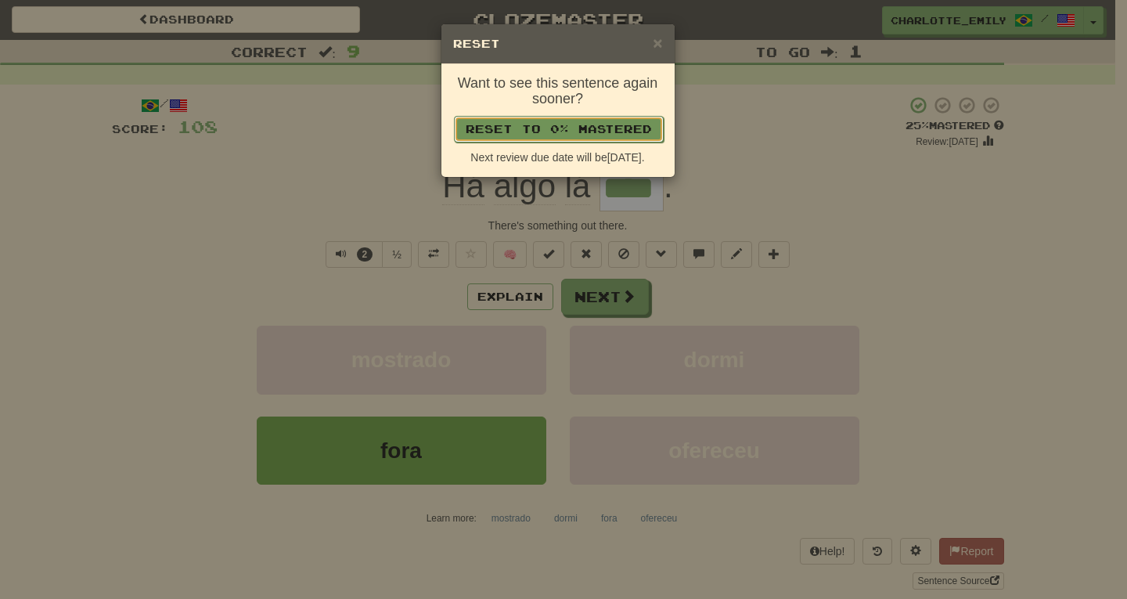
click at [554, 124] on button "Reset to 0% Mastered" at bounding box center [559, 129] width 210 height 27
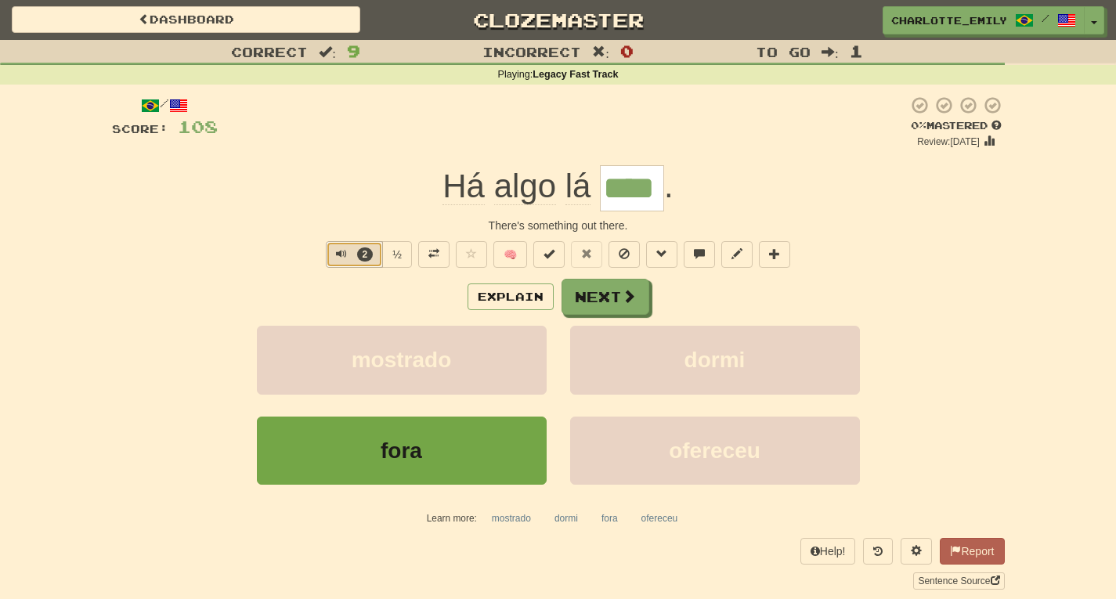
click at [332, 252] on button "2" at bounding box center [354, 254] width 57 height 27
click at [0, 225] on div "Correct : 9 Incorrect : 0 To go : 1 Playing : Legacy Fast Track / Score: 108 + …" at bounding box center [558, 325] width 1116 height 571
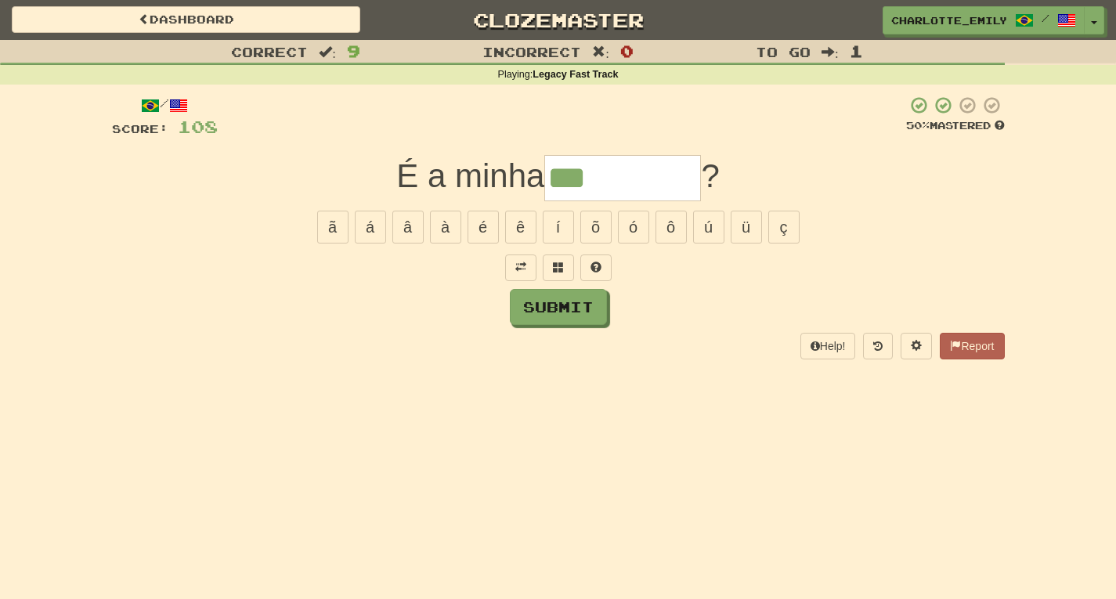
type input "***"
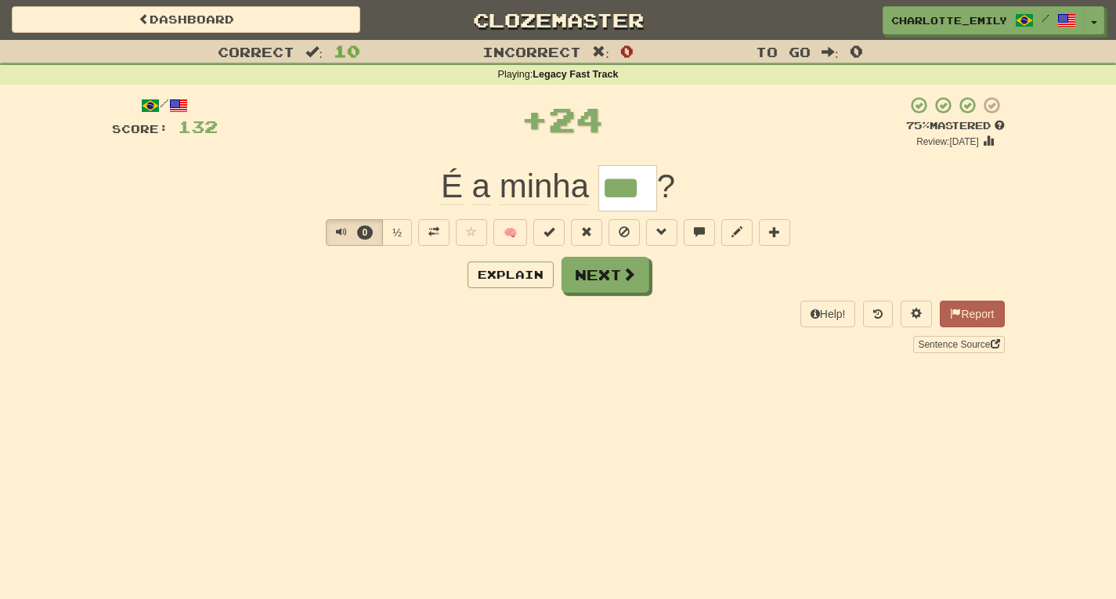
click at [43, 247] on div "Correct : 10 Incorrect : 0 To go : 0 Playing : Legacy Fast Track / Score: 132 +…" at bounding box center [558, 207] width 1116 height 335
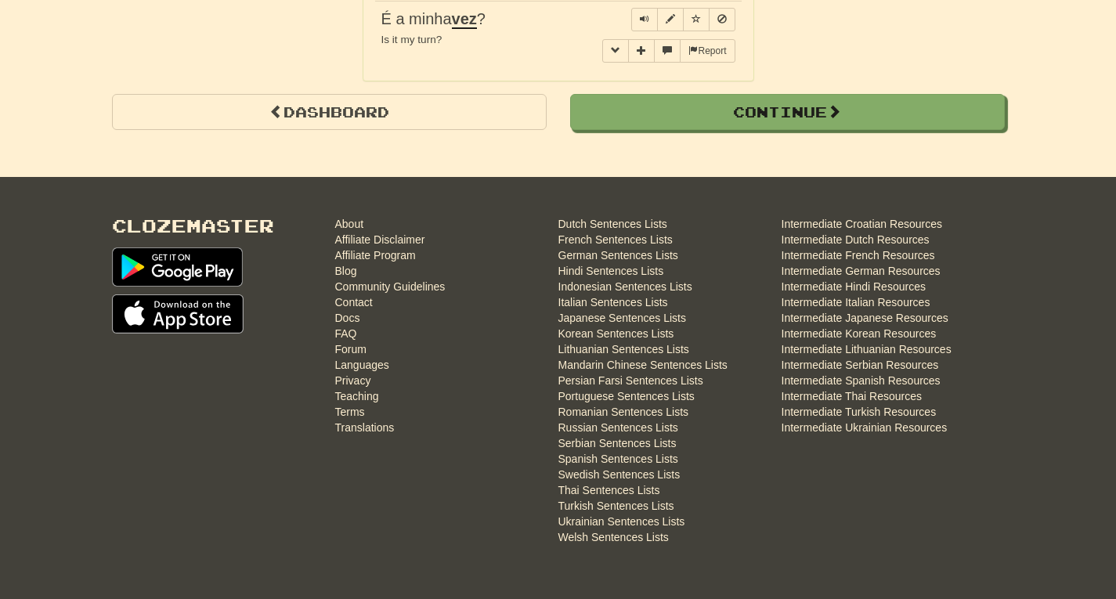
scroll to position [1649, 0]
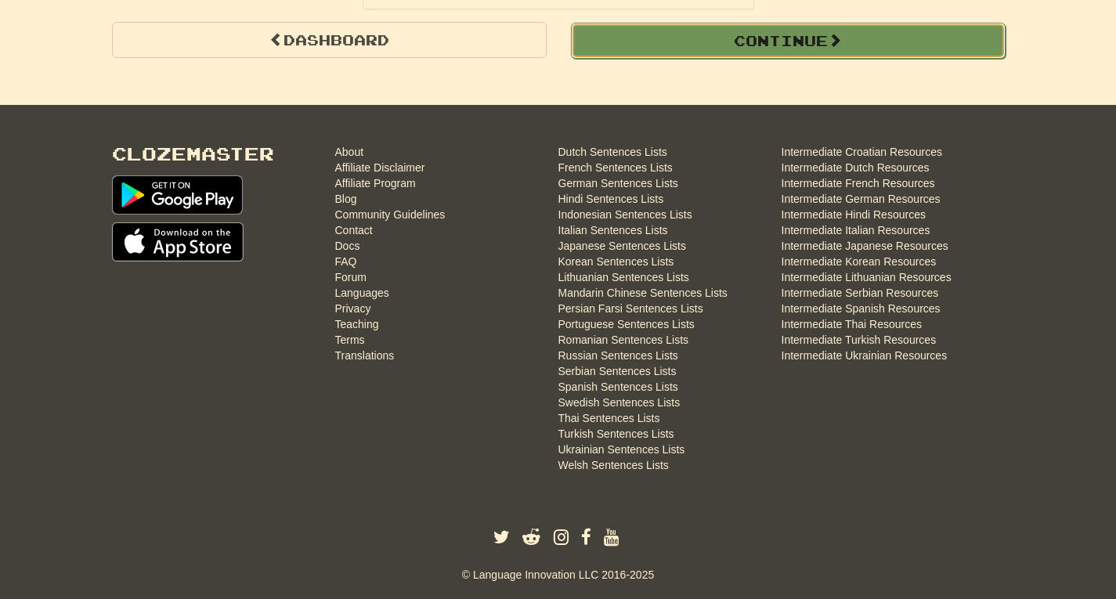
click at [992, 24] on button "Continue" at bounding box center [788, 41] width 434 height 36
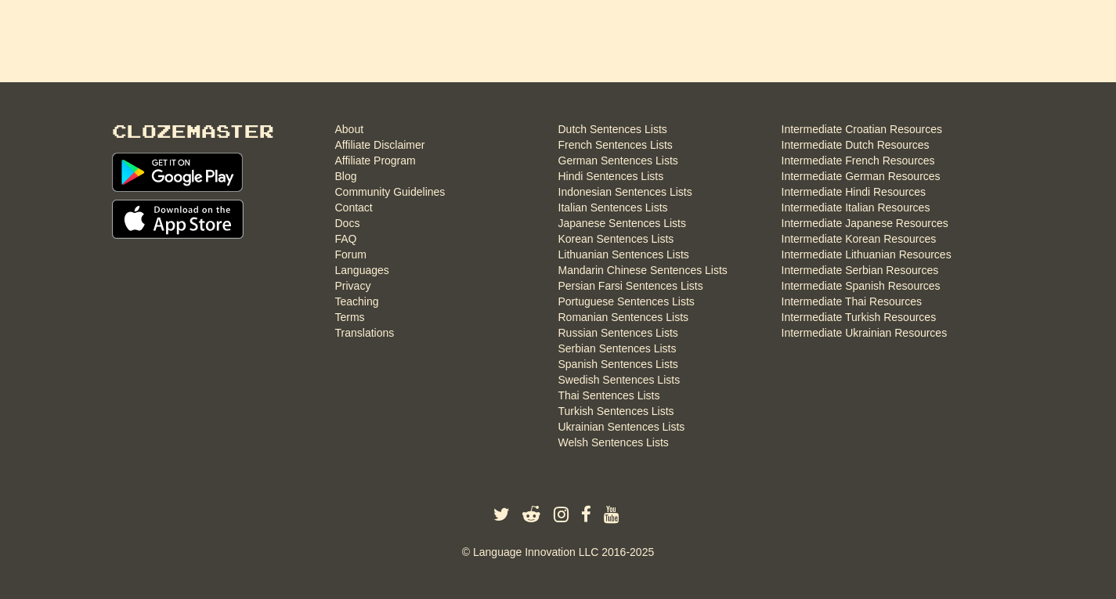
scroll to position [0, 0]
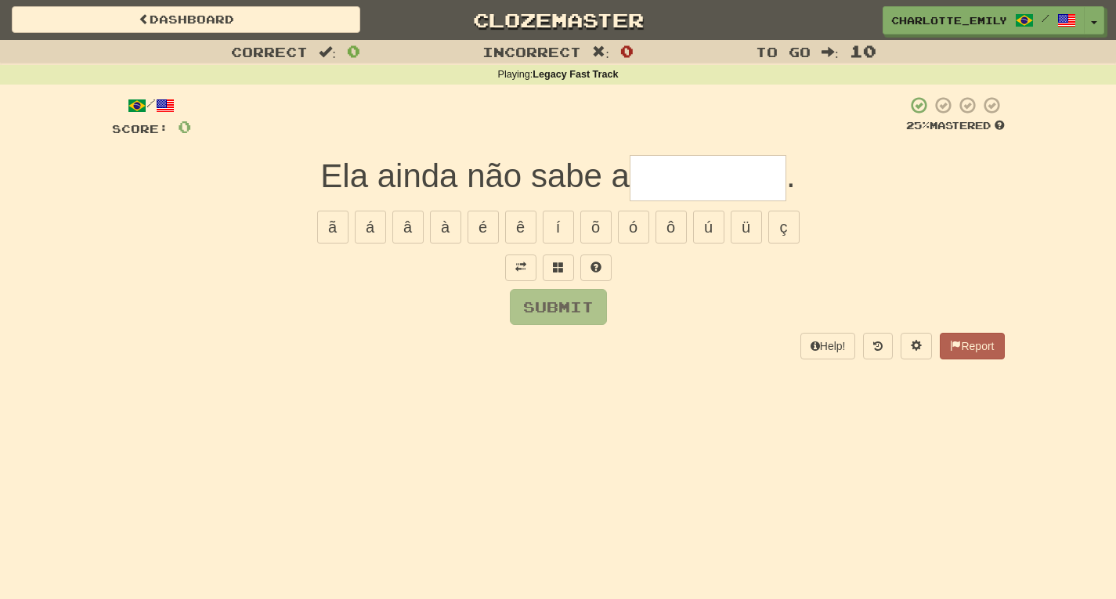
click at [0, 150] on div "Correct : 0 Incorrect : 0 To go : 10 Playing : Legacy Fast Track / Score: 0 25 …" at bounding box center [558, 210] width 1116 height 341
click at [521, 272] on span at bounding box center [520, 266] width 11 height 11
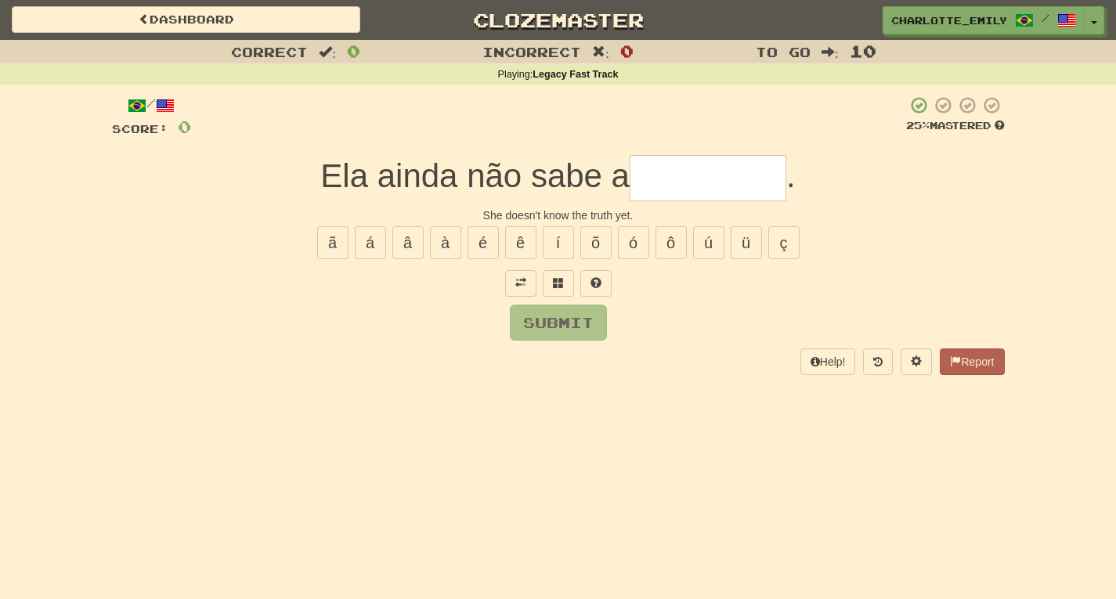
click at [376, 337] on div "Submit" at bounding box center [558, 323] width 892 height 36
click at [680, 168] on input "text" at bounding box center [707, 178] width 157 height 46
type input "*******"
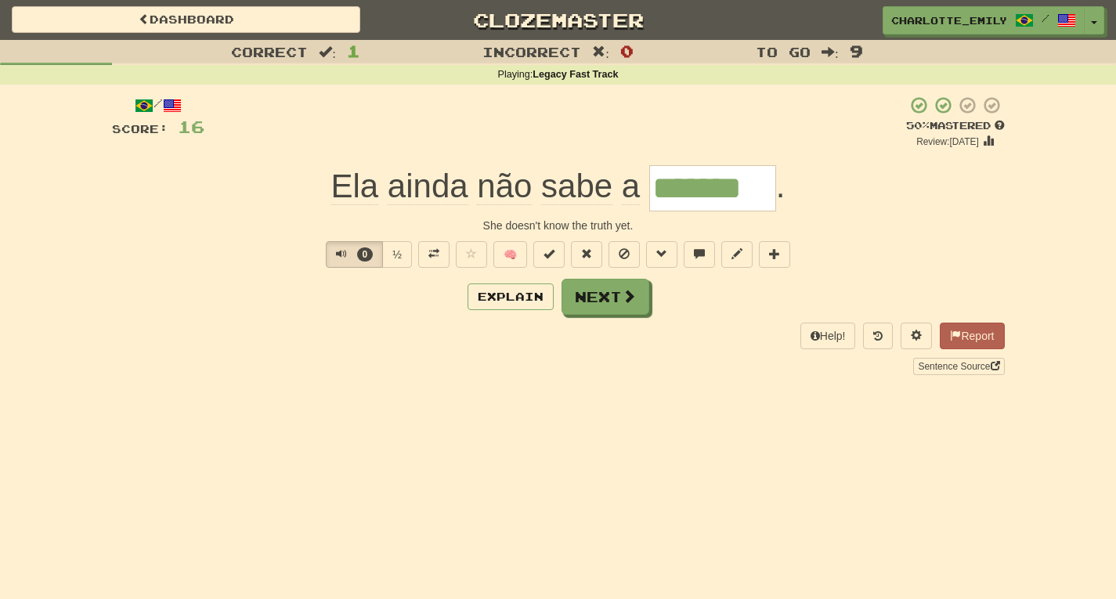
click at [284, 305] on div "Explain Next" at bounding box center [558, 297] width 892 height 36
click at [338, 254] on span "Text-to-speech controls" at bounding box center [341, 253] width 11 height 11
click at [337, 224] on div "She doesn't know the truth yet." at bounding box center [558, 226] width 892 height 16
drag, startPoint x: 332, startPoint y: 216, endPoint x: 465, endPoint y: 226, distance: 133.5
click at [465, 226] on div "/ Score: 16 + 16 50 % Mastered Review: 2025-08-31 Ela ainda não sabe a ******* …" at bounding box center [558, 235] width 892 height 279
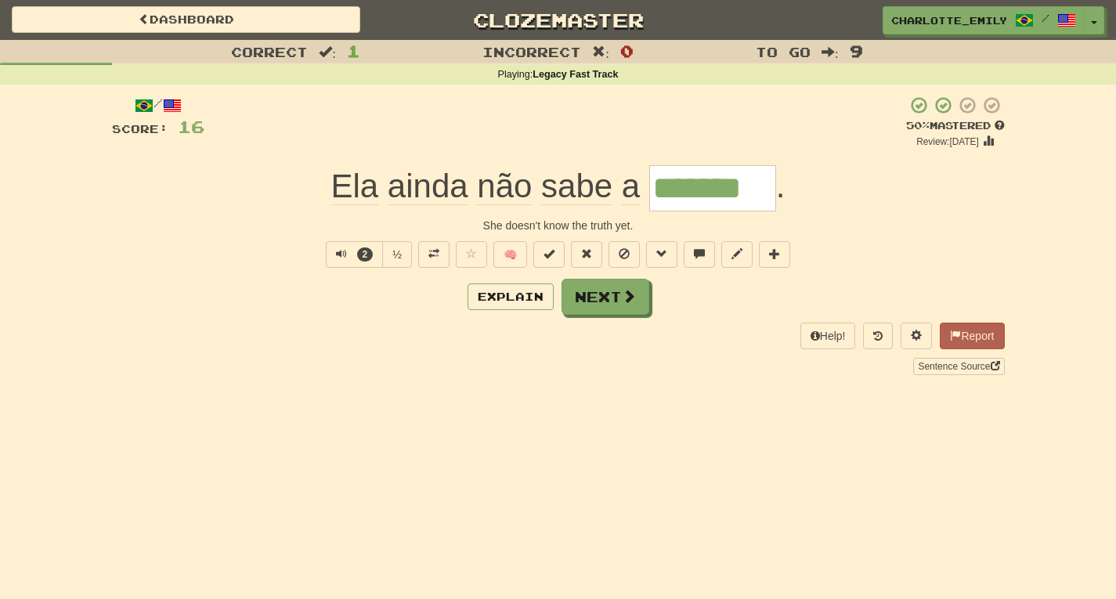
drag, startPoint x: 321, startPoint y: 218, endPoint x: 380, endPoint y: 218, distance: 58.7
click at [380, 218] on div "She doesn't know the truth yet." at bounding box center [558, 226] width 892 height 16
drag, startPoint x: 319, startPoint y: 217, endPoint x: 716, endPoint y: 223, distance: 396.2
click at [716, 223] on div "She doesn't know the truth yet." at bounding box center [558, 226] width 892 height 16
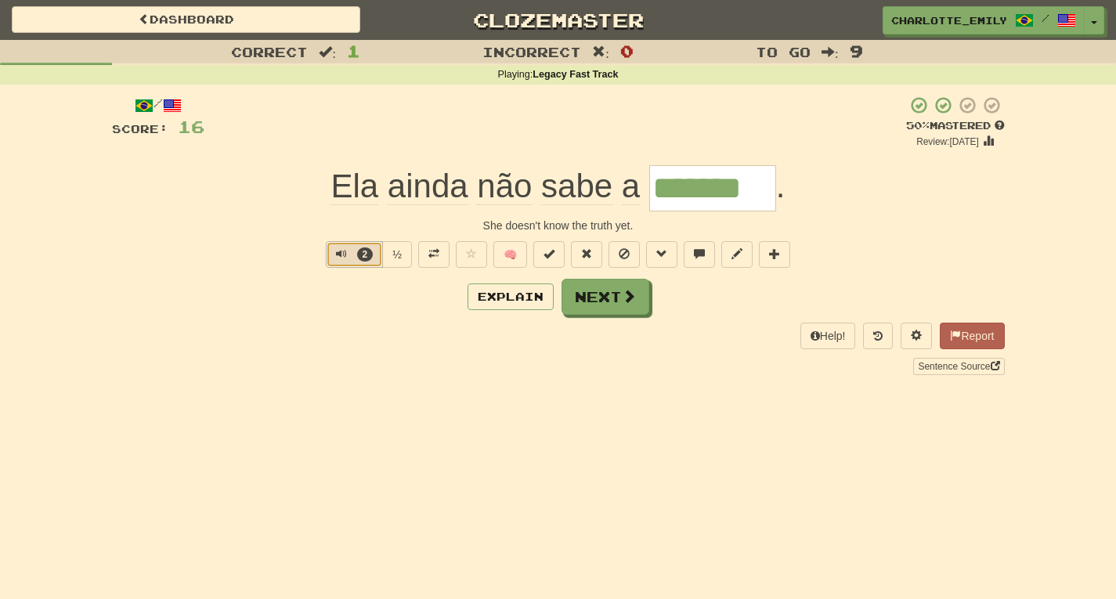
click at [336, 252] on span "Text-to-speech controls" at bounding box center [341, 253] width 11 height 11
click at [327, 310] on div "Explain Next" at bounding box center [558, 297] width 892 height 36
click at [336, 254] on span "Text-to-speech controls" at bounding box center [341, 253] width 11 height 11
click at [0, 188] on div "Correct : 1 Incorrect : 0 To go : 9 Playing : Legacy Fast Track / Score: 16 + 1…" at bounding box center [558, 218] width 1116 height 357
click at [342, 256] on span "Text-to-speech controls" at bounding box center [341, 253] width 11 height 11
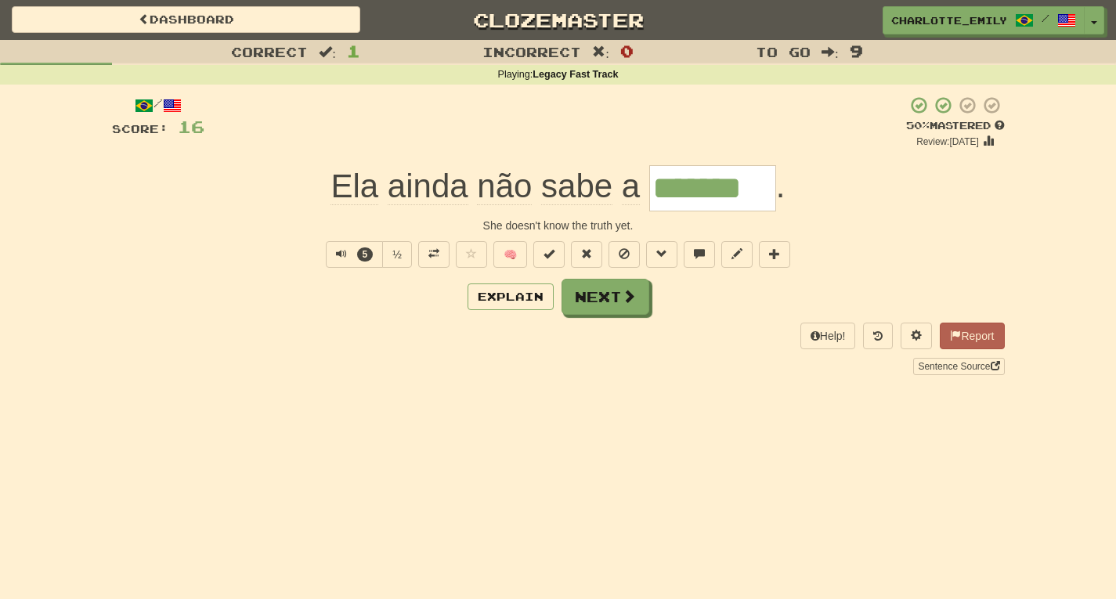
click at [328, 304] on div "Explain Next" at bounding box center [558, 297] width 892 height 36
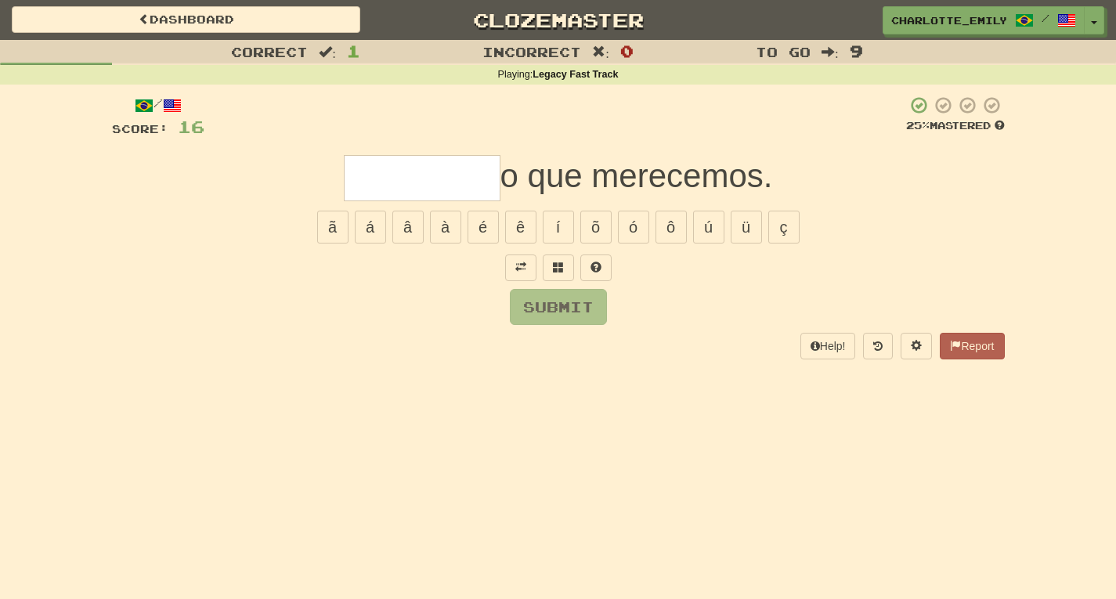
click at [47, 236] on div "Correct : 1 Incorrect : 0 To go : 9 Playing : Legacy Fast Track / Score: 16 25 …" at bounding box center [558, 210] width 1116 height 341
click at [1100, 23] on button "Toggle Dropdown" at bounding box center [1094, 21] width 20 height 28
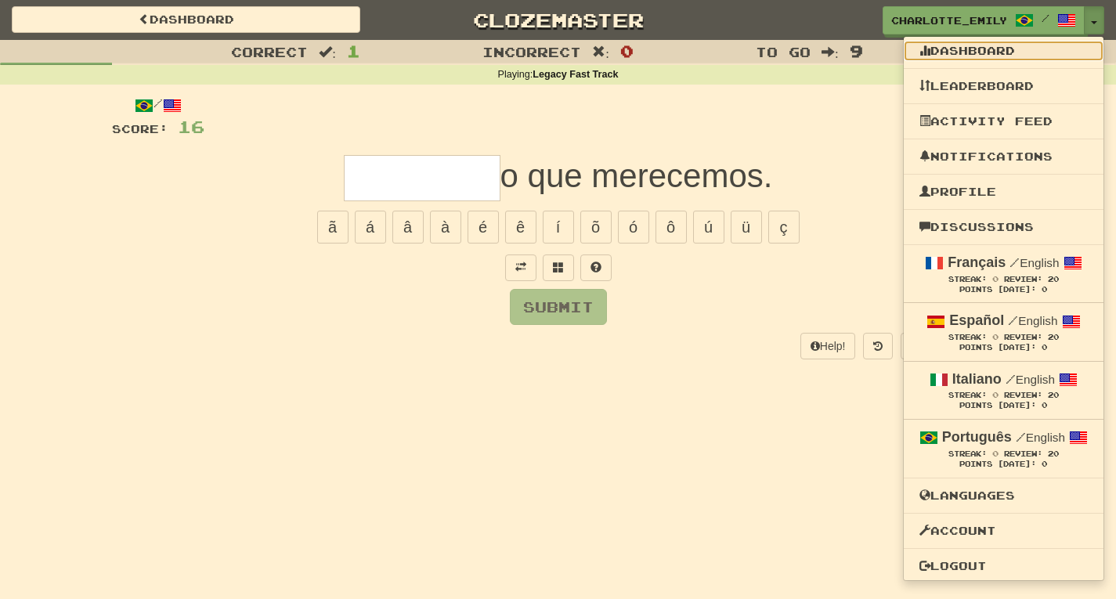
click at [1026, 52] on link "Dashboard" at bounding box center [1003, 51] width 200 height 20
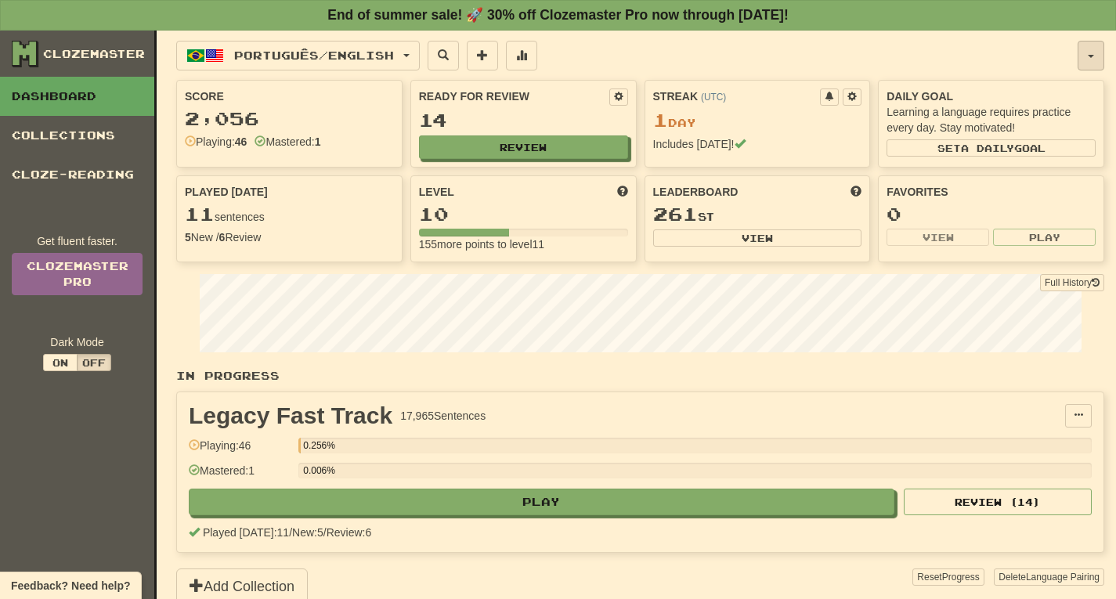
click at [1090, 59] on button "button" at bounding box center [1090, 56] width 27 height 30
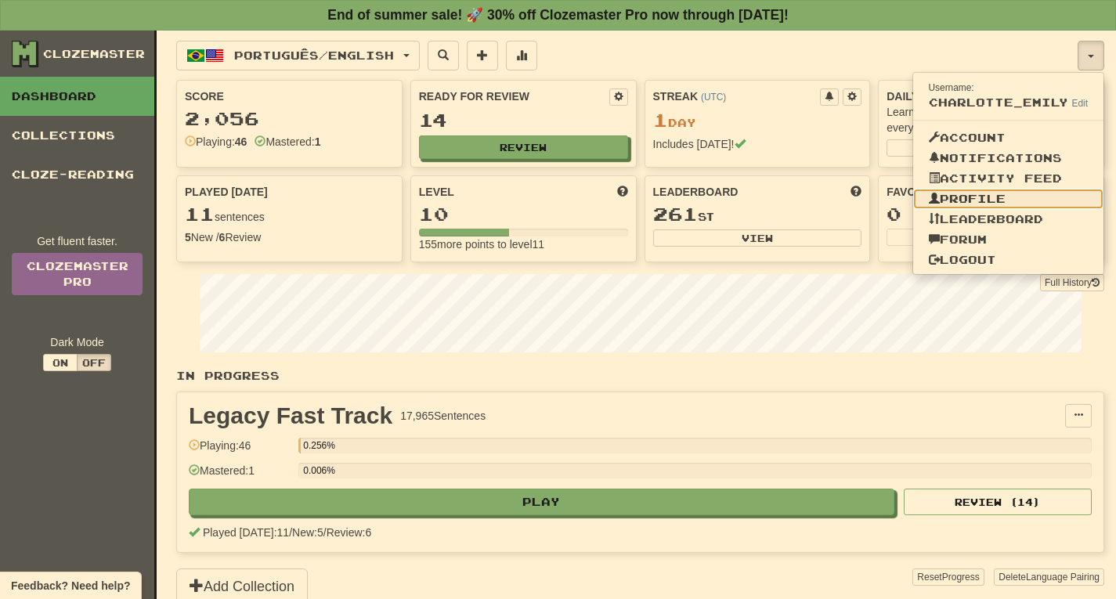
click at [989, 196] on link "Profile" at bounding box center [1008, 199] width 191 height 20
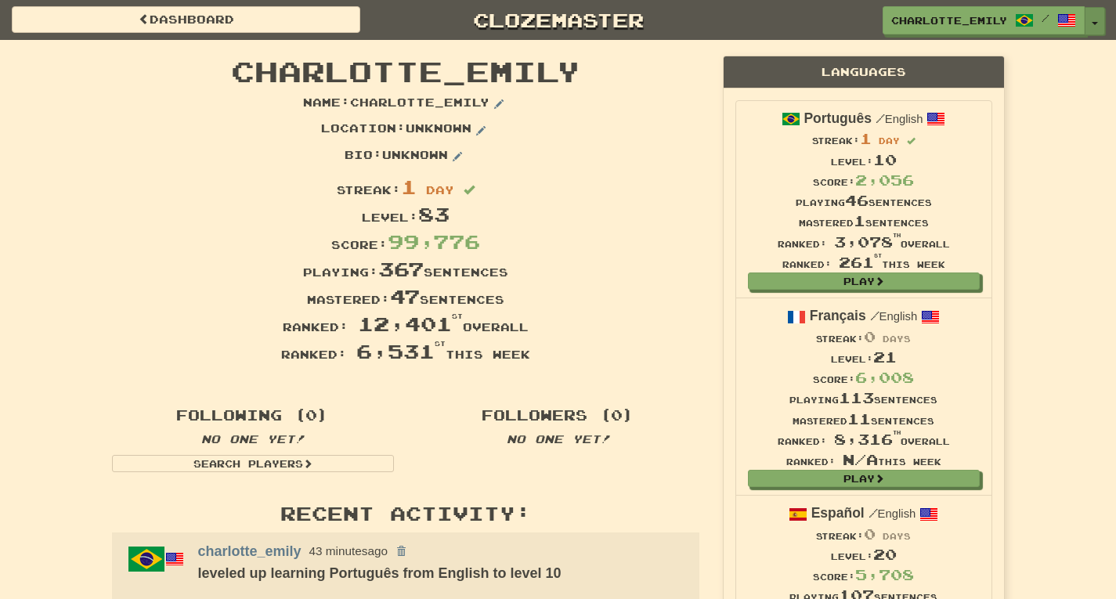
click at [1089, 23] on button "Toggle Dropdown" at bounding box center [1094, 21] width 20 height 28
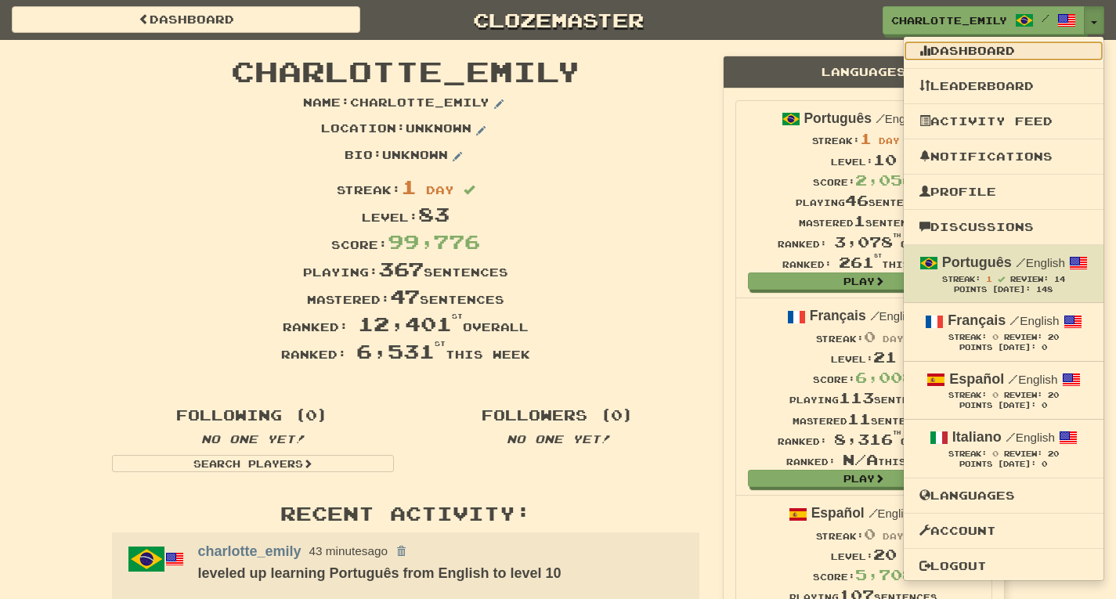
click at [998, 54] on link "Dashboard" at bounding box center [1003, 51] width 200 height 20
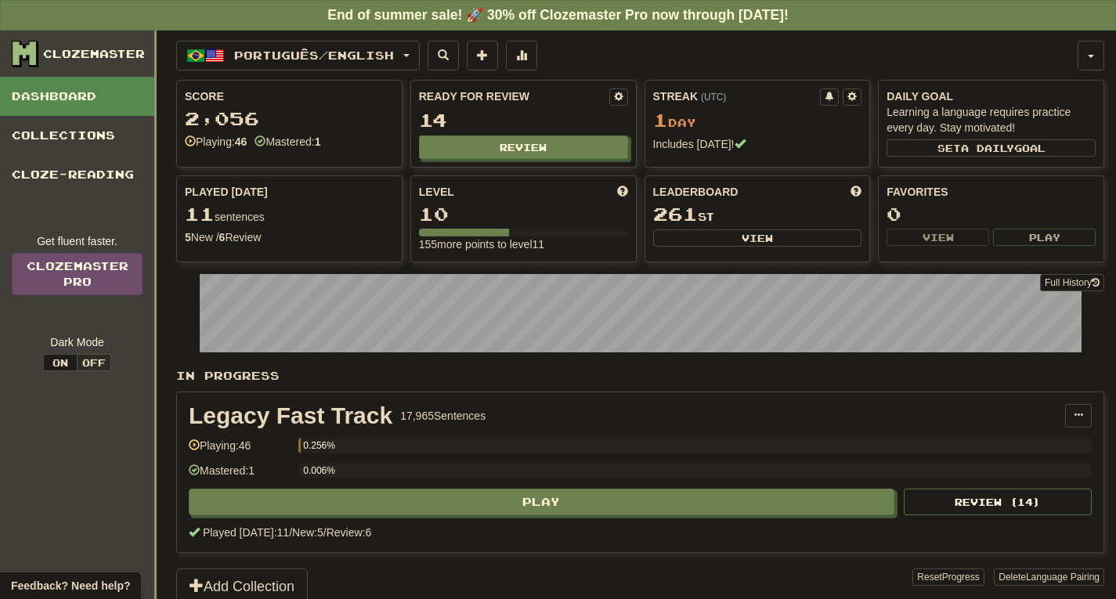
click at [671, 62] on div "Português / English Português / English Streak: 1 Review: 14 Points [DATE]: 148…" at bounding box center [626, 56] width 901 height 30
click at [1089, 56] on span "button" at bounding box center [1090, 56] width 6 height 3
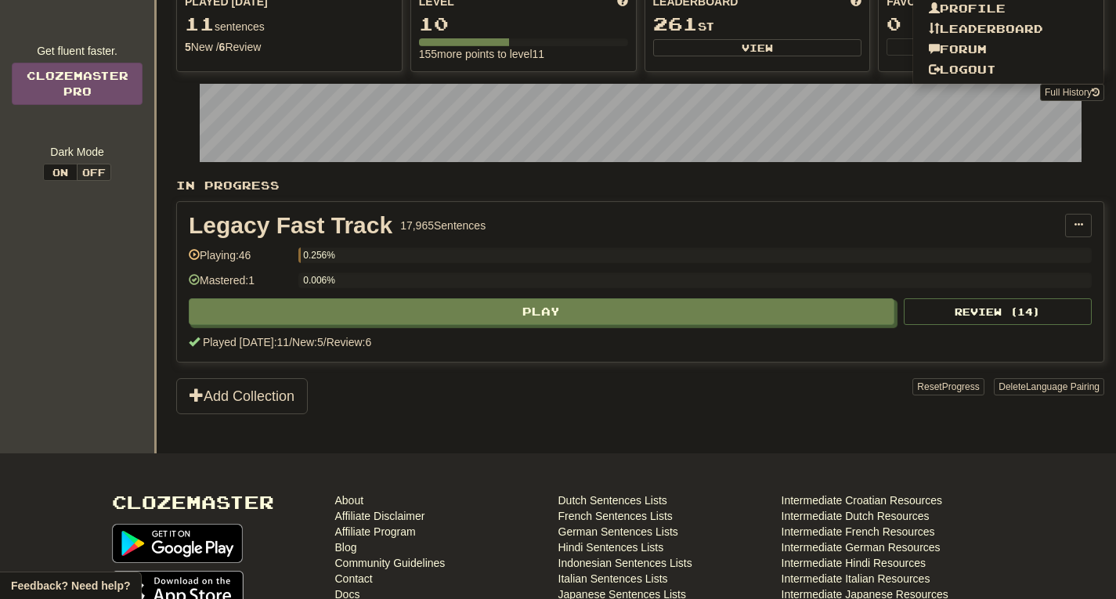
scroll to position [235, 0]
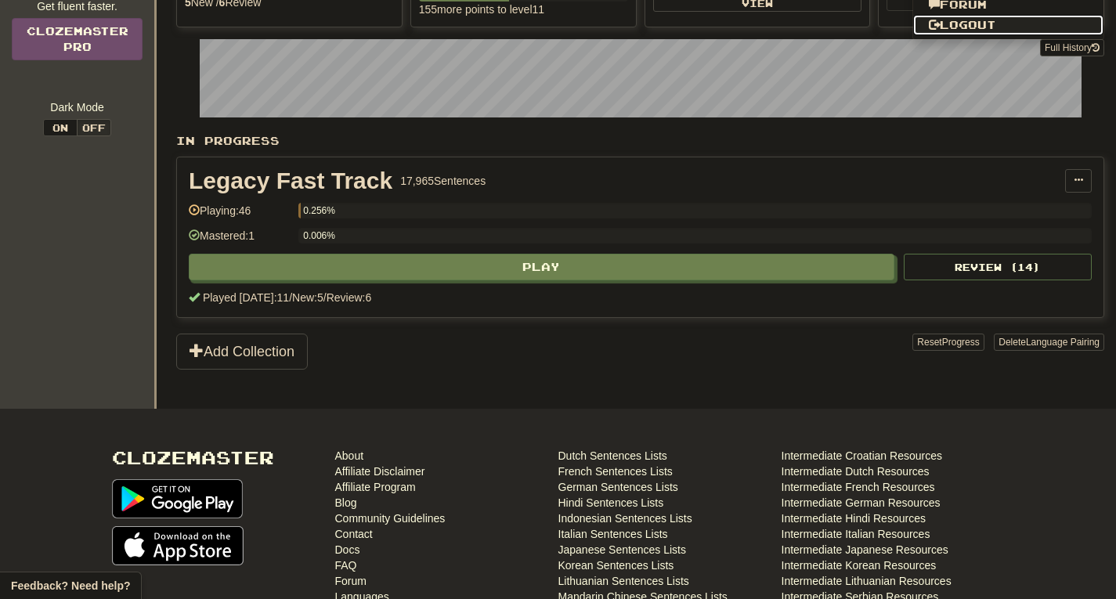
click at [993, 28] on link "Logout" at bounding box center [1008, 25] width 191 height 20
